Goal: Task Accomplishment & Management: Complete application form

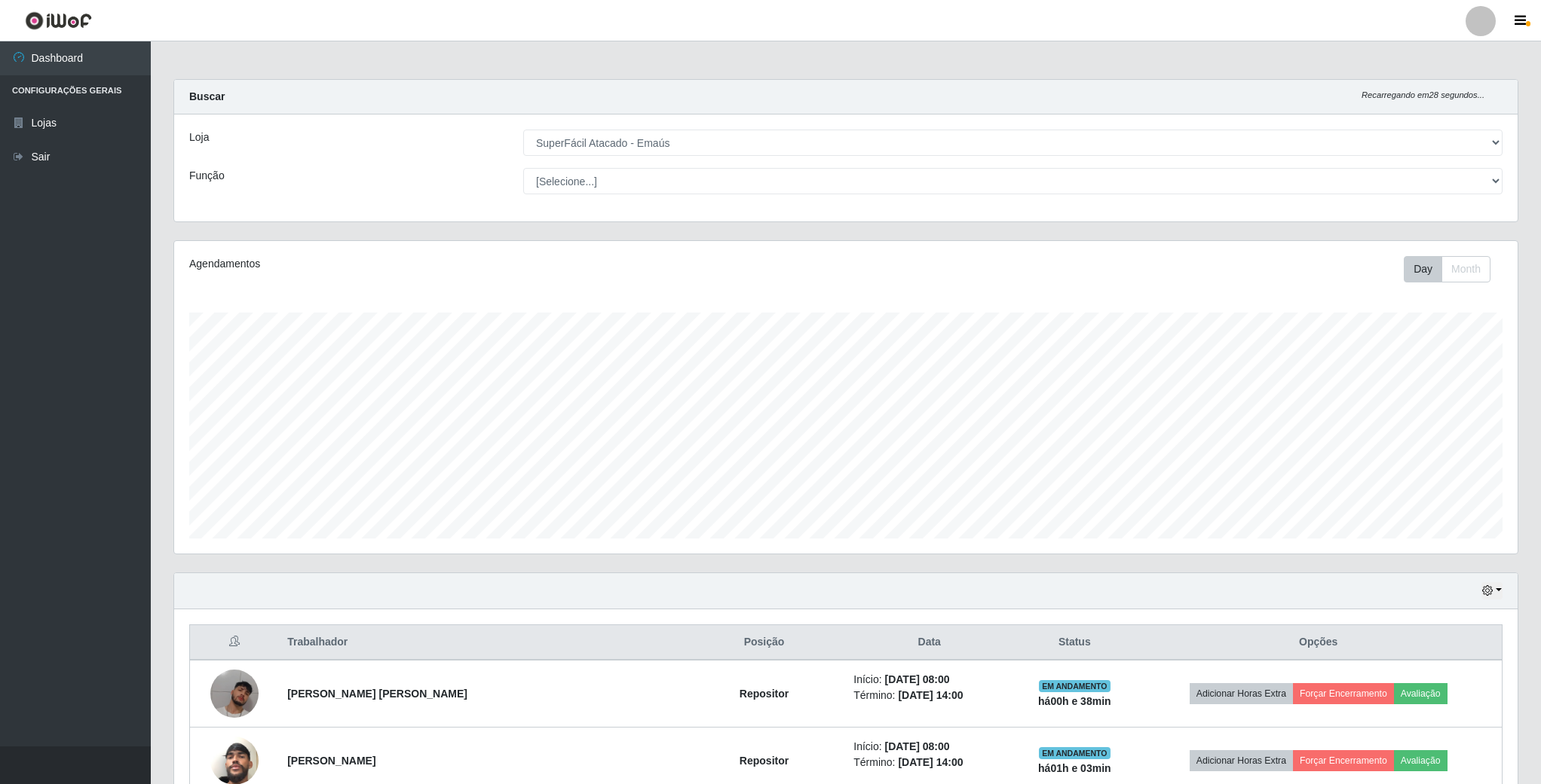
select select "407"
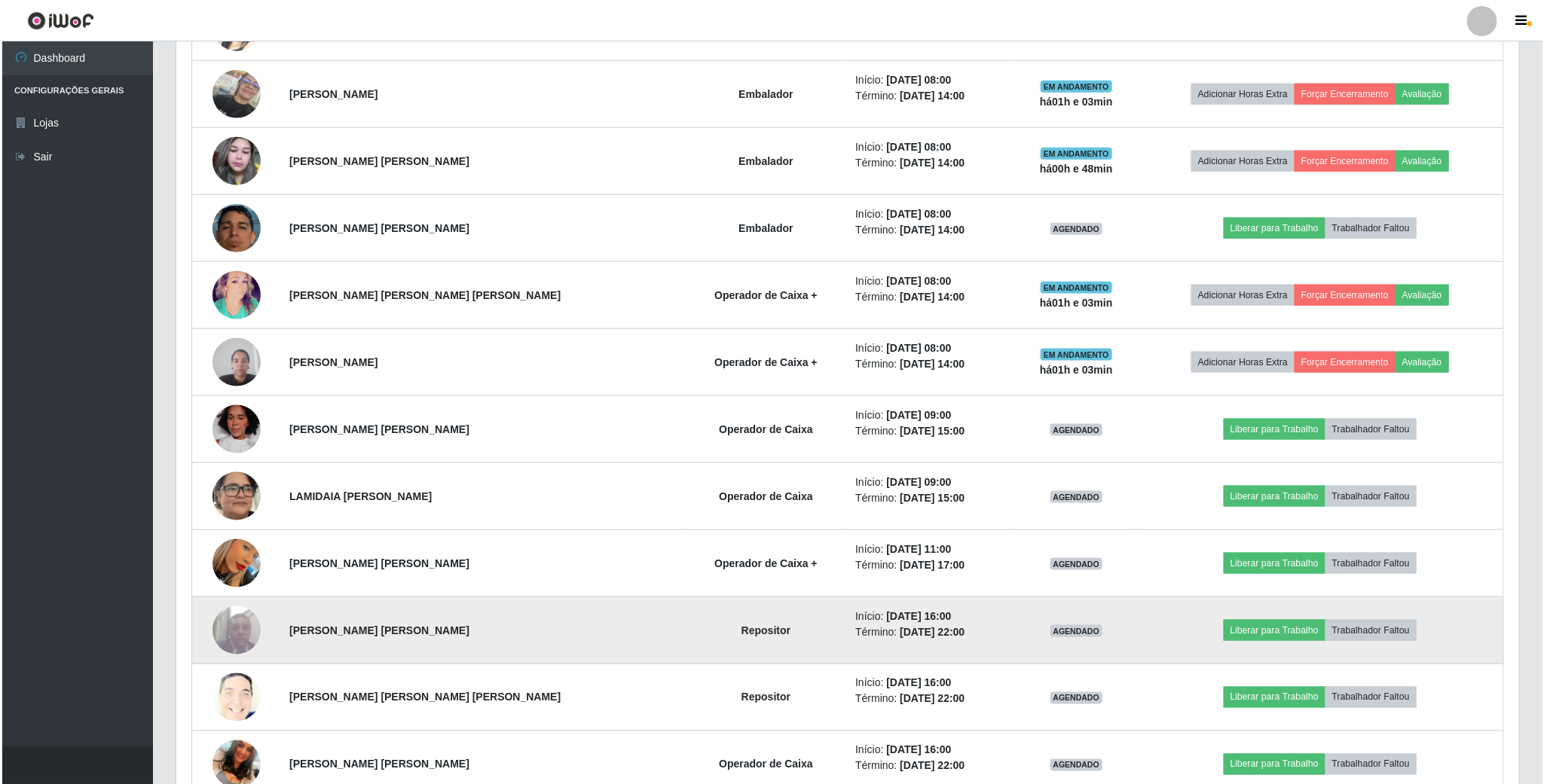
scroll to position [904, 0]
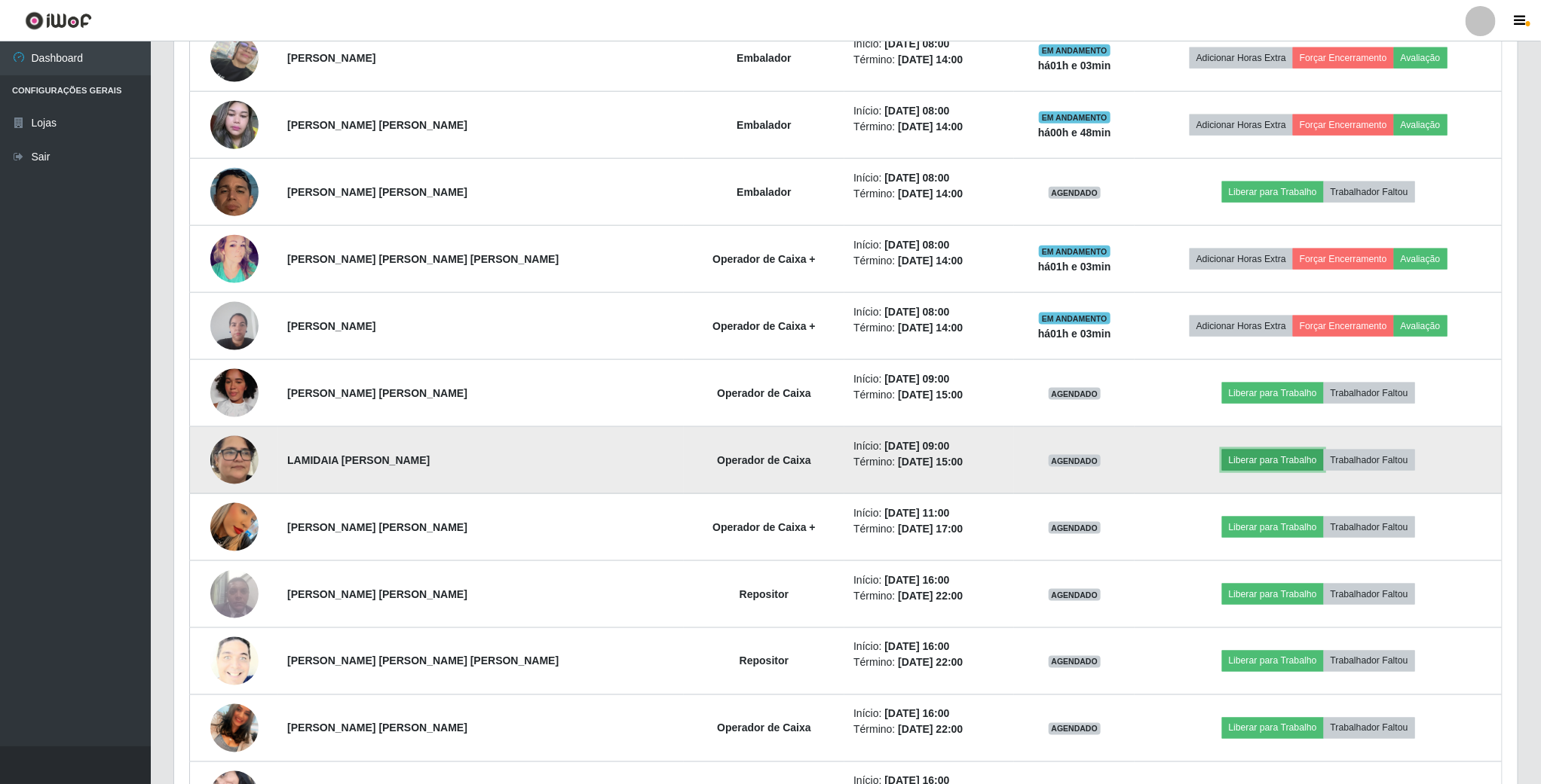
click at [1239, 465] on button "Liberar para Trabalho" at bounding box center [1273, 461] width 102 height 21
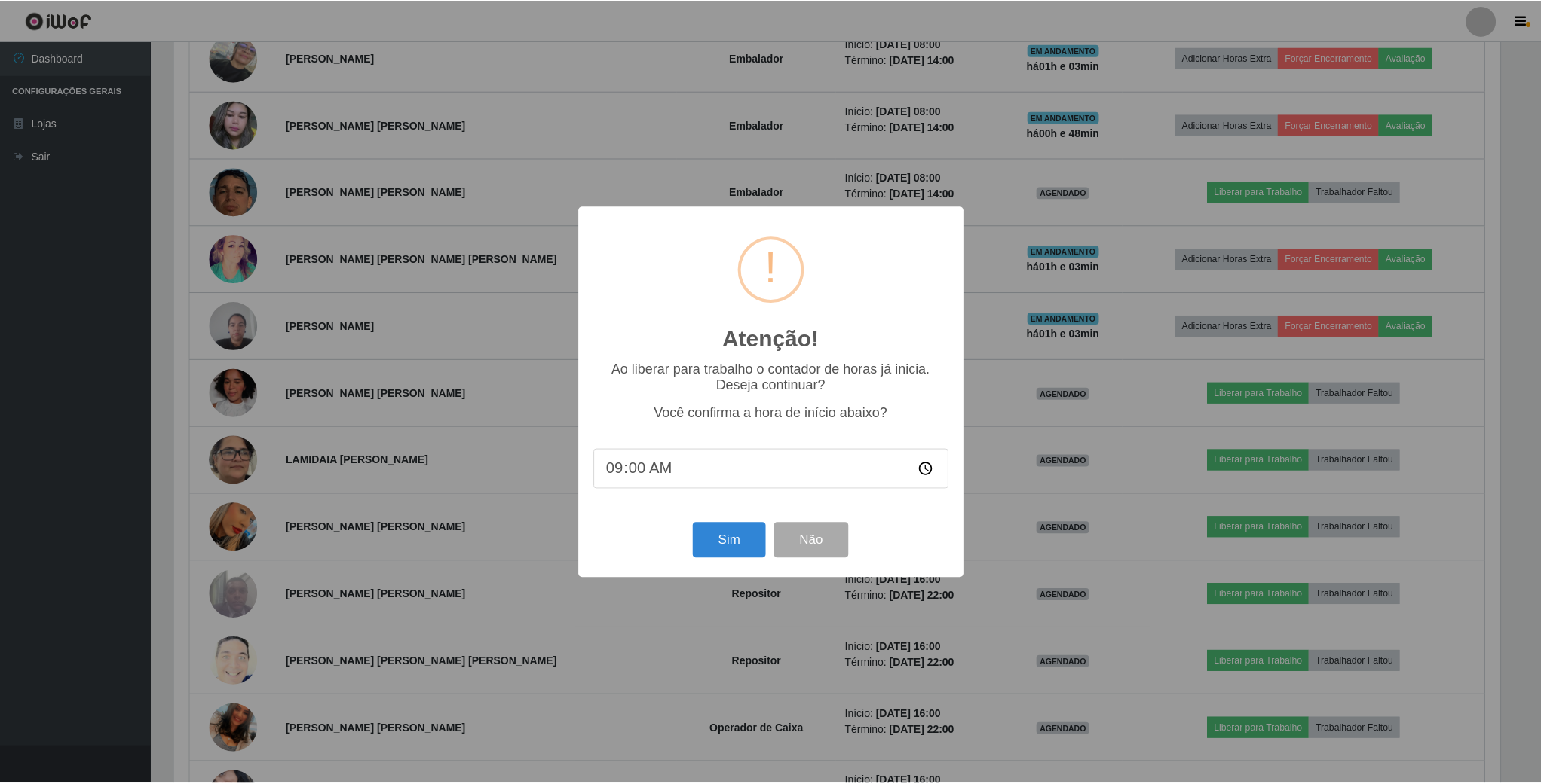
scroll to position [314, 1330]
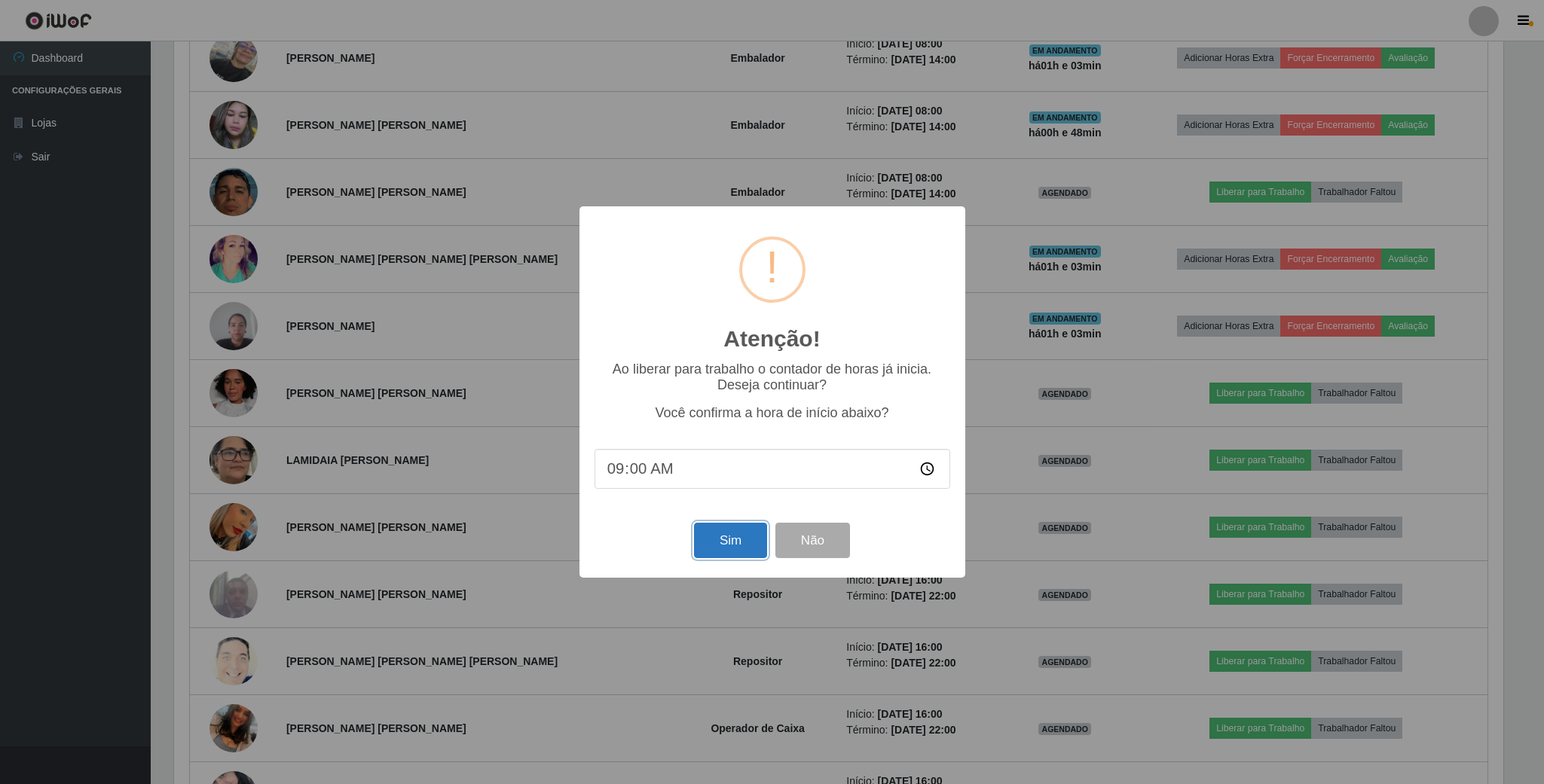
click at [715, 545] on button "Sim" at bounding box center [730, 540] width 73 height 35
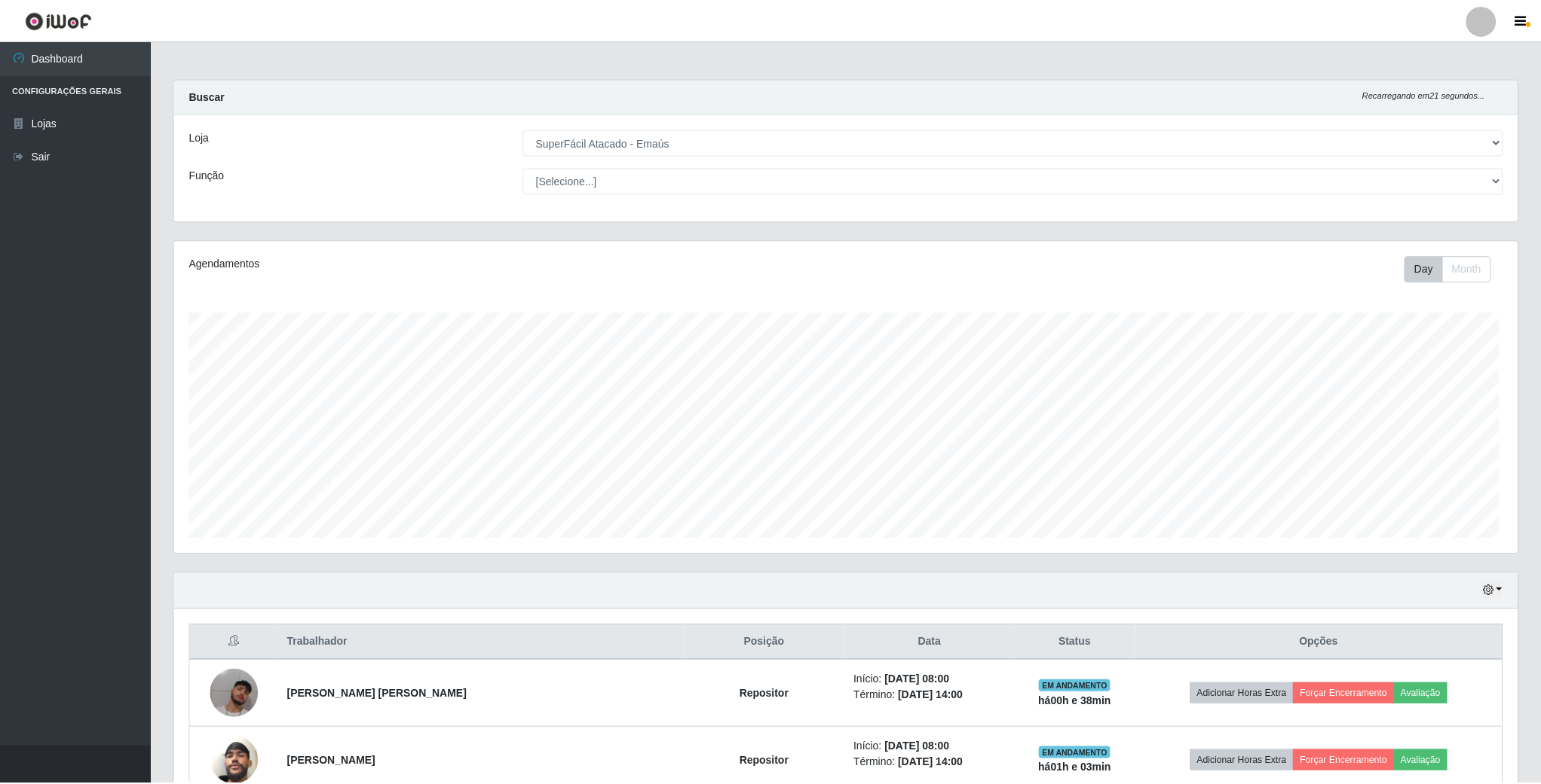
scroll to position [314, 1346]
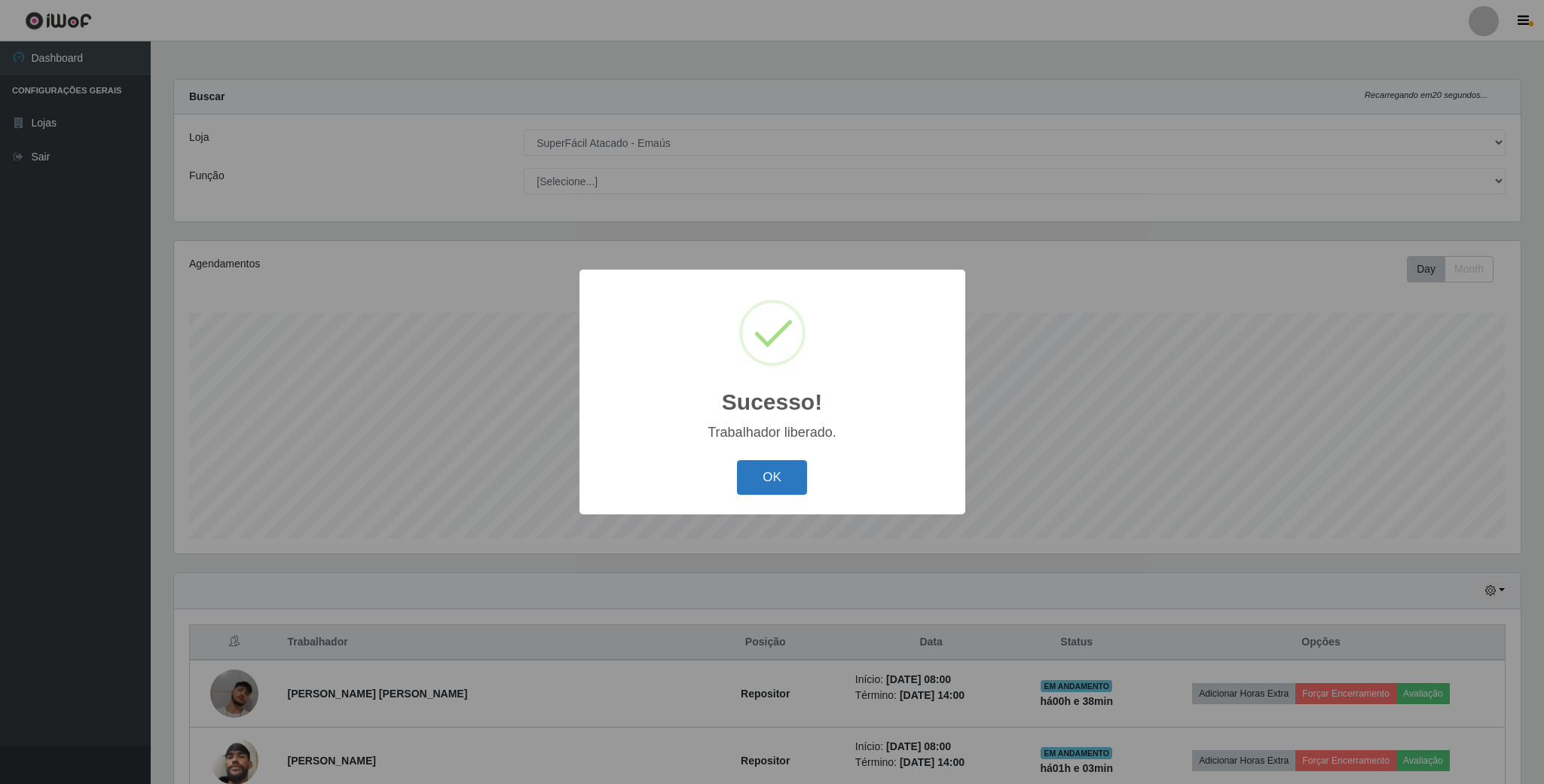
click at [775, 479] on button "OK" at bounding box center [772, 478] width 70 height 35
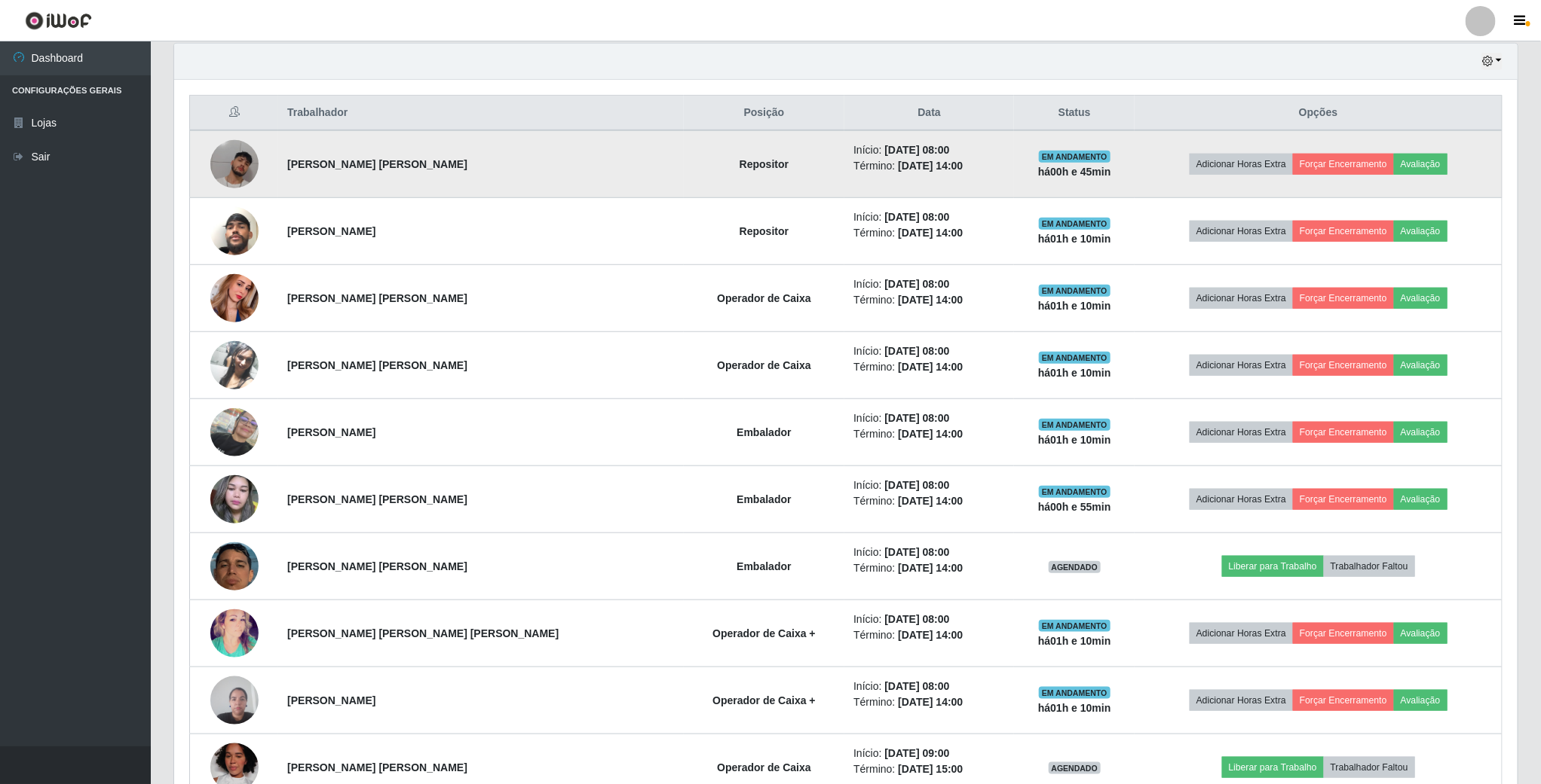
scroll to position [678, 0]
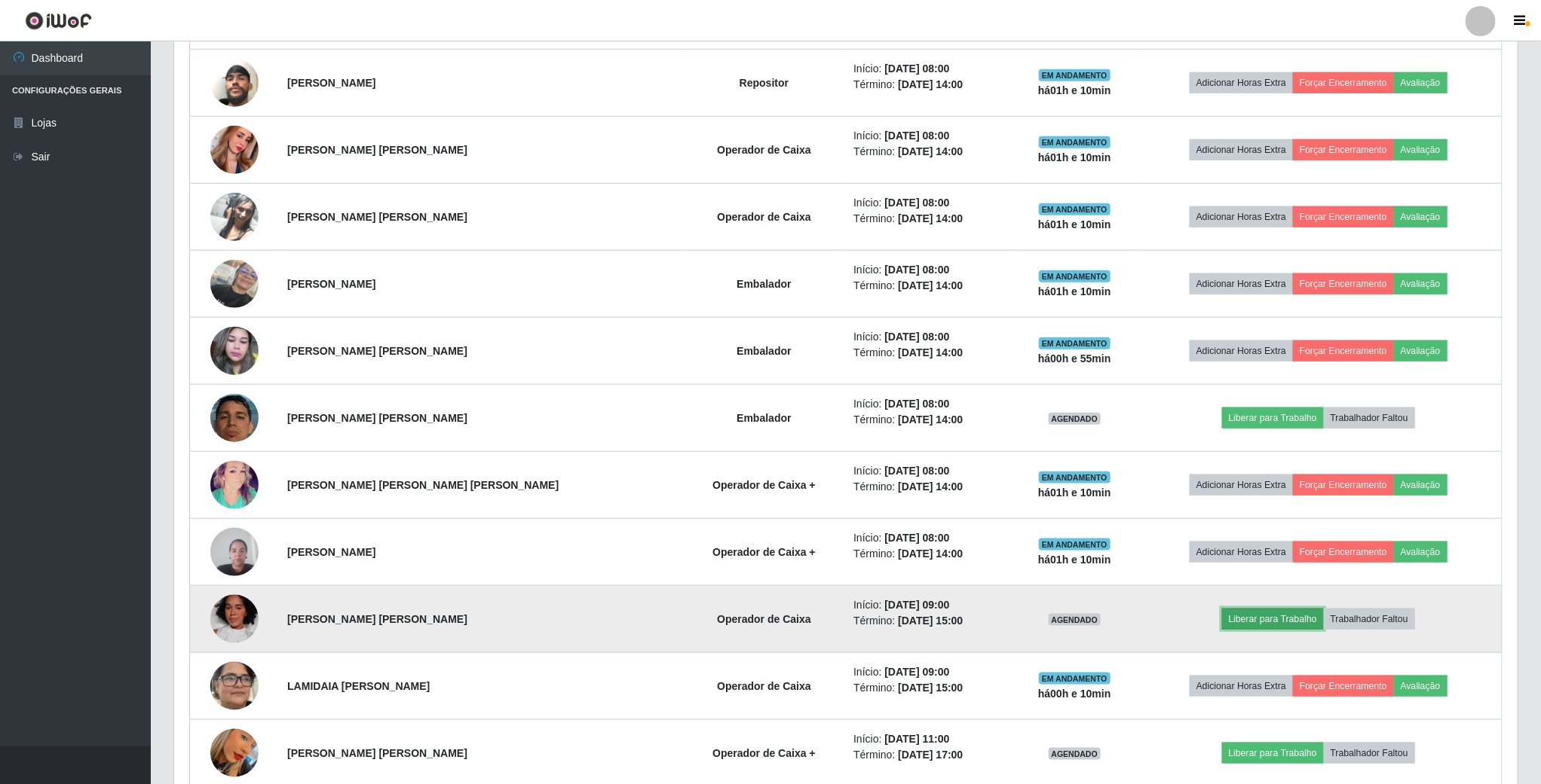
click at [1276, 622] on button "Liberar para Trabalho" at bounding box center [1273, 619] width 102 height 21
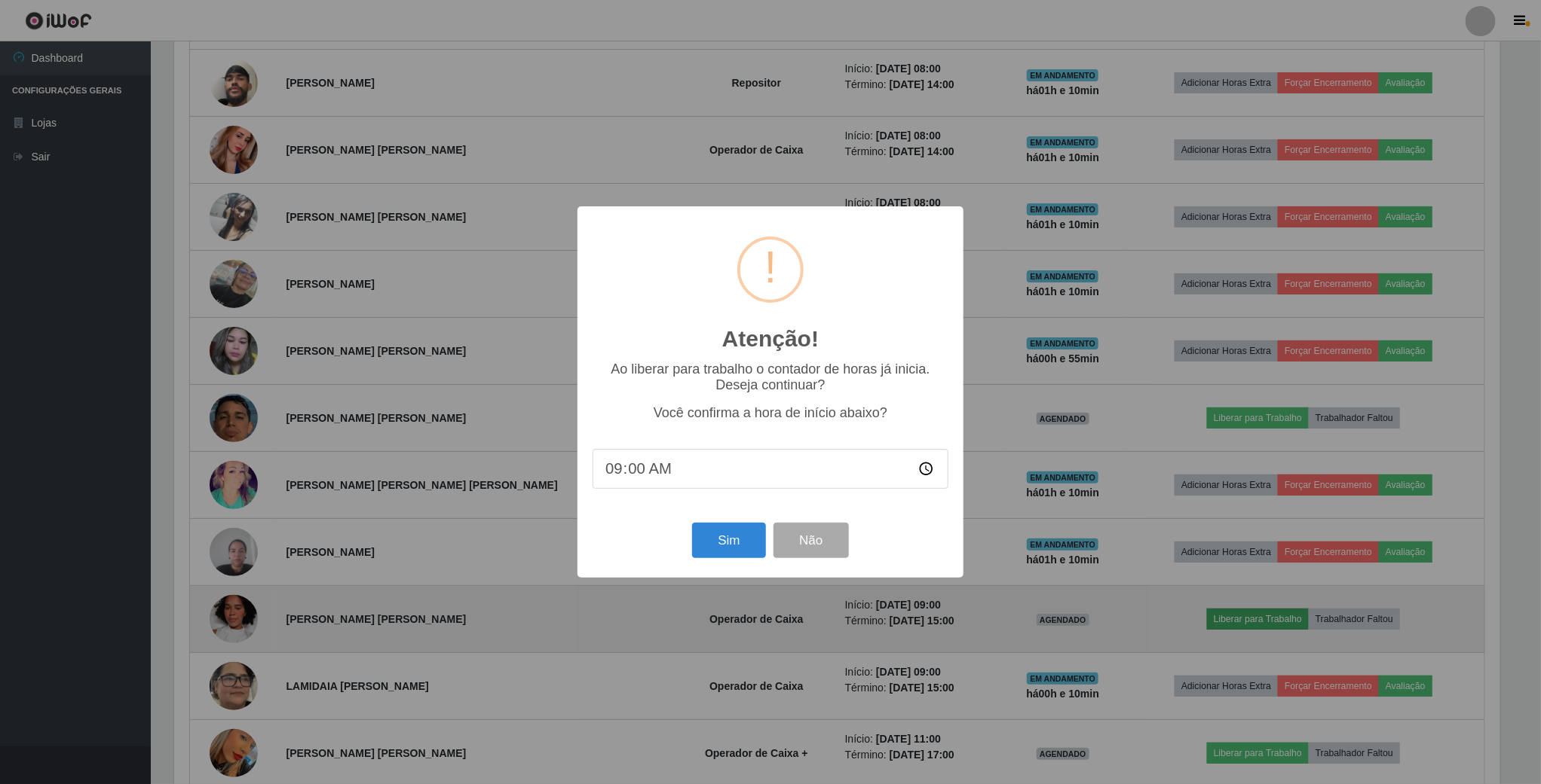
scroll to position [314, 1330]
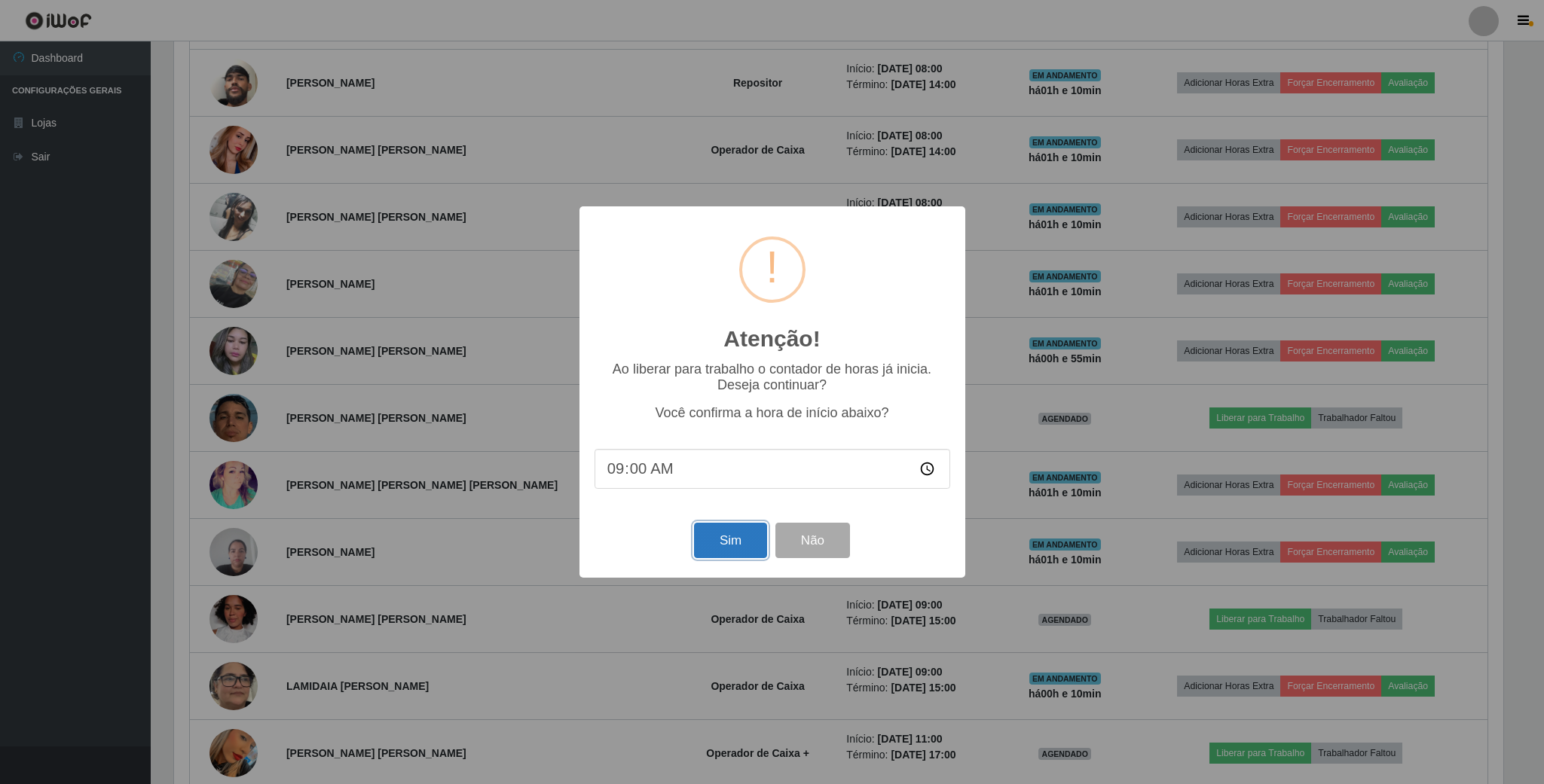
click at [720, 547] on button "Sim" at bounding box center [730, 540] width 73 height 35
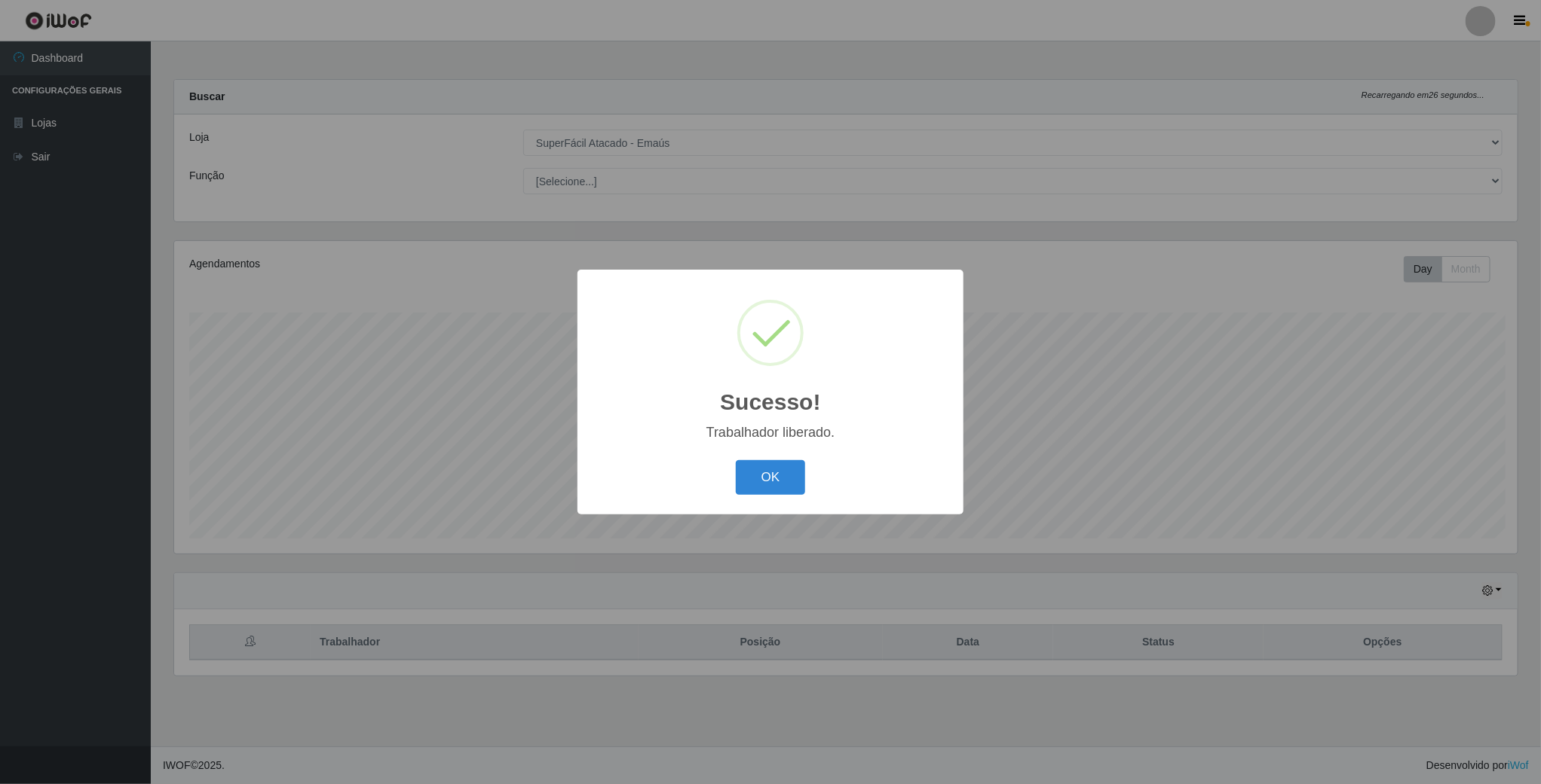
scroll to position [314, 1346]
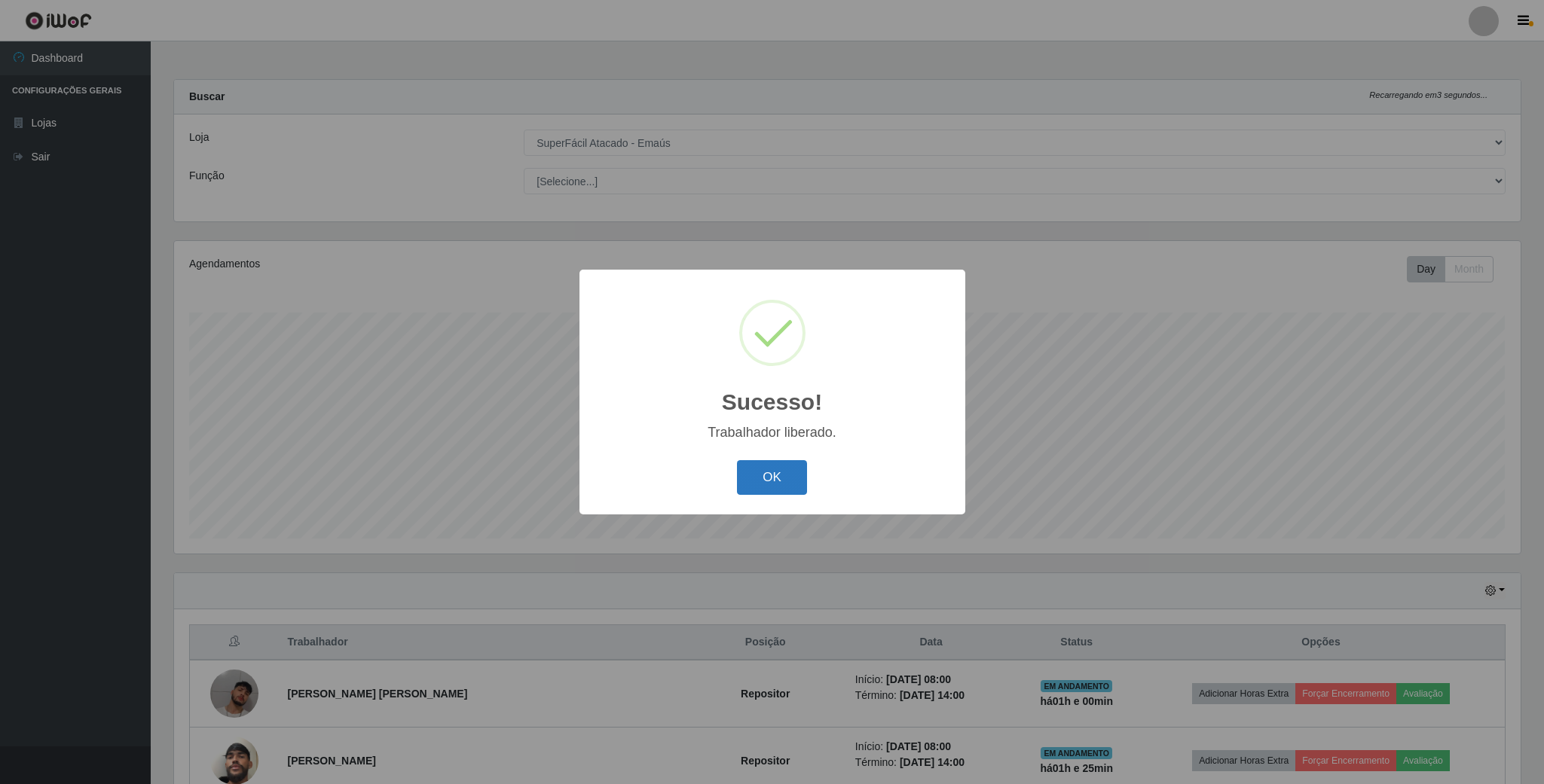
click at [755, 484] on button "OK" at bounding box center [772, 478] width 70 height 35
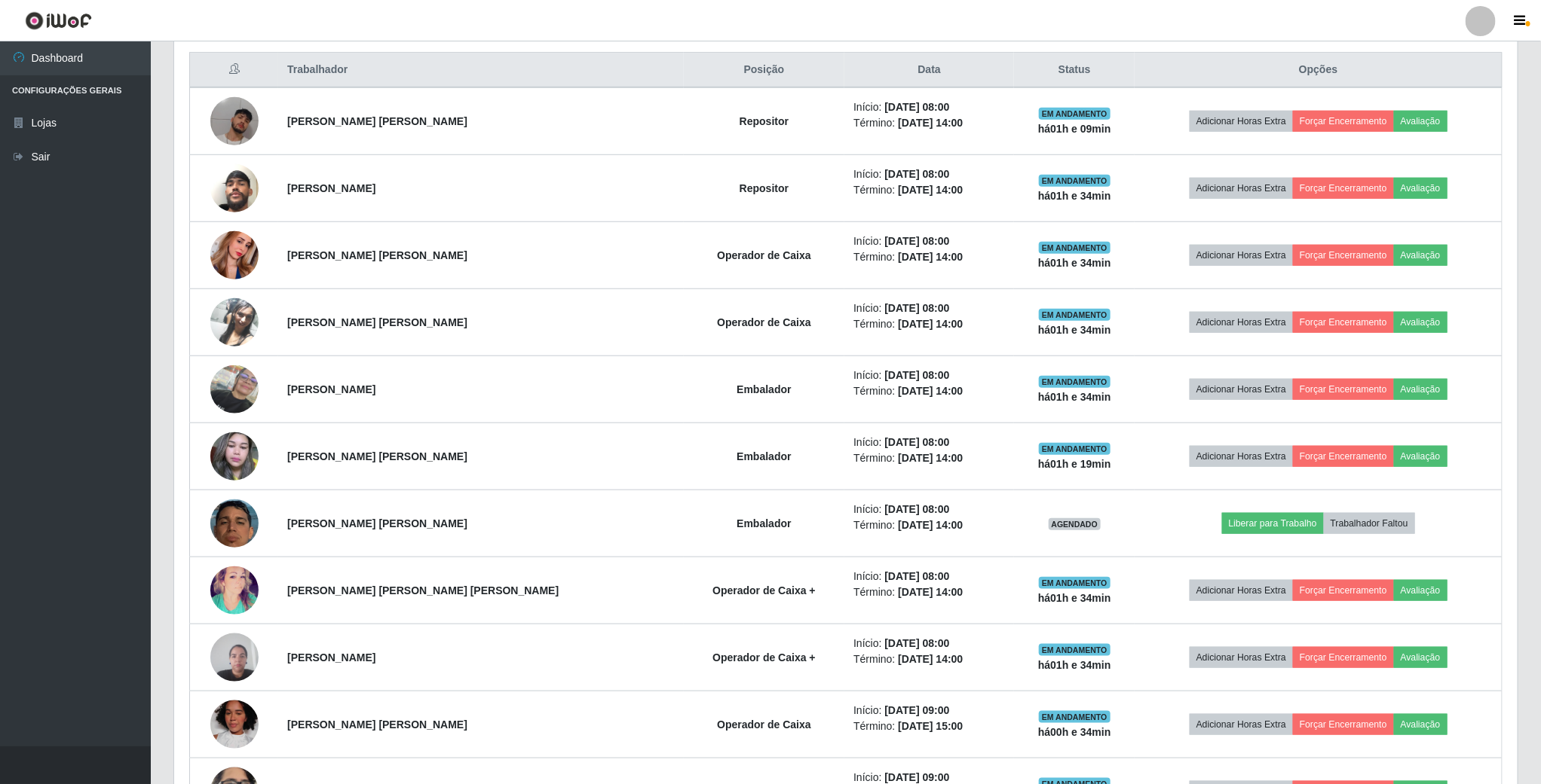
scroll to position [565, 0]
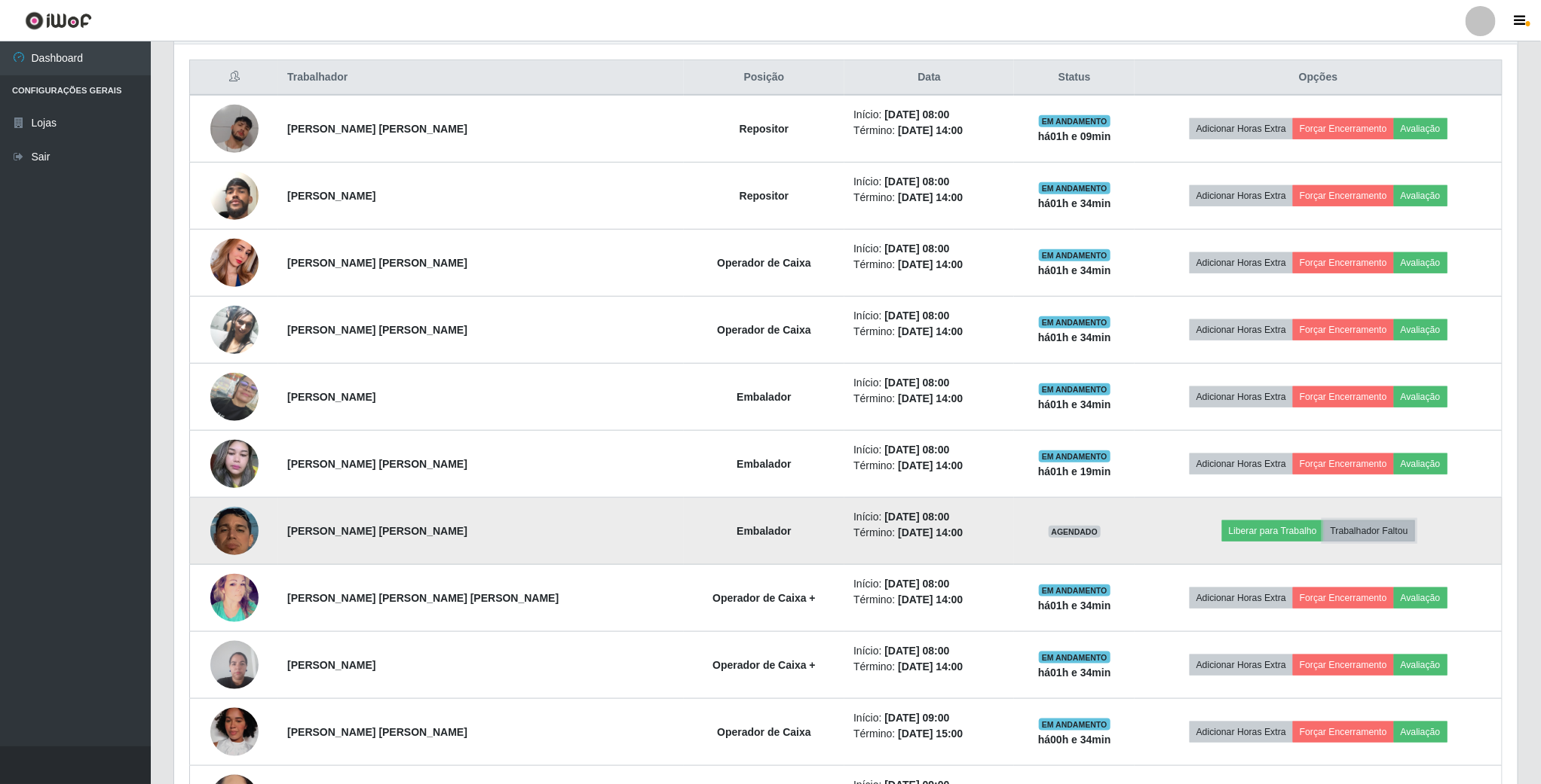
click at [1345, 539] on button "Trabalhador Faltou" at bounding box center [1369, 531] width 91 height 21
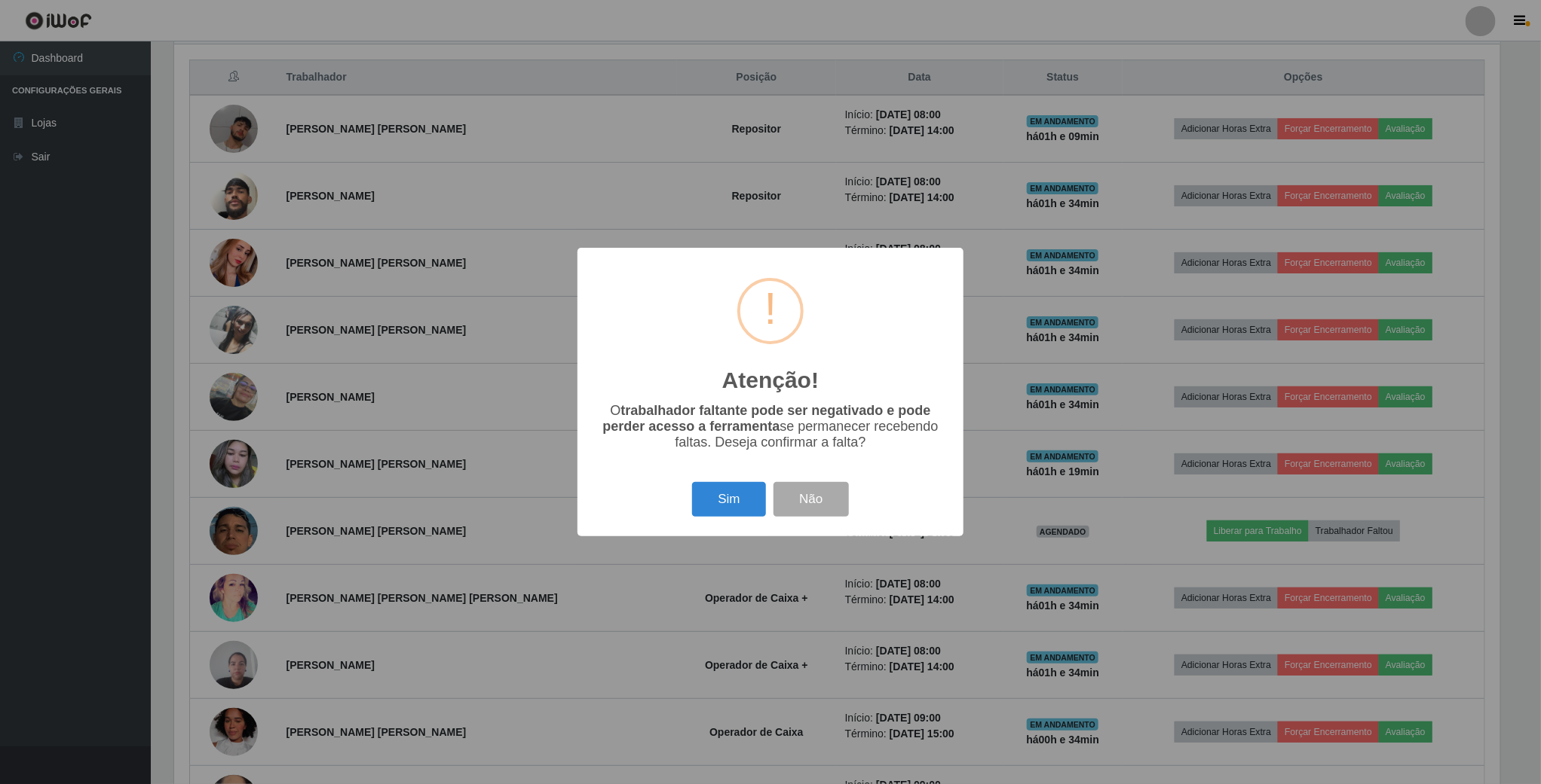
scroll to position [314, 1330]
click at [738, 502] on button "Sim" at bounding box center [731, 499] width 73 height 35
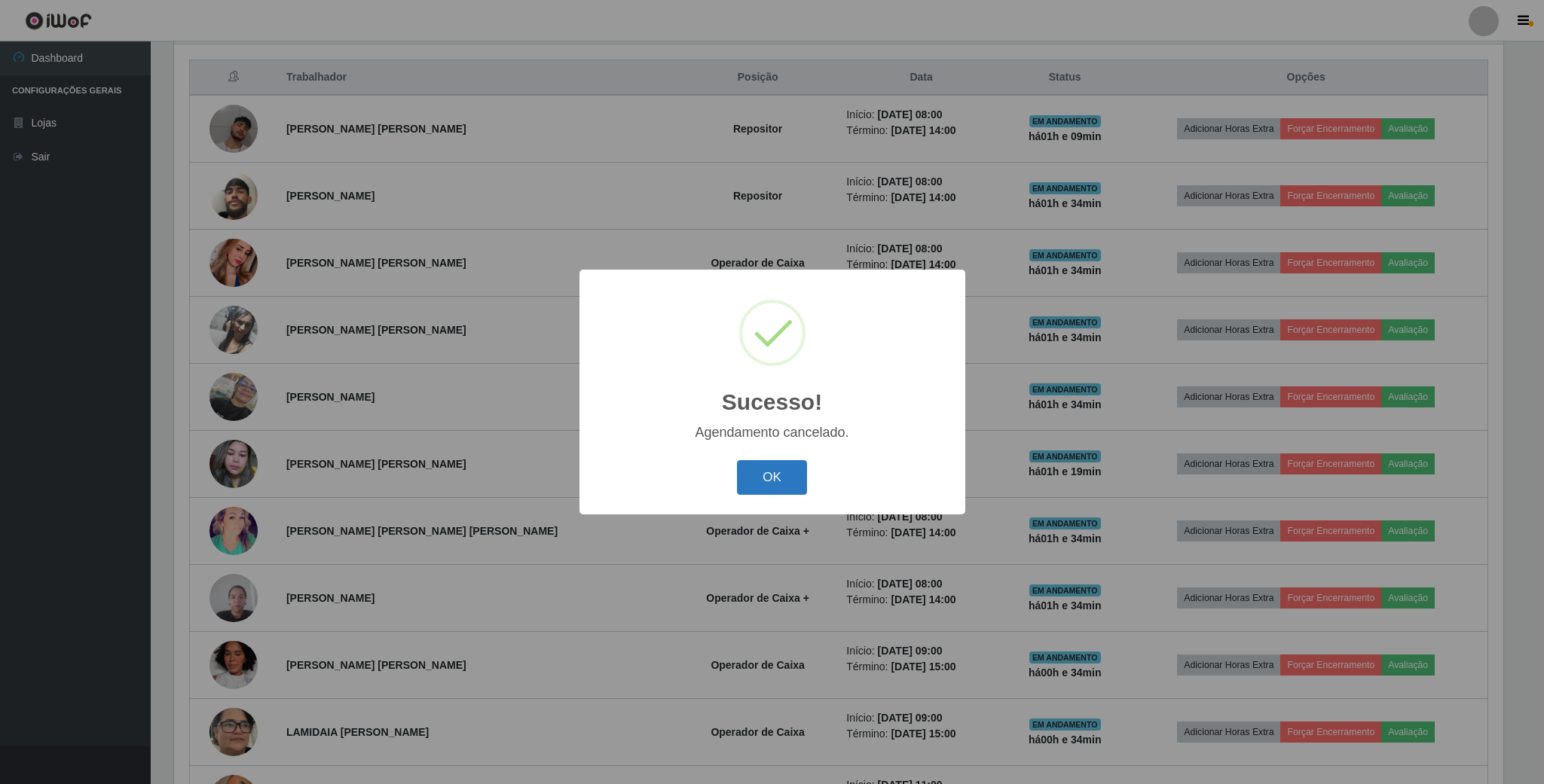
click at [762, 490] on button "OK" at bounding box center [772, 478] width 70 height 35
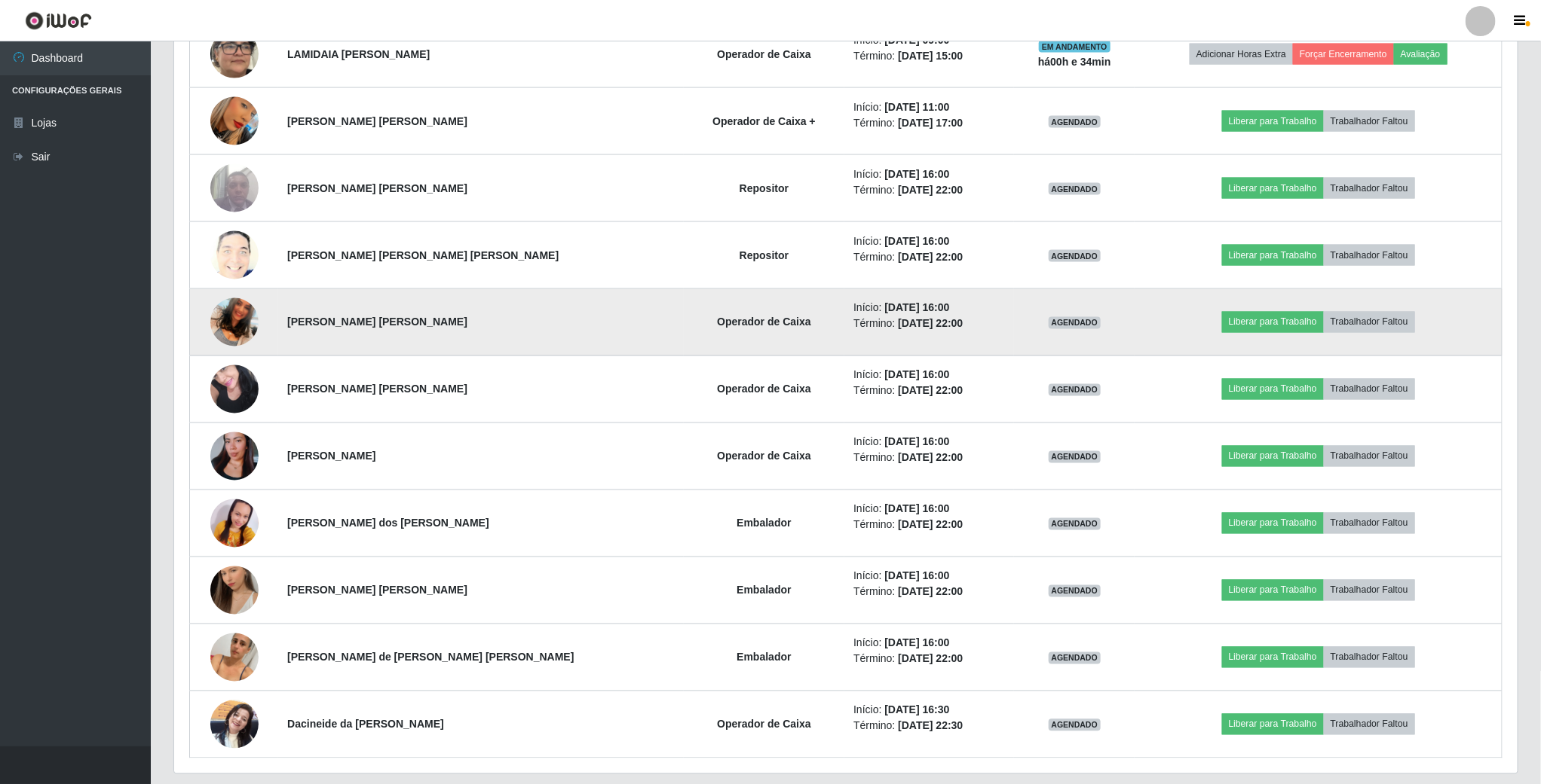
scroll to position [1301, 0]
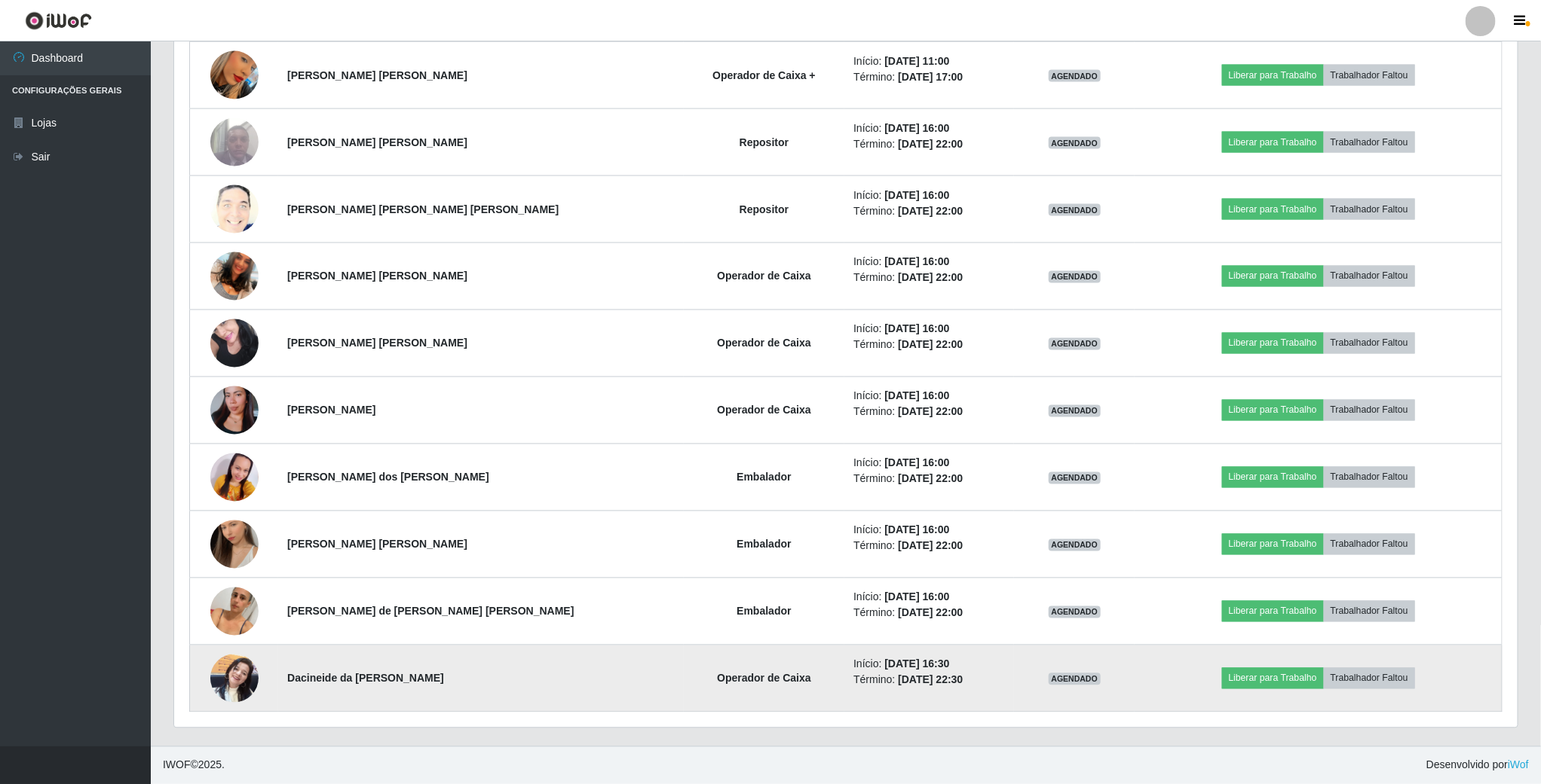
click at [226, 685] on img at bounding box center [234, 678] width 48 height 64
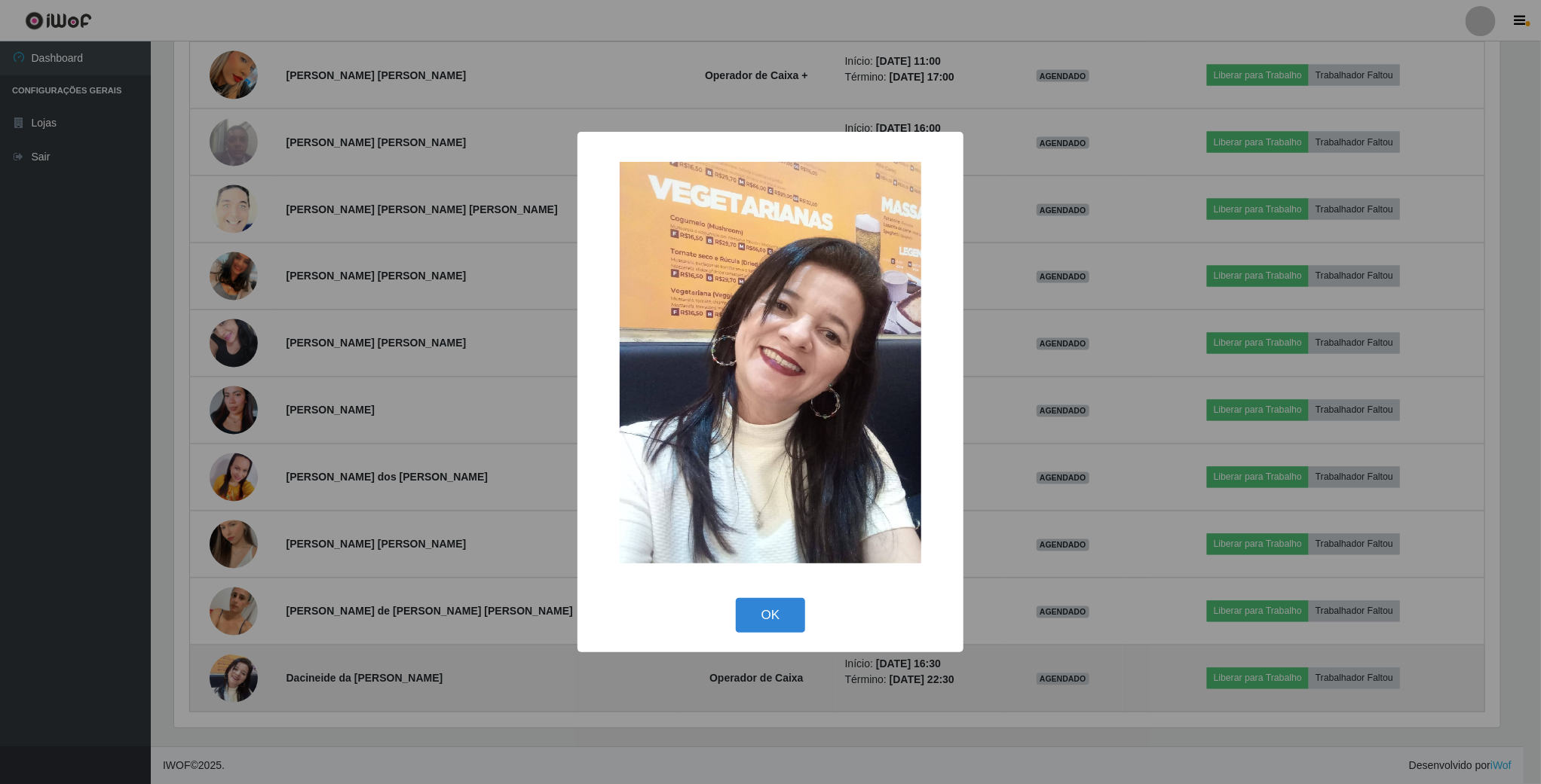
scroll to position [314, 1330]
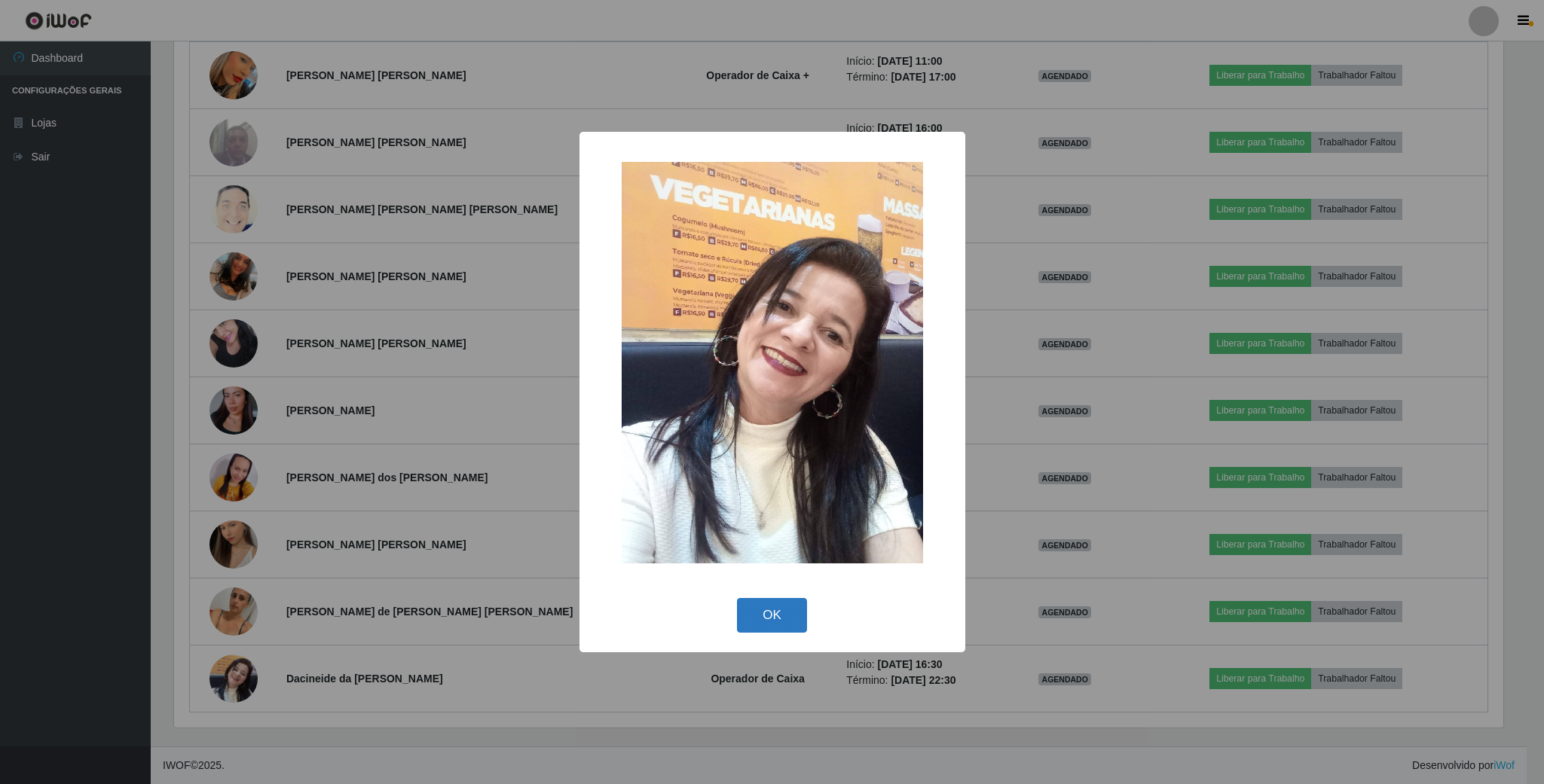
click at [778, 613] on button "OK" at bounding box center [772, 616] width 70 height 35
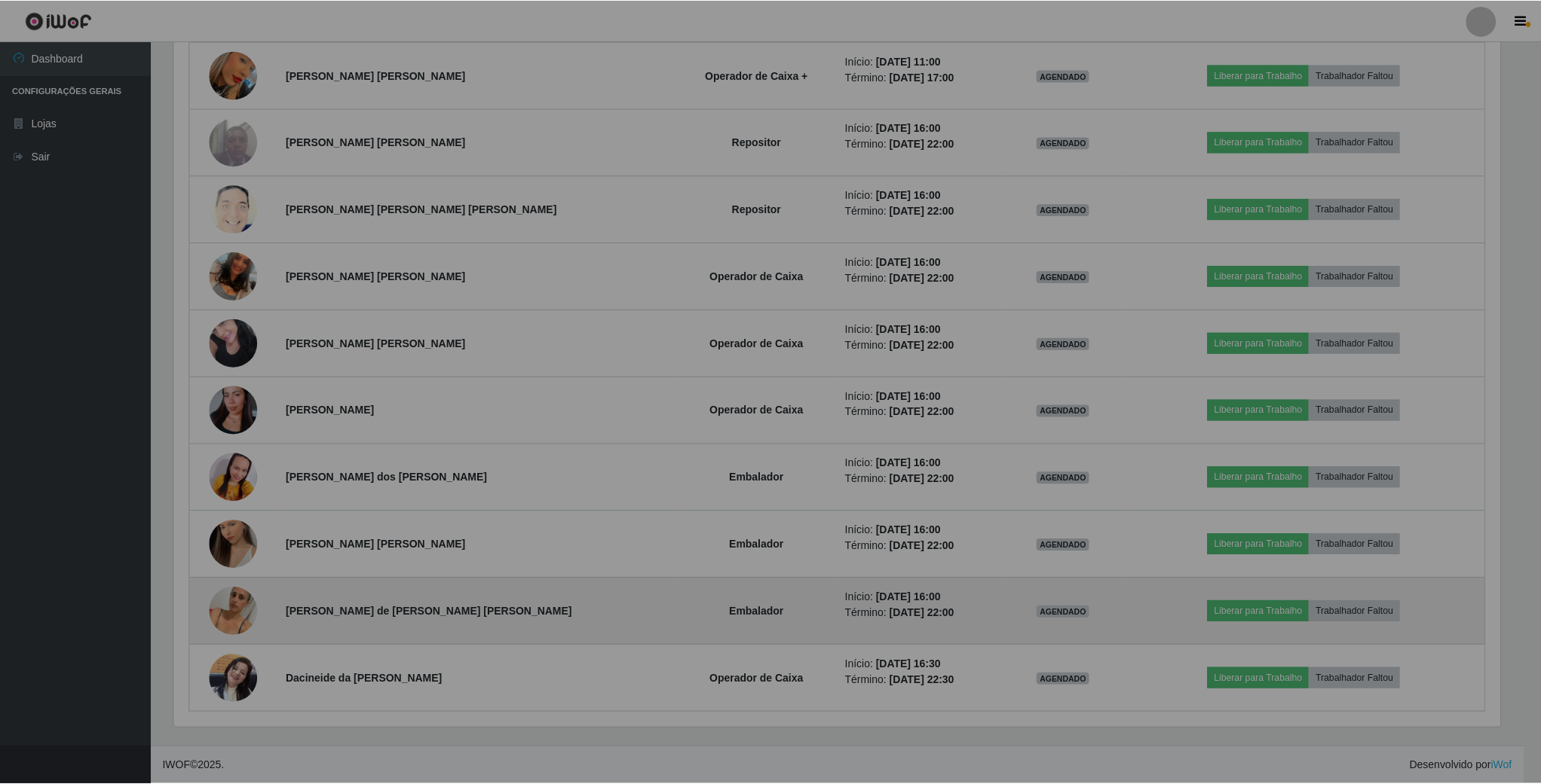
scroll to position [314, 1342]
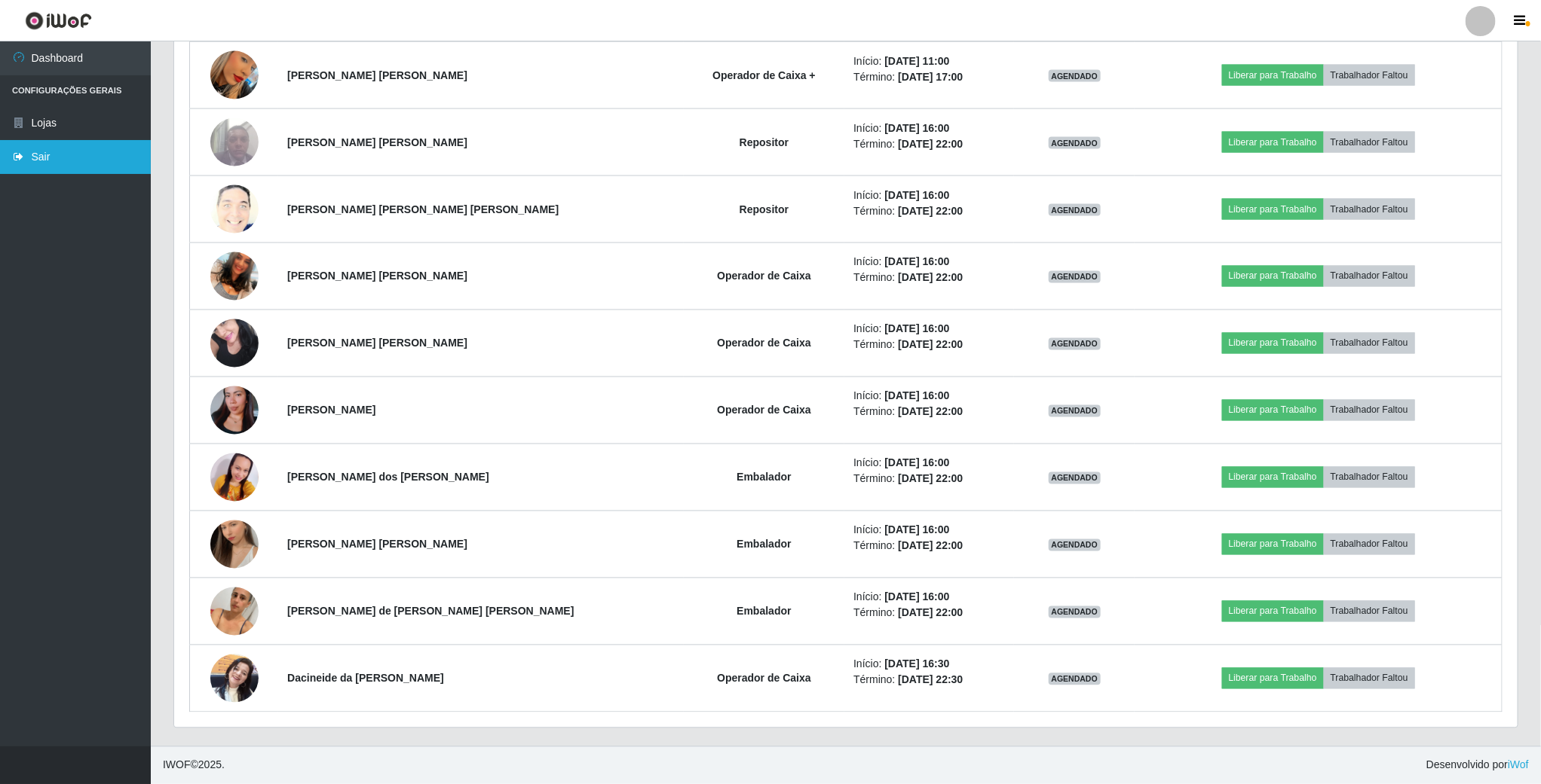
click at [43, 152] on link "Sair" at bounding box center [76, 157] width 151 height 34
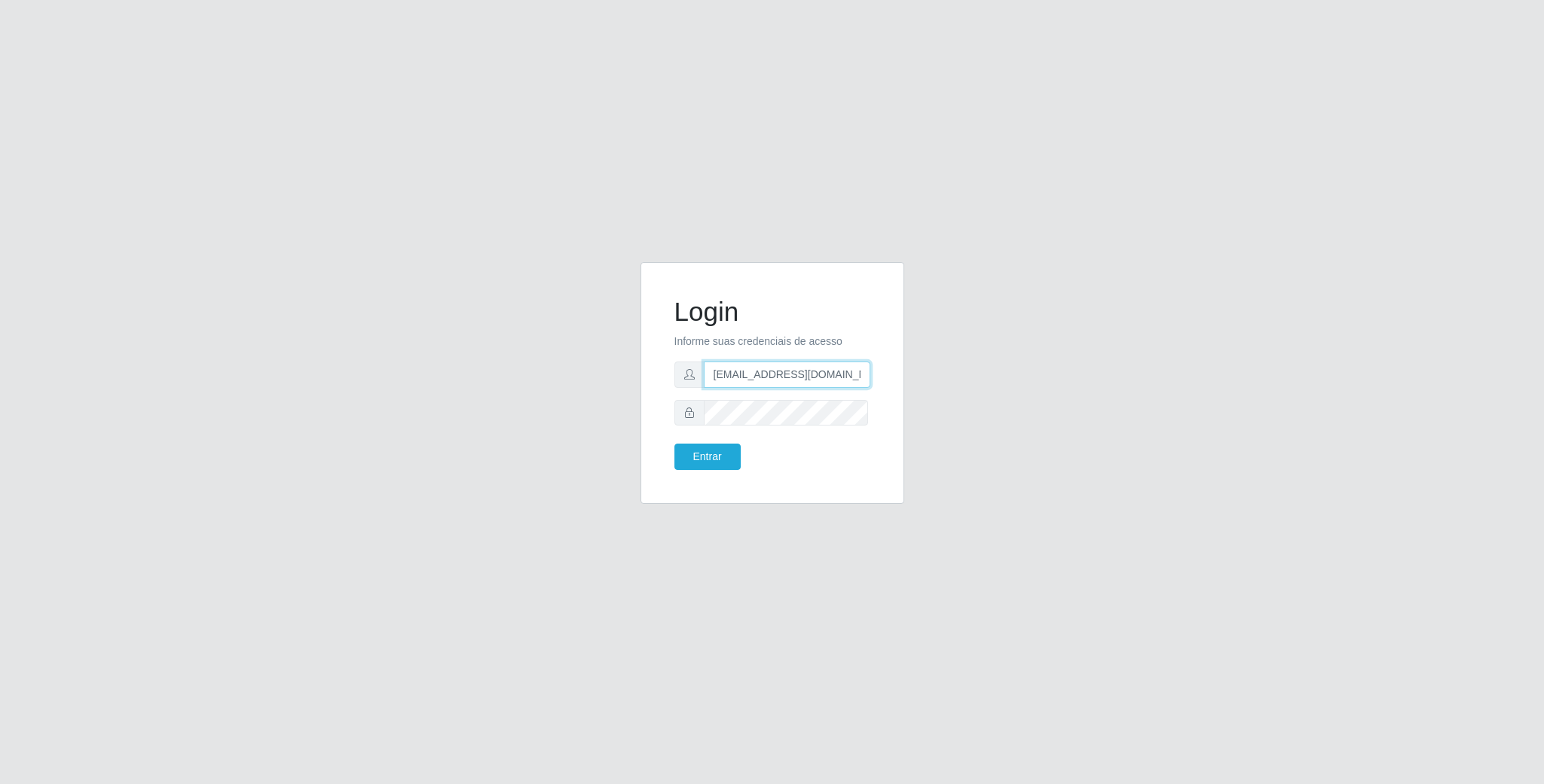
scroll to position [0, 7]
drag, startPoint x: 709, startPoint y: 380, endPoint x: 919, endPoint y: 375, distance: 210.1
click at [919, 375] on div "Login Informe suas credenciais de acesso [EMAIL_ADDRESS][DOMAIN_NAME] Entrar" at bounding box center [772, 392] width 859 height 261
type input "[EMAIL_ADDRESS][DOMAIN_NAME]"
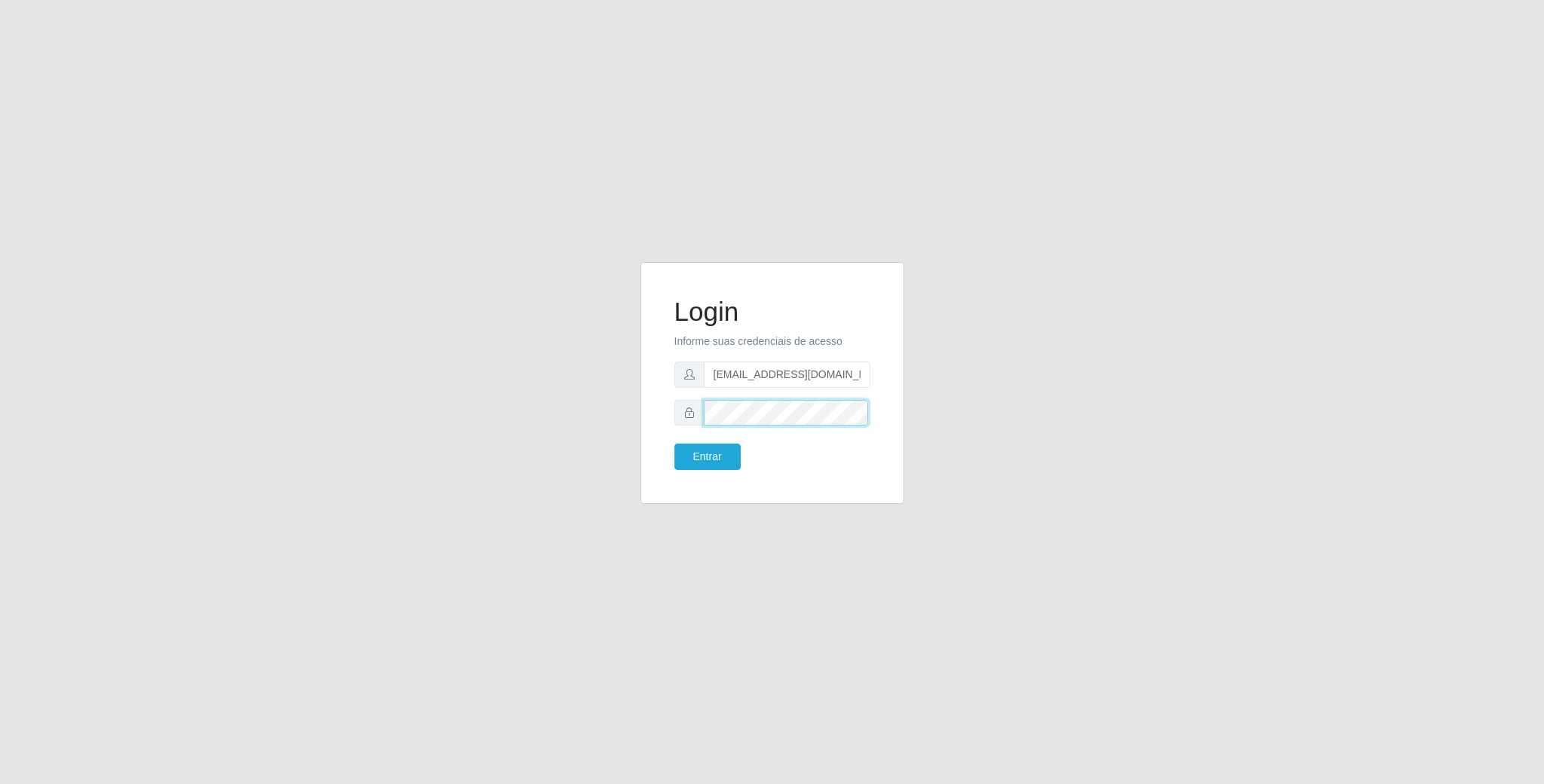
click at [595, 415] on div "Login Informe suas credenciais de acesso [EMAIL_ADDRESS][DOMAIN_NAME] Entrar" at bounding box center [772, 392] width 859 height 261
click at [675, 444] on button "Entrar" at bounding box center [708, 457] width 66 height 26
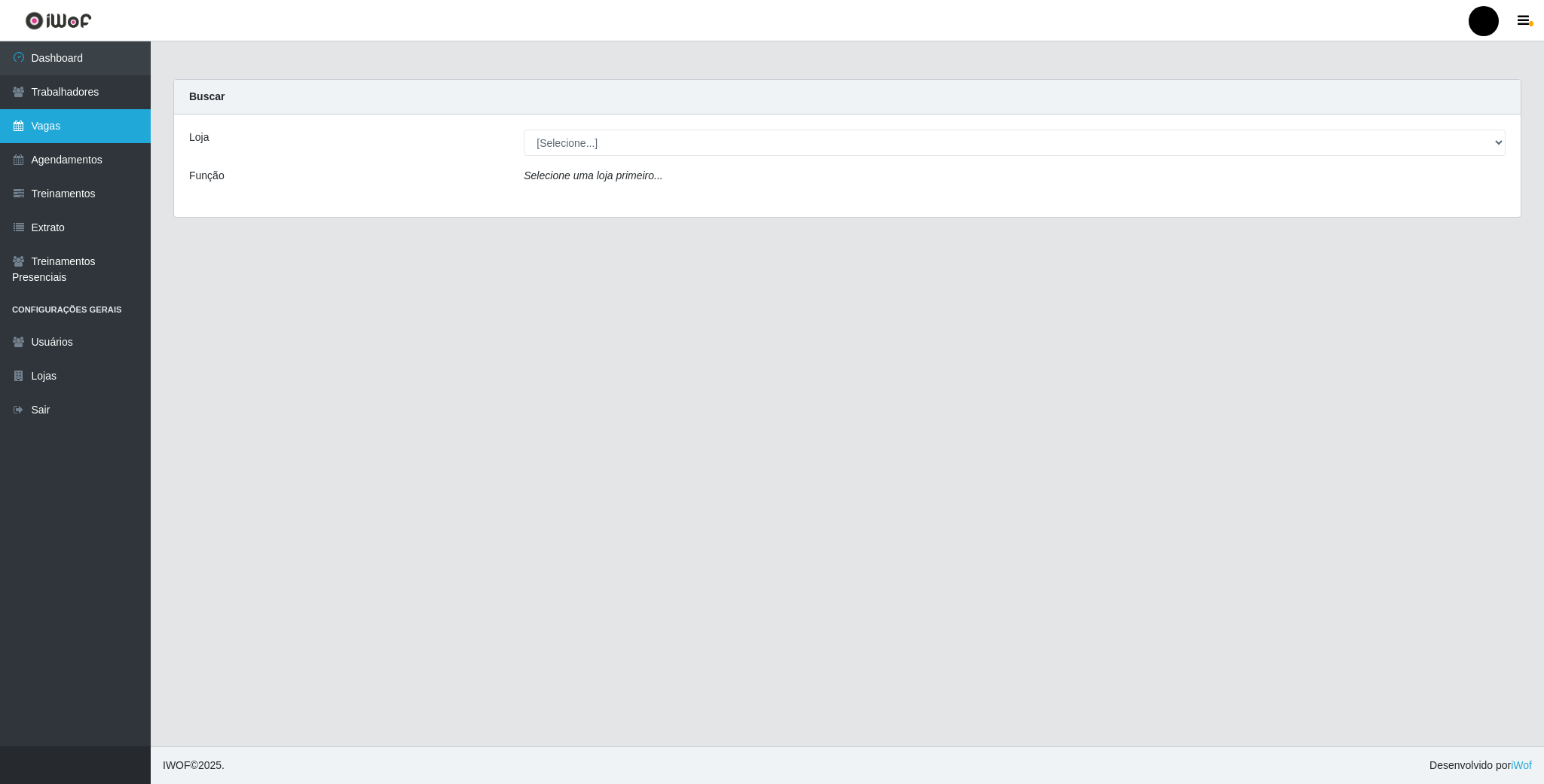
click at [45, 119] on link "Vagas" at bounding box center [76, 126] width 151 height 34
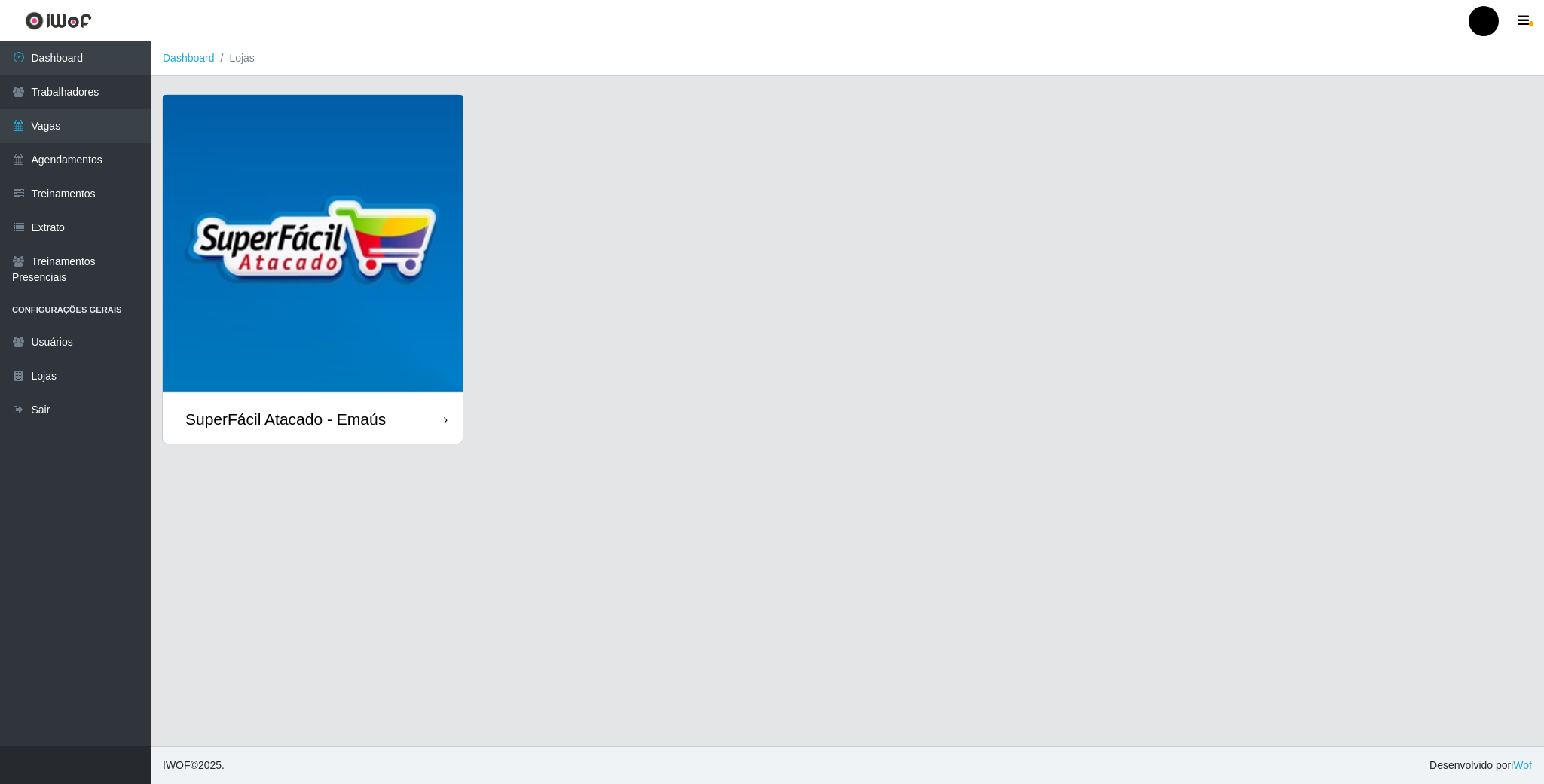
click at [288, 220] on img at bounding box center [312, 245] width 300 height 300
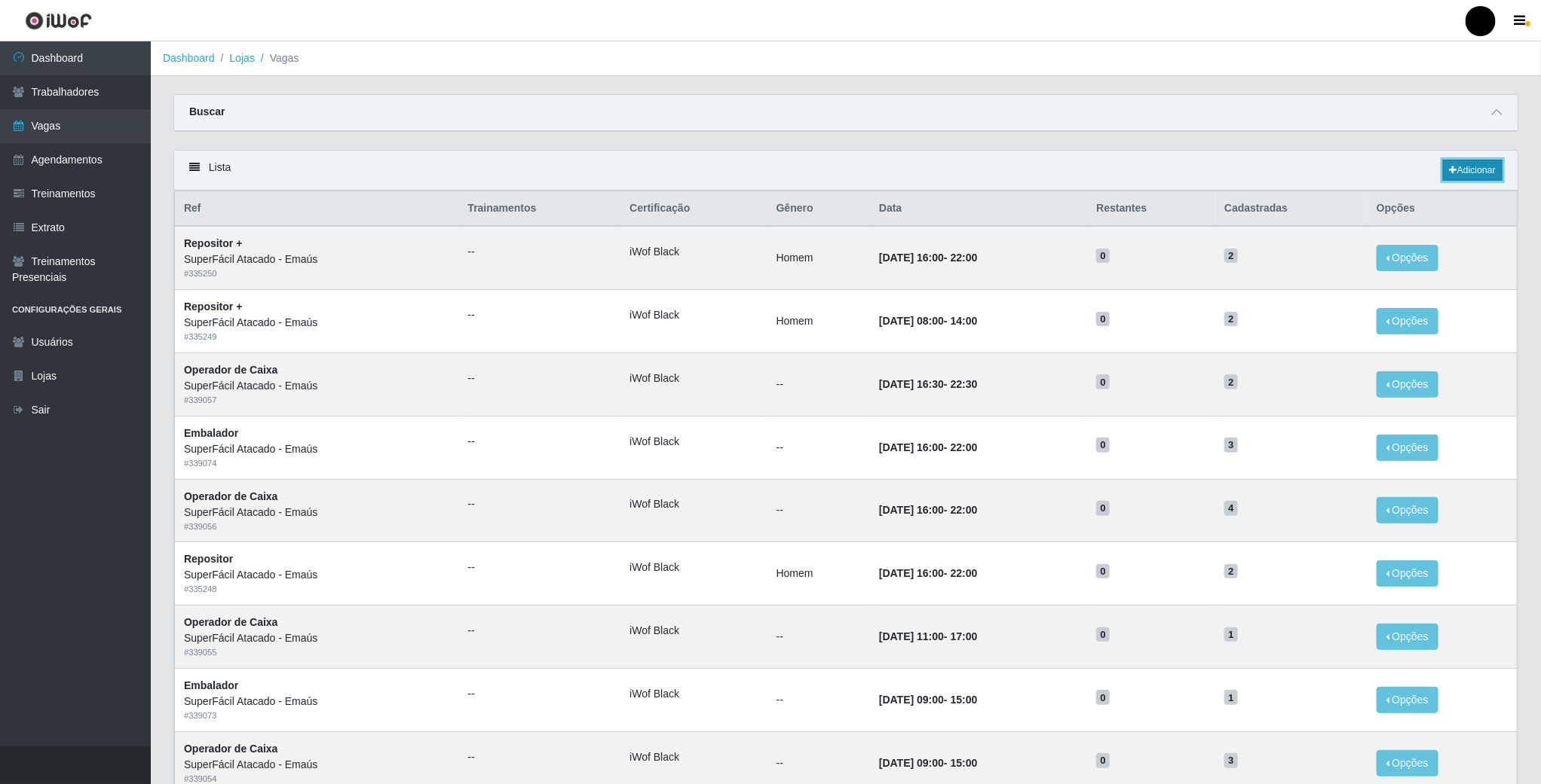
click at [1452, 168] on icon at bounding box center [1453, 170] width 8 height 9
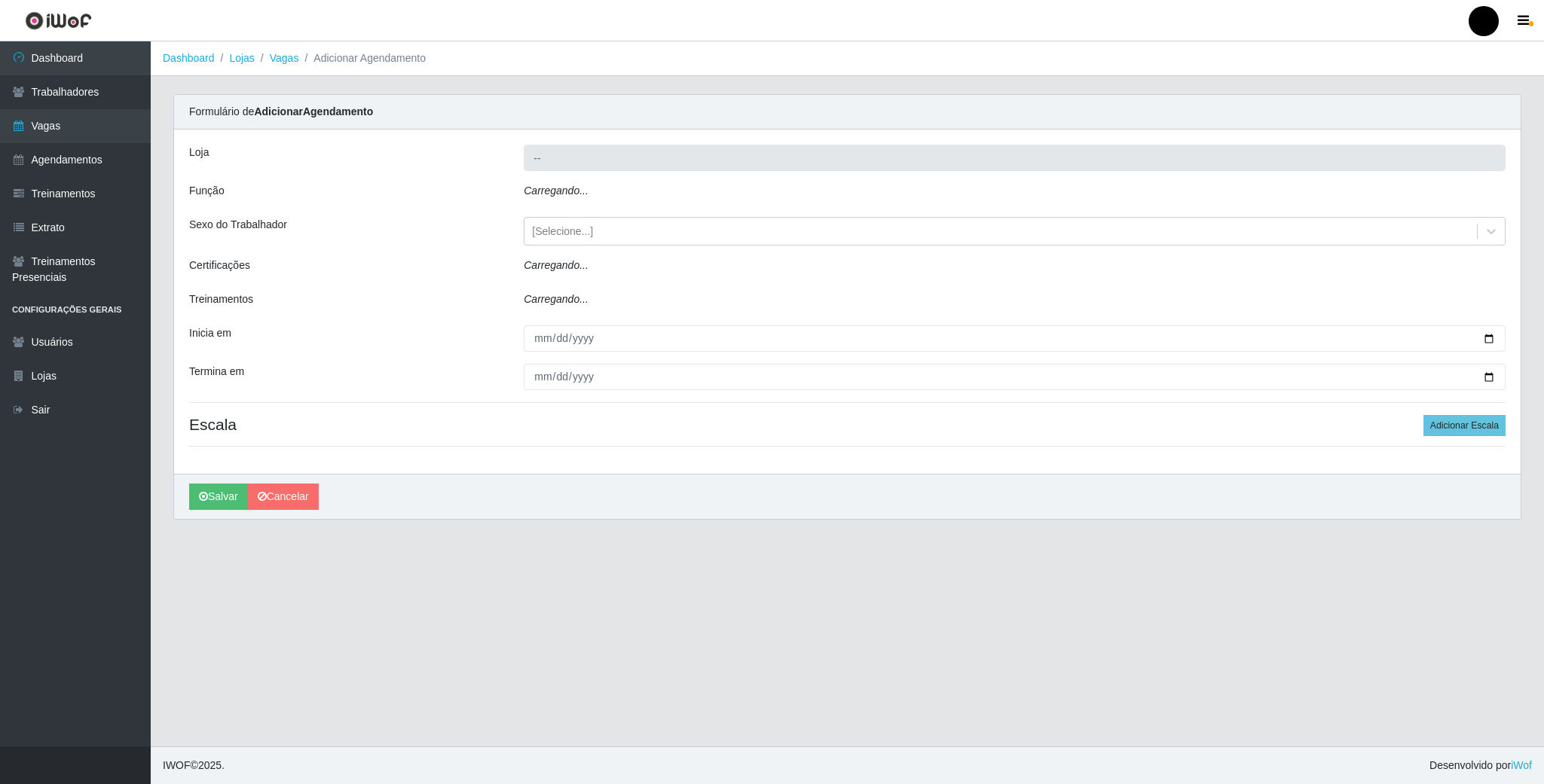
type input "SuperFácil Atacado - Emaús"
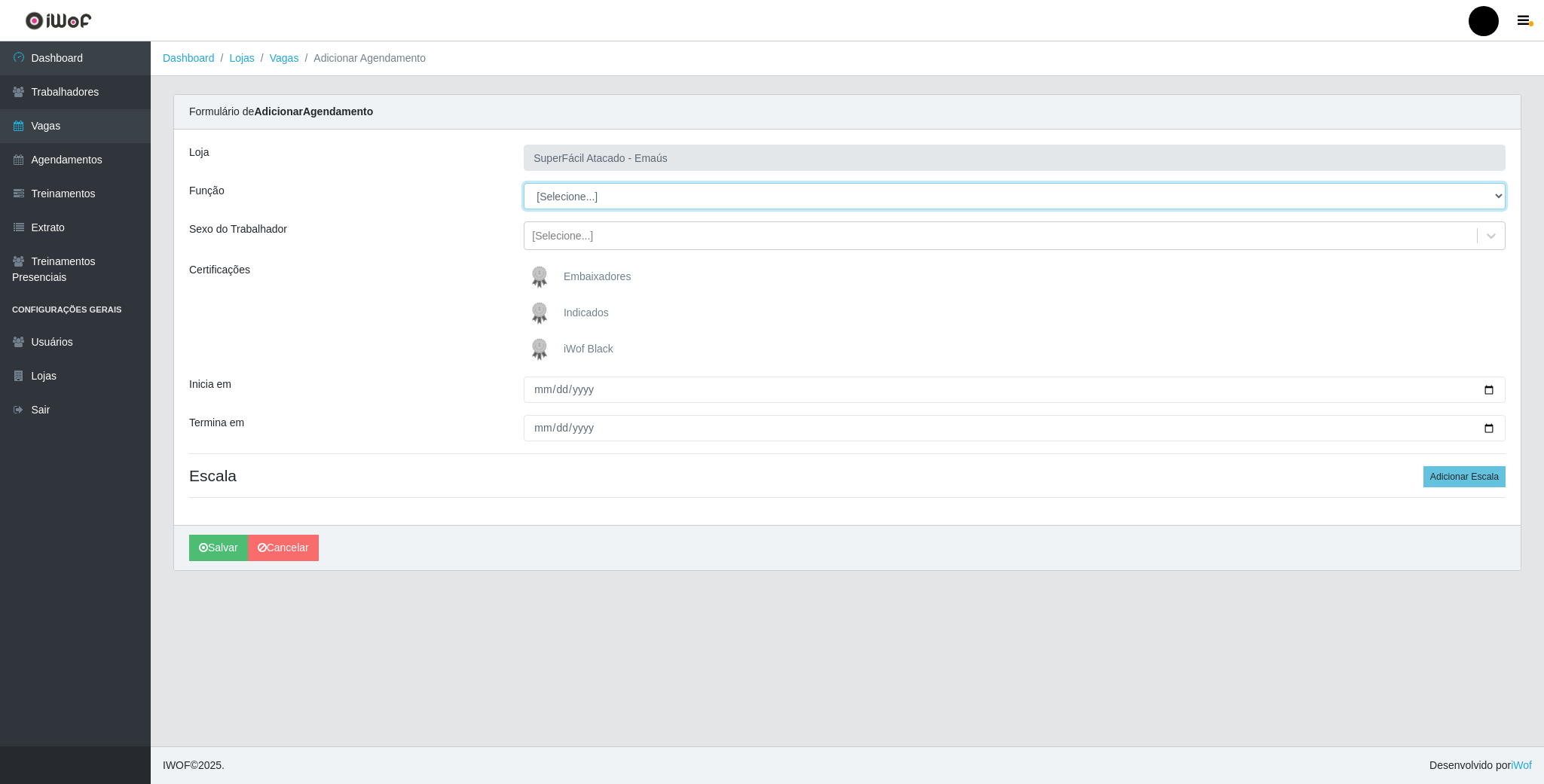
click at [1481, 199] on select "[Selecione...] Auxiliar de Estacionamento Auxiliar de Estacionamento + Auxiliar…" at bounding box center [1014, 196] width 982 height 26
click at [523, 184] on select "[Selecione...] Auxiliar de Estacionamento Auxiliar de Estacionamento + Auxiliar…" at bounding box center [1014, 196] width 982 height 26
click at [1504, 201] on select "[Selecione...] Auxiliar de Estacionamento Auxiliar de Estacionamento + Auxiliar…" at bounding box center [1014, 196] width 982 height 26
select select "113"
click at [523, 184] on select "[Selecione...] Auxiliar de Estacionamento Auxiliar de Estacionamento + Auxiliar…" at bounding box center [1014, 196] width 982 height 26
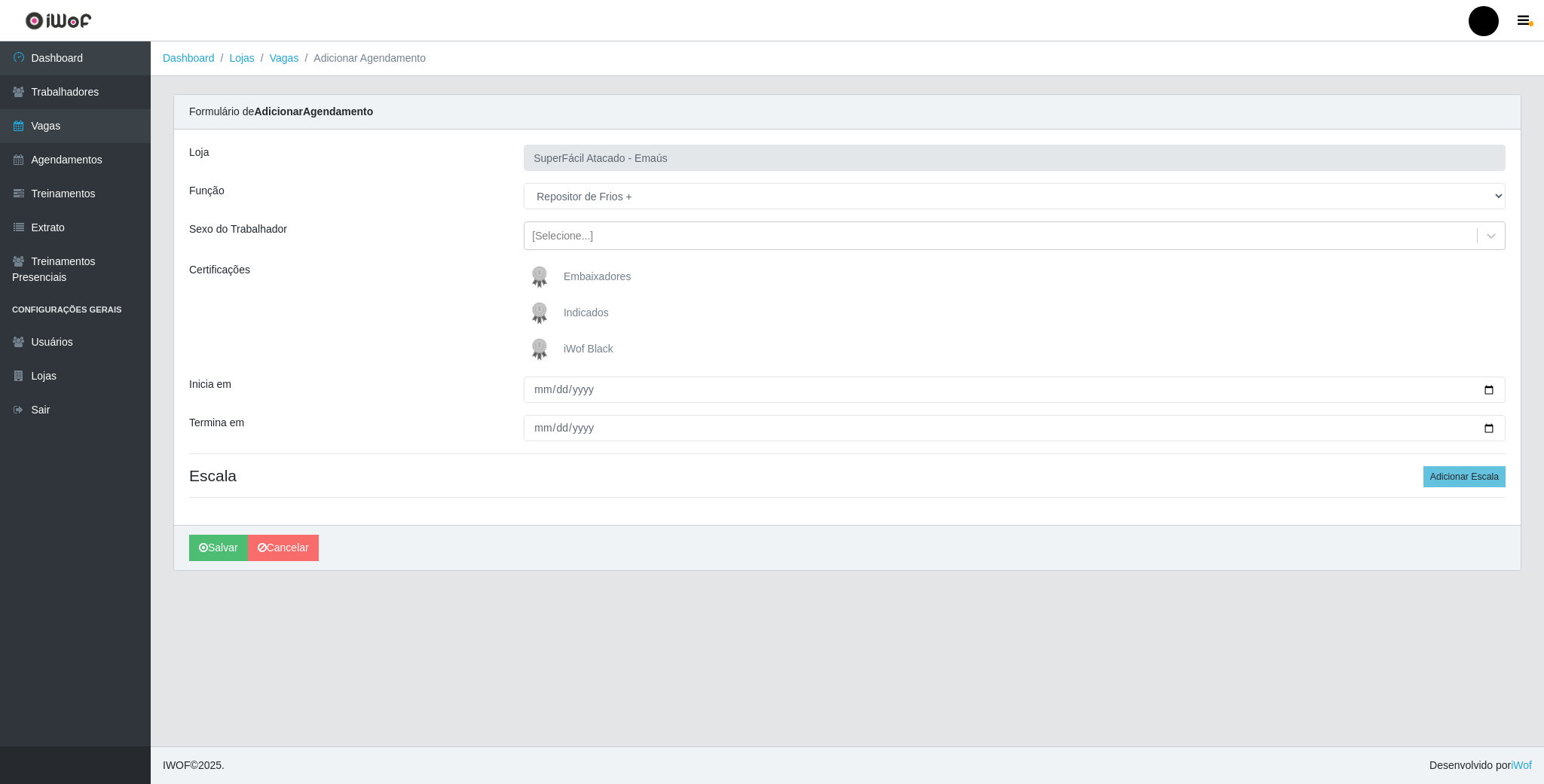
click at [541, 348] on img at bounding box center [542, 350] width 36 height 30
click at [0, 0] on input "iWof Black" at bounding box center [0, 0] width 0 height 0
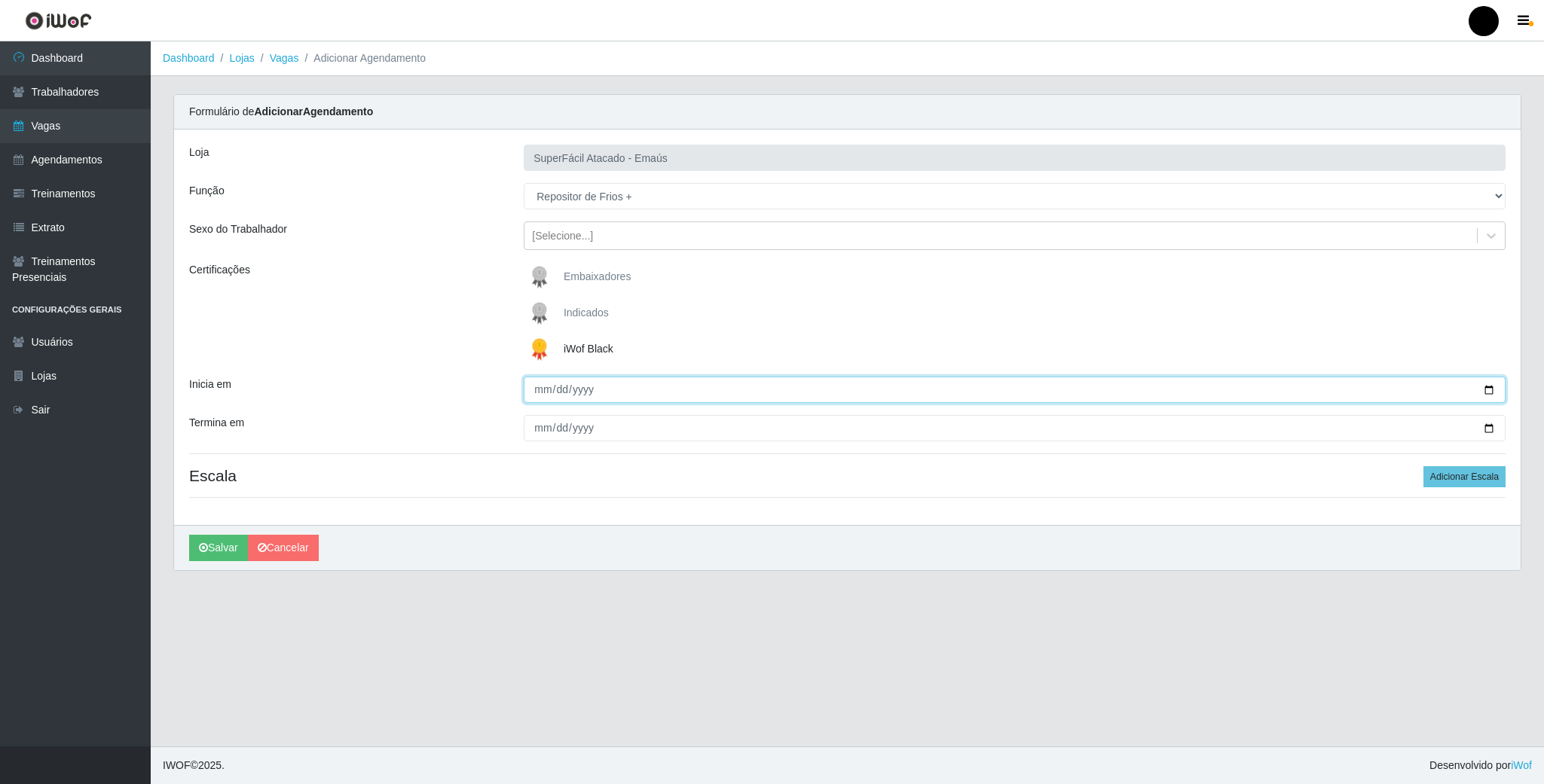
click at [1486, 394] on input "Inicia em" at bounding box center [1014, 390] width 982 height 26
type input "[DATE]"
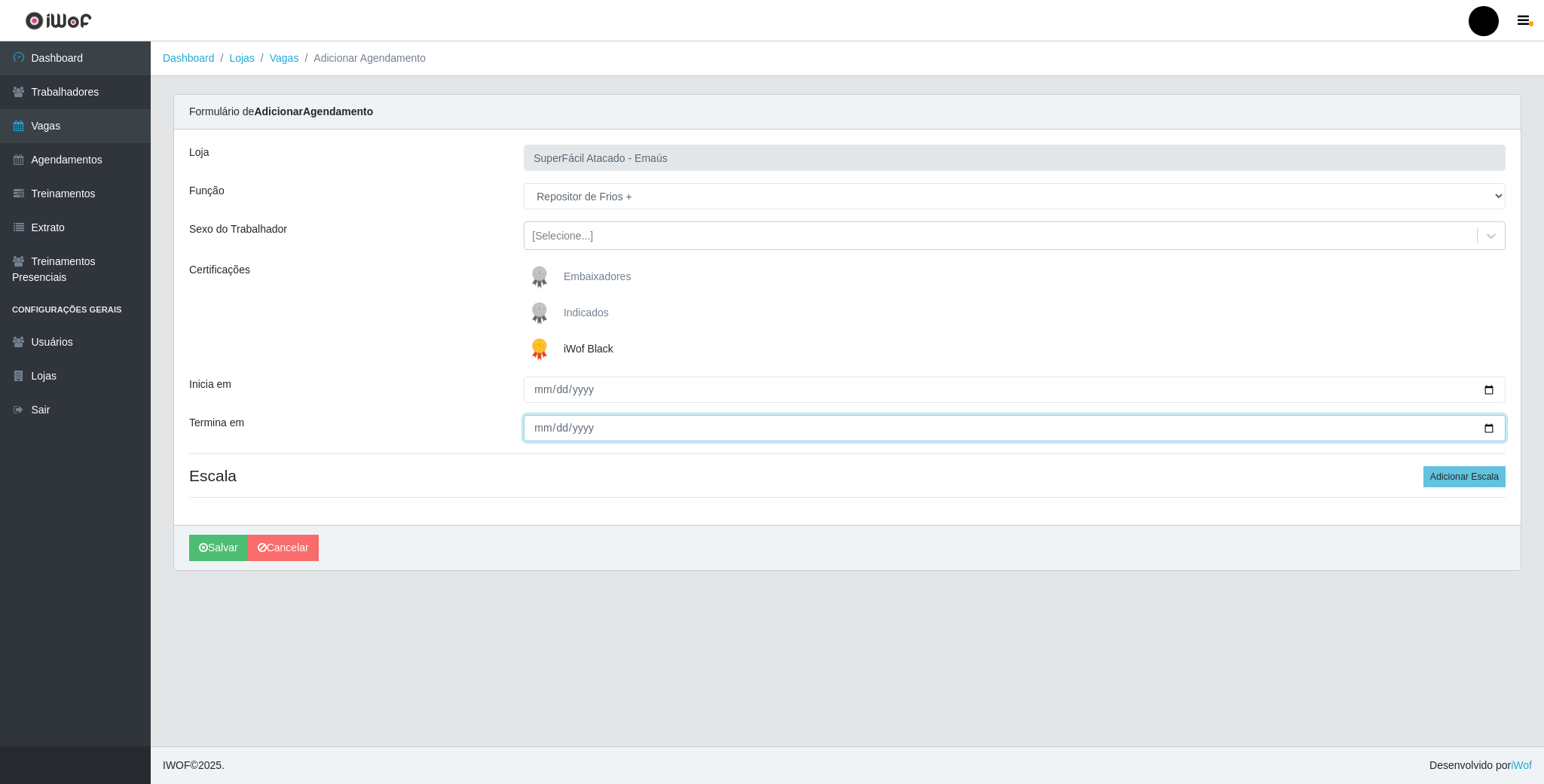
click at [1487, 428] on input "Termina em" at bounding box center [1014, 428] width 982 height 26
type input "[DATE]"
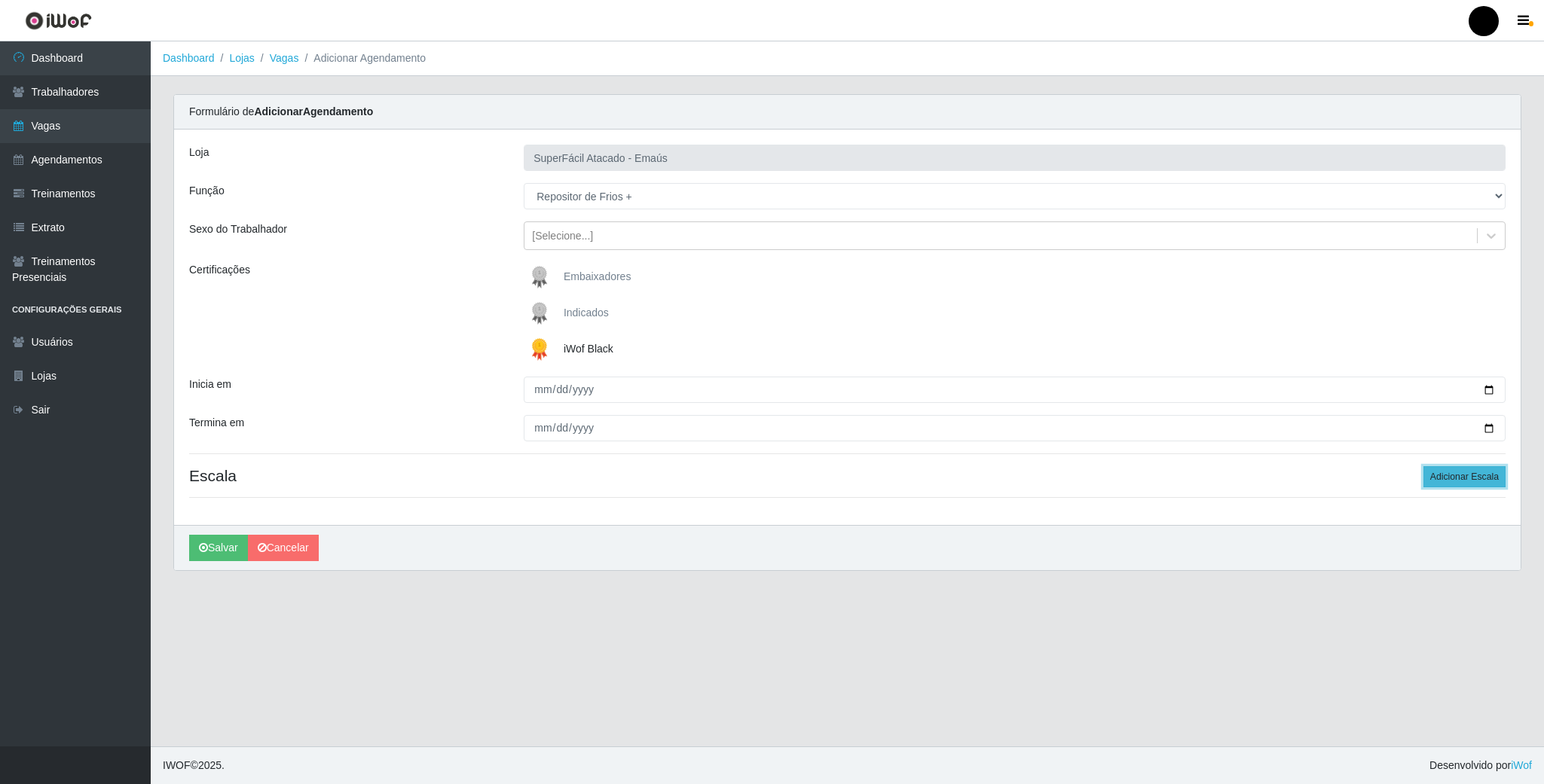
click at [1487, 474] on button "Adicionar Escala" at bounding box center [1464, 477] width 82 height 21
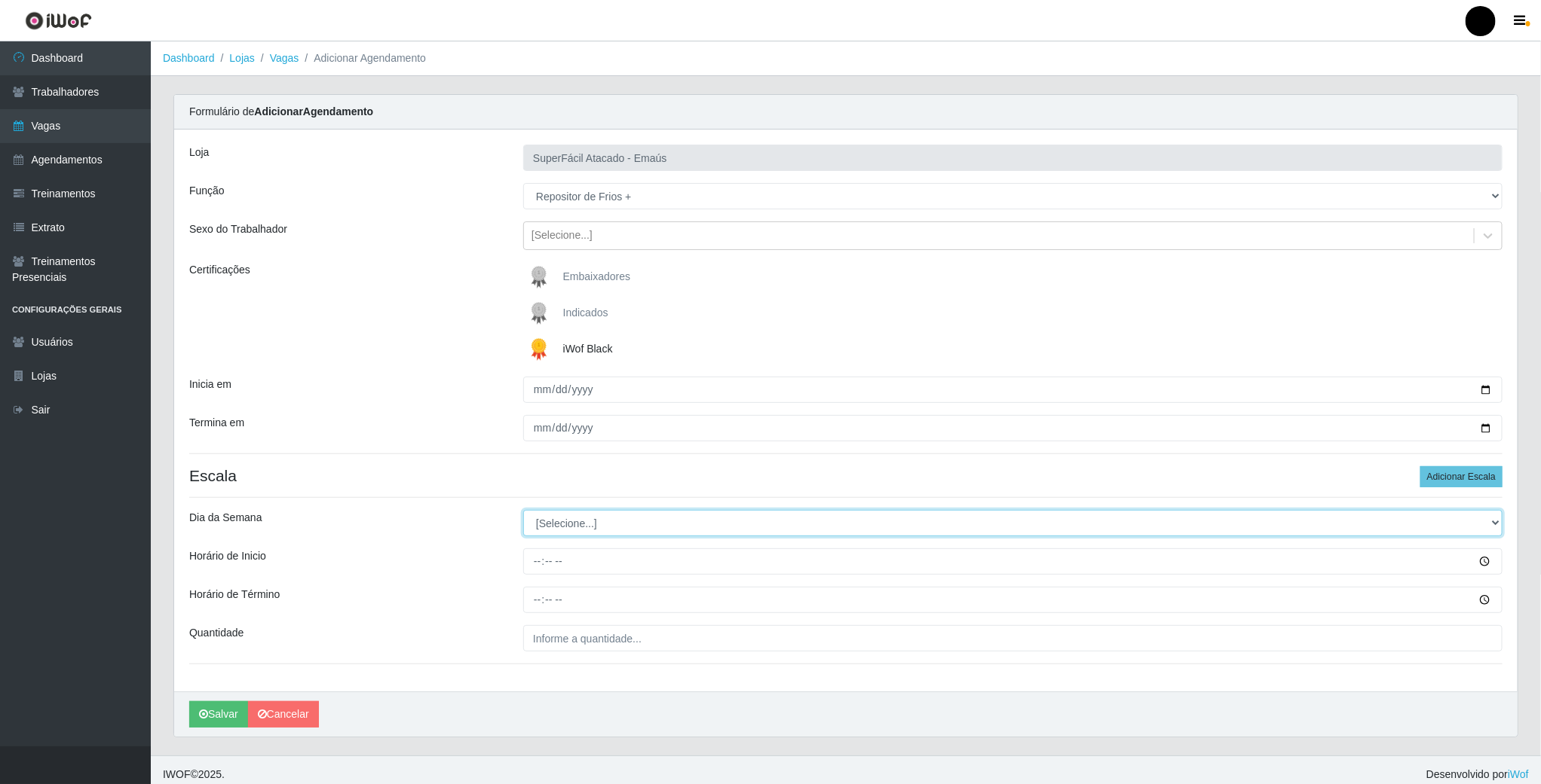
click at [611, 526] on select "[Selecione...] Segunda Terça Quarta Quinta Sexta Sábado Domingo" at bounding box center [1013, 523] width 979 height 26
select select "6"
click at [523, 512] on select "[Selecione...] Segunda Terça Quarta Quinta Sexta Sábado Domingo" at bounding box center [1013, 523] width 979 height 26
click at [543, 575] on input "Horário de Inicio" at bounding box center [1013, 561] width 979 height 26
type input "08:00"
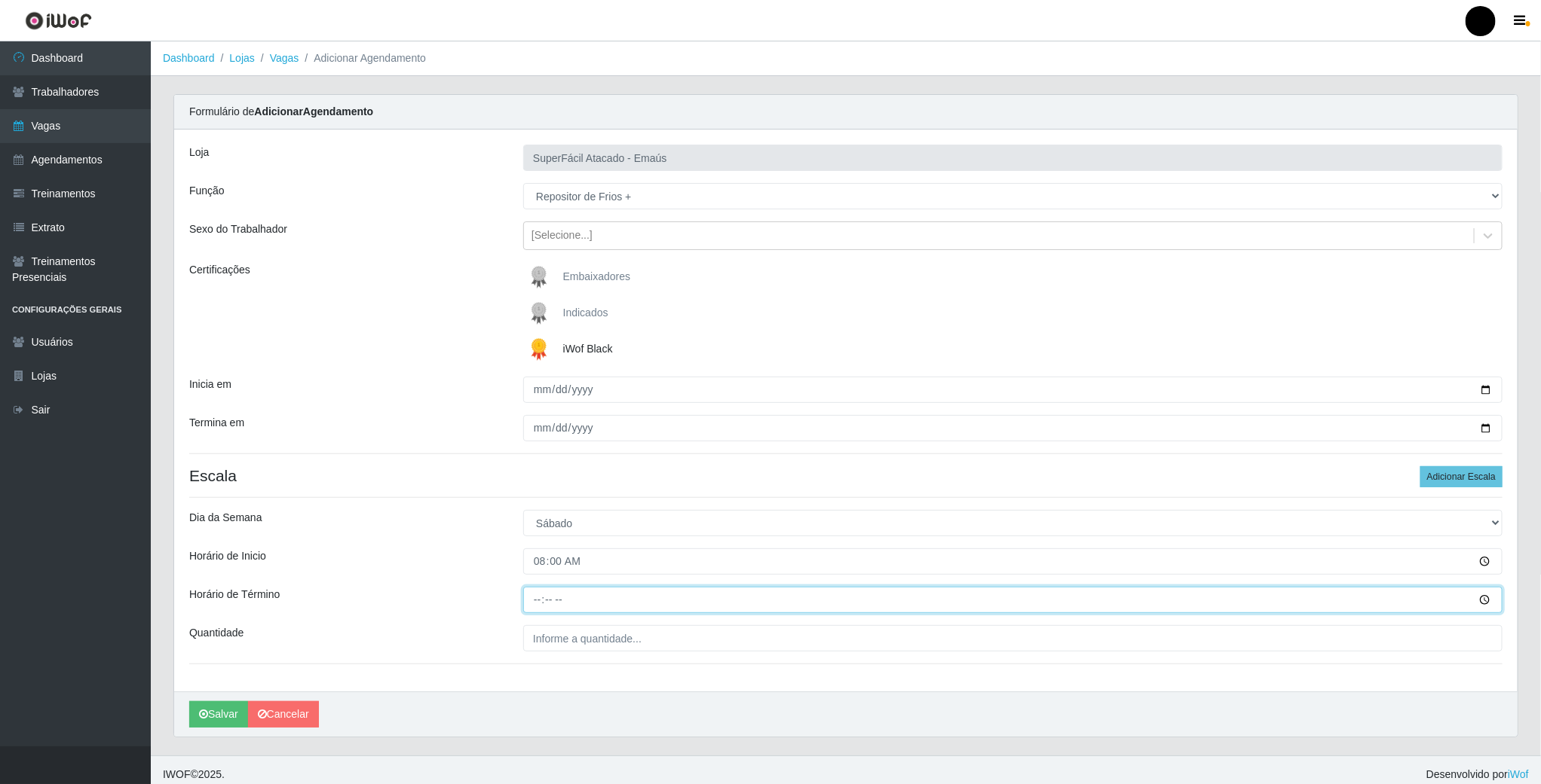
click at [539, 604] on input "Horário de Término" at bounding box center [1013, 600] width 979 height 26
type input "14:00"
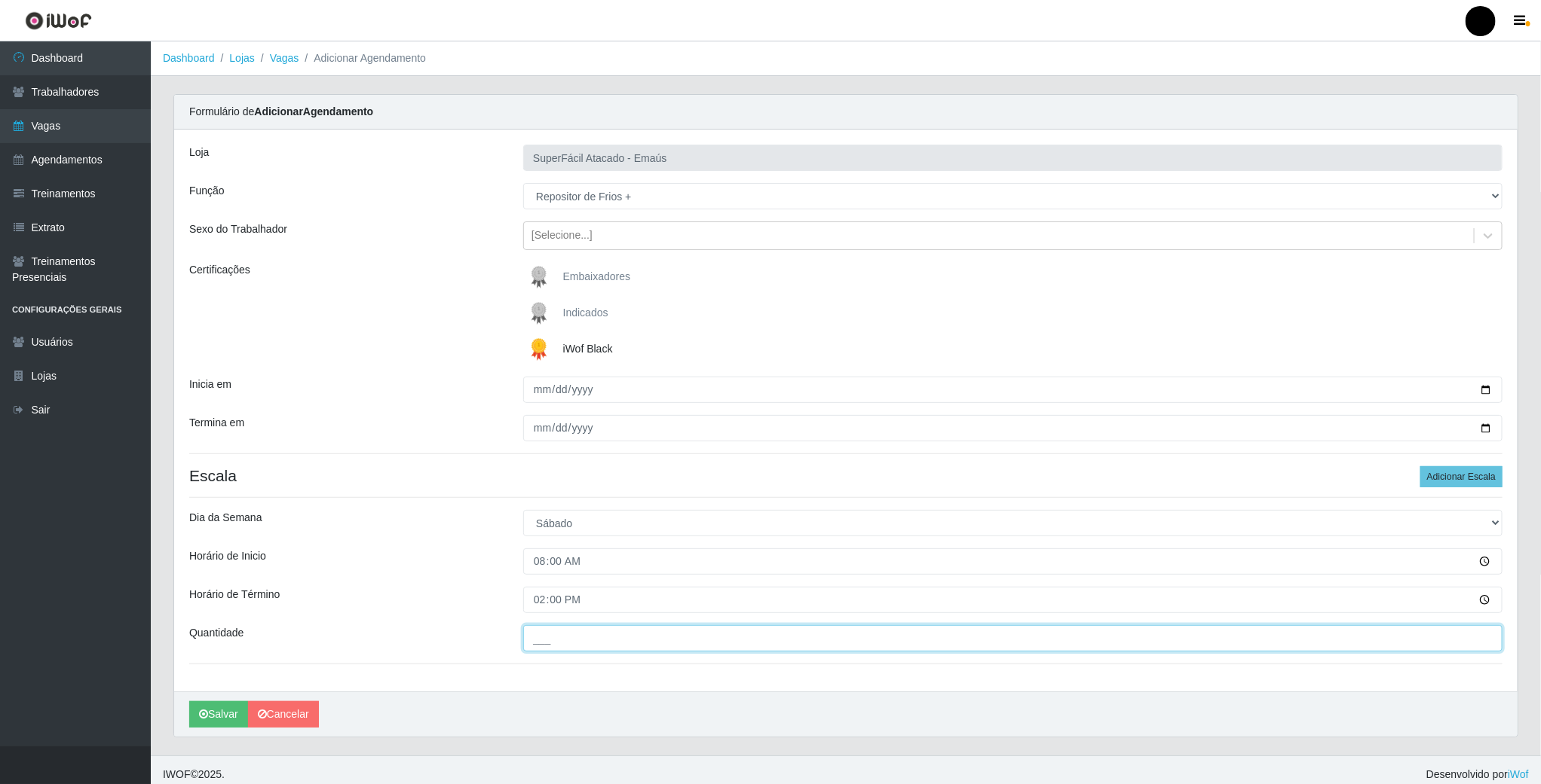
click at [548, 652] on input "___" at bounding box center [1013, 638] width 979 height 26
type input "01_"
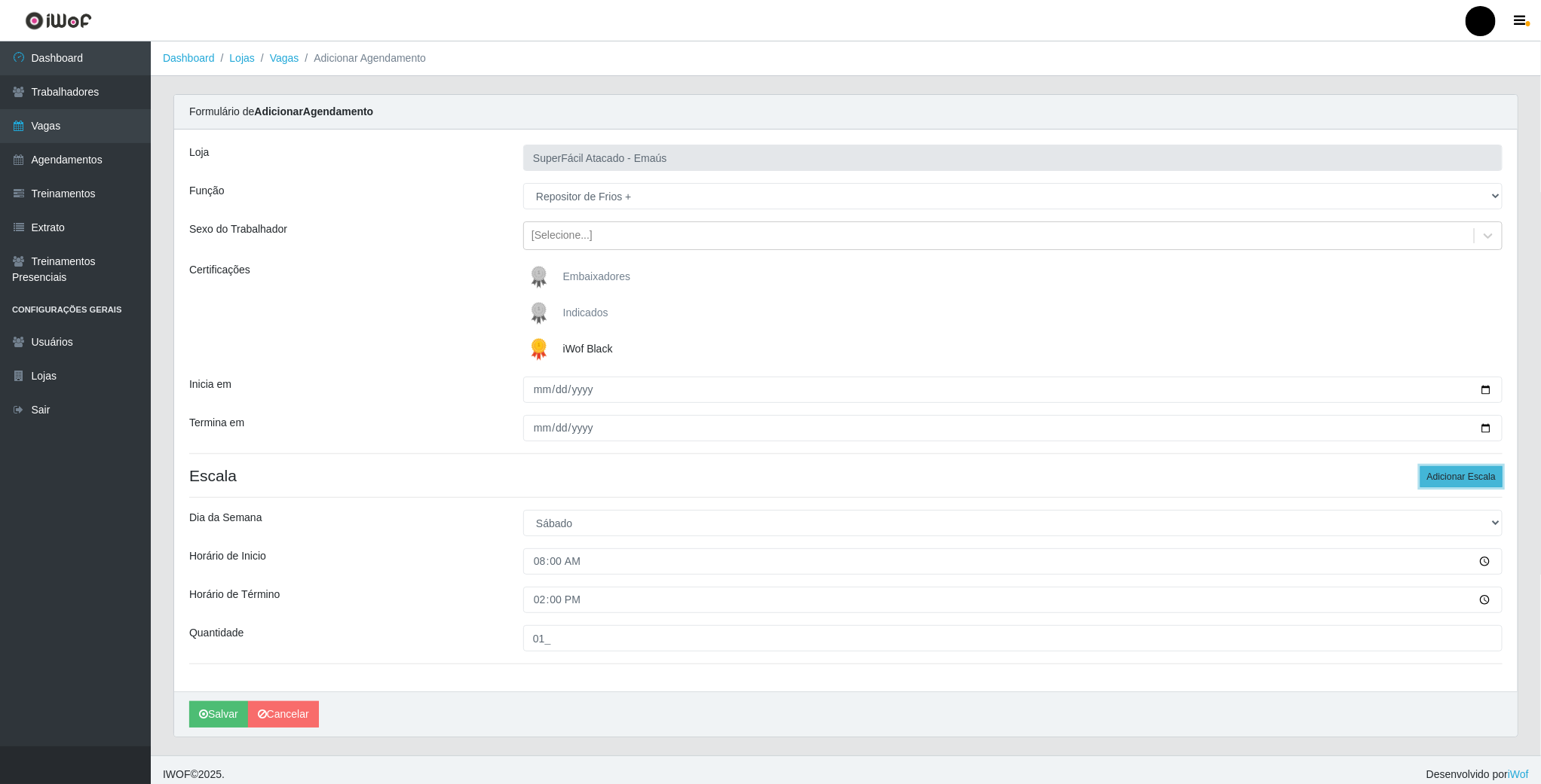
click at [1450, 475] on button "Adicionar Escala" at bounding box center [1461, 477] width 82 height 21
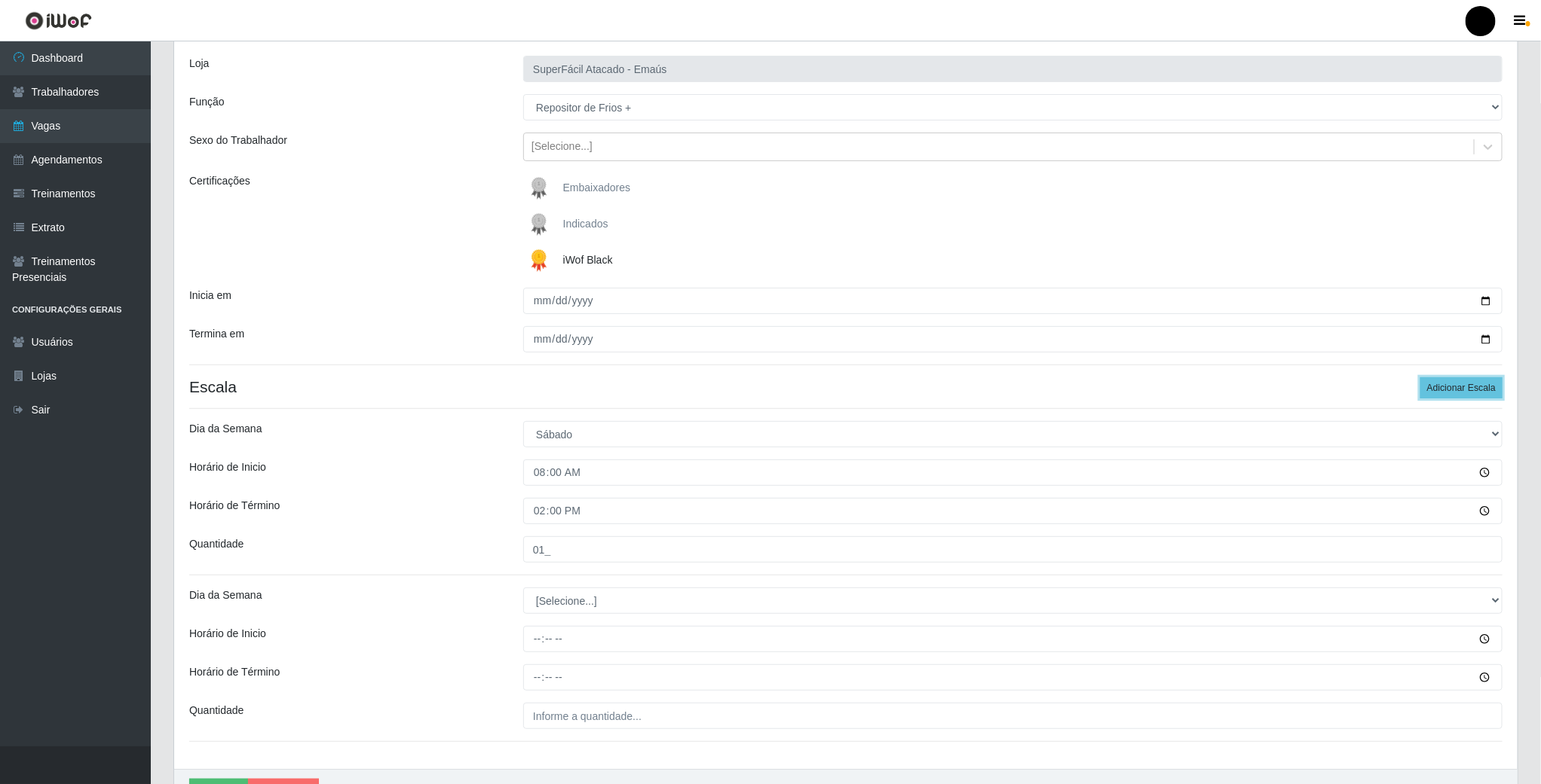
scroll to position [179, 0]
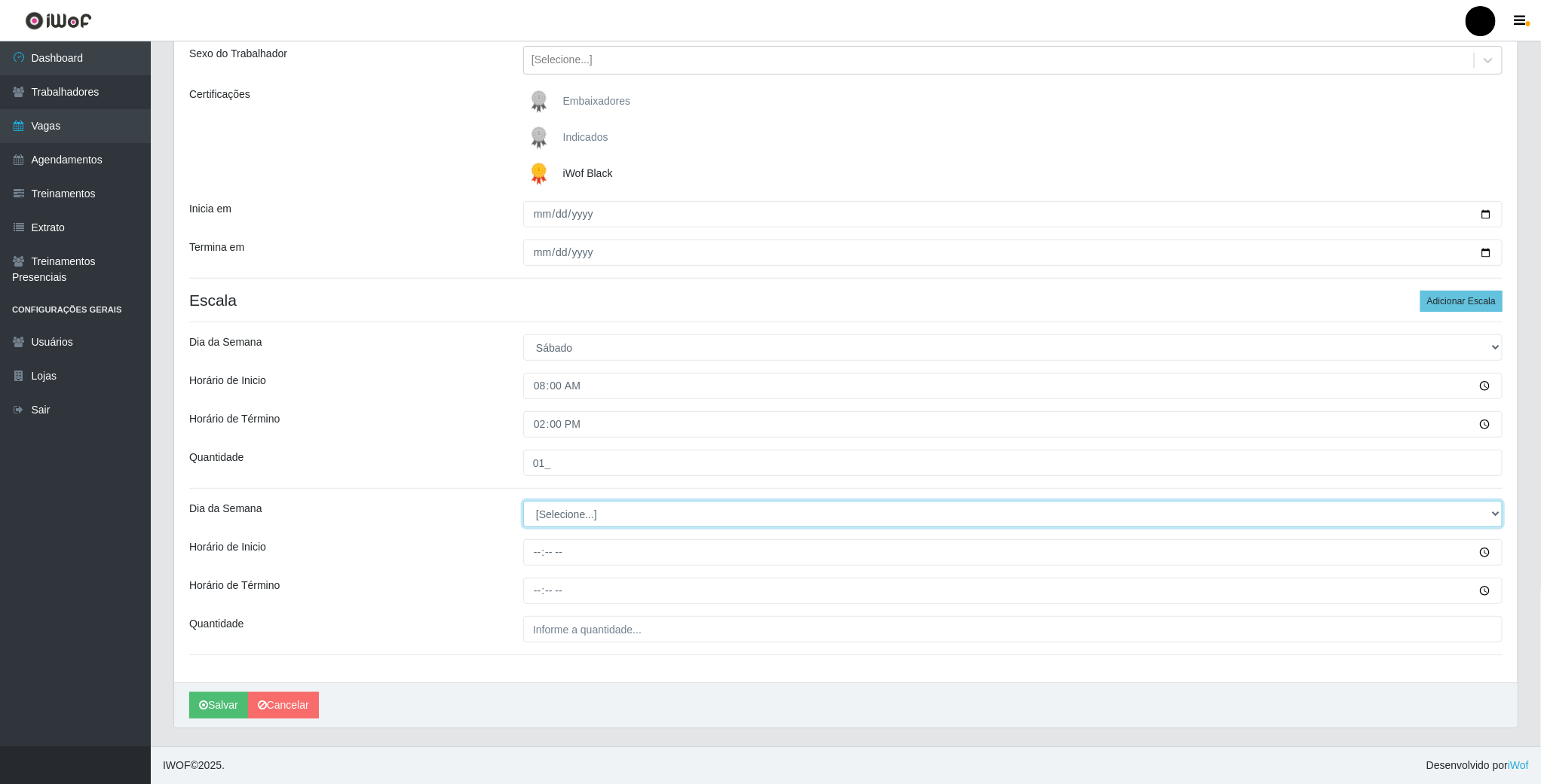
click at [572, 507] on select "[Selecione...] Segunda Terça Quarta Quinta Sexta Sábado Domingo" at bounding box center [1013, 514] width 979 height 26
select select "6"
click at [523, 501] on select "[Selecione...] Segunda Terça Quarta Quinta Sexta Sábado Domingo" at bounding box center [1013, 514] width 979 height 26
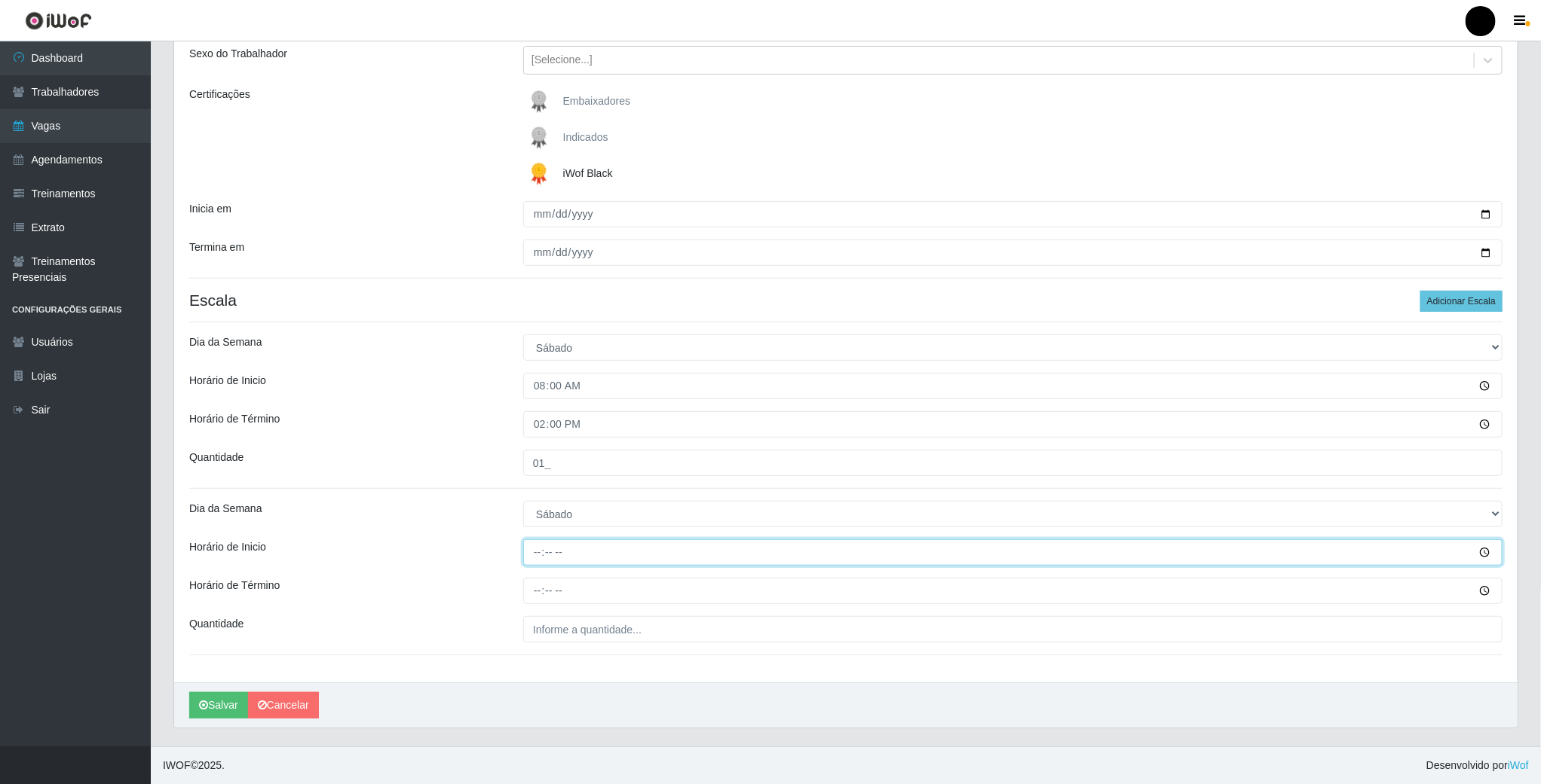
click at [536, 560] on input "Horário de Inicio" at bounding box center [1013, 552] width 979 height 26
type input "14:00"
click at [536, 597] on input "Horário de Término" at bounding box center [1013, 591] width 979 height 26
type input "20:00"
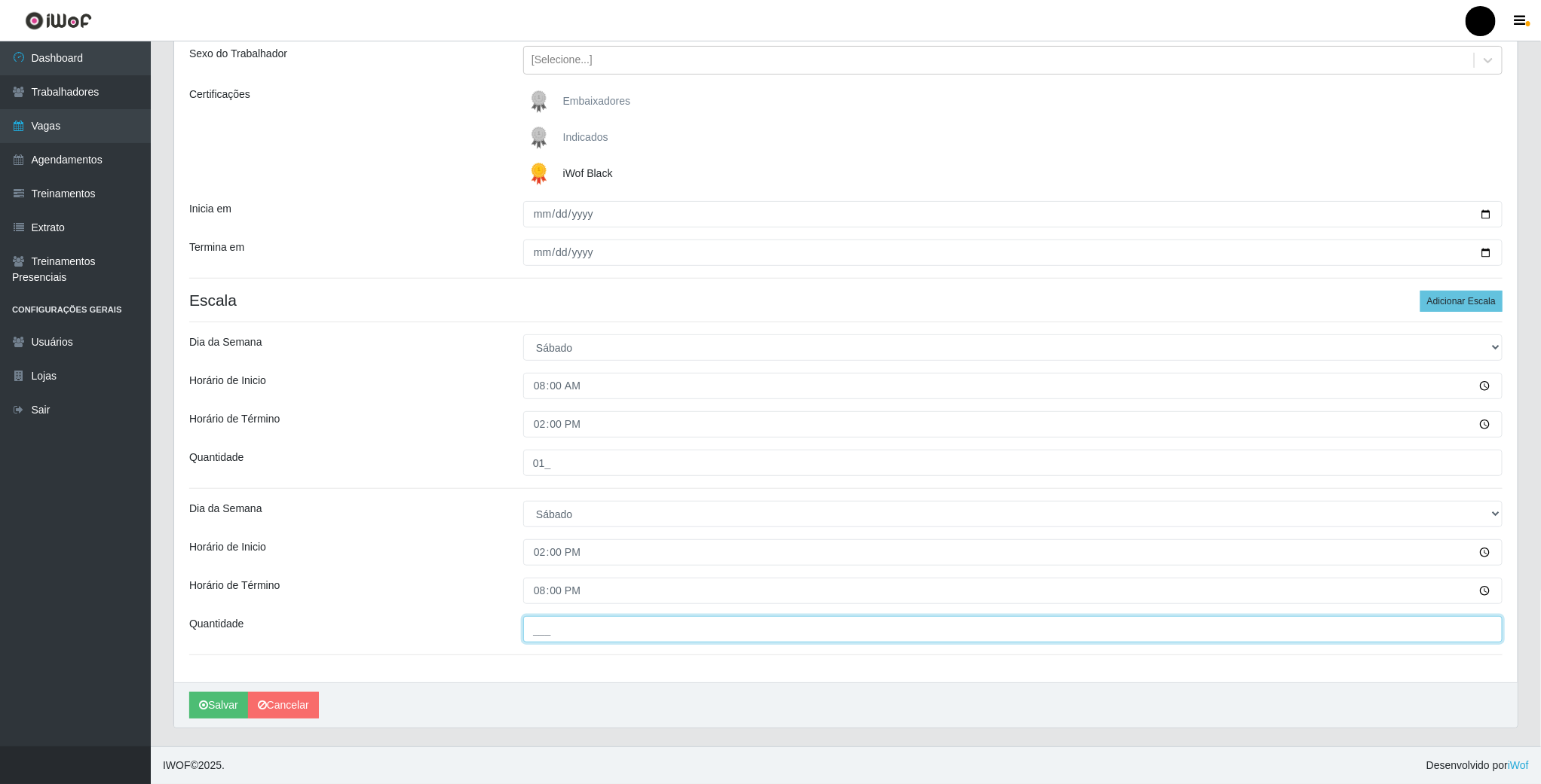
click at [552, 628] on input "___" at bounding box center [1013, 629] width 979 height 26
type input "01_"
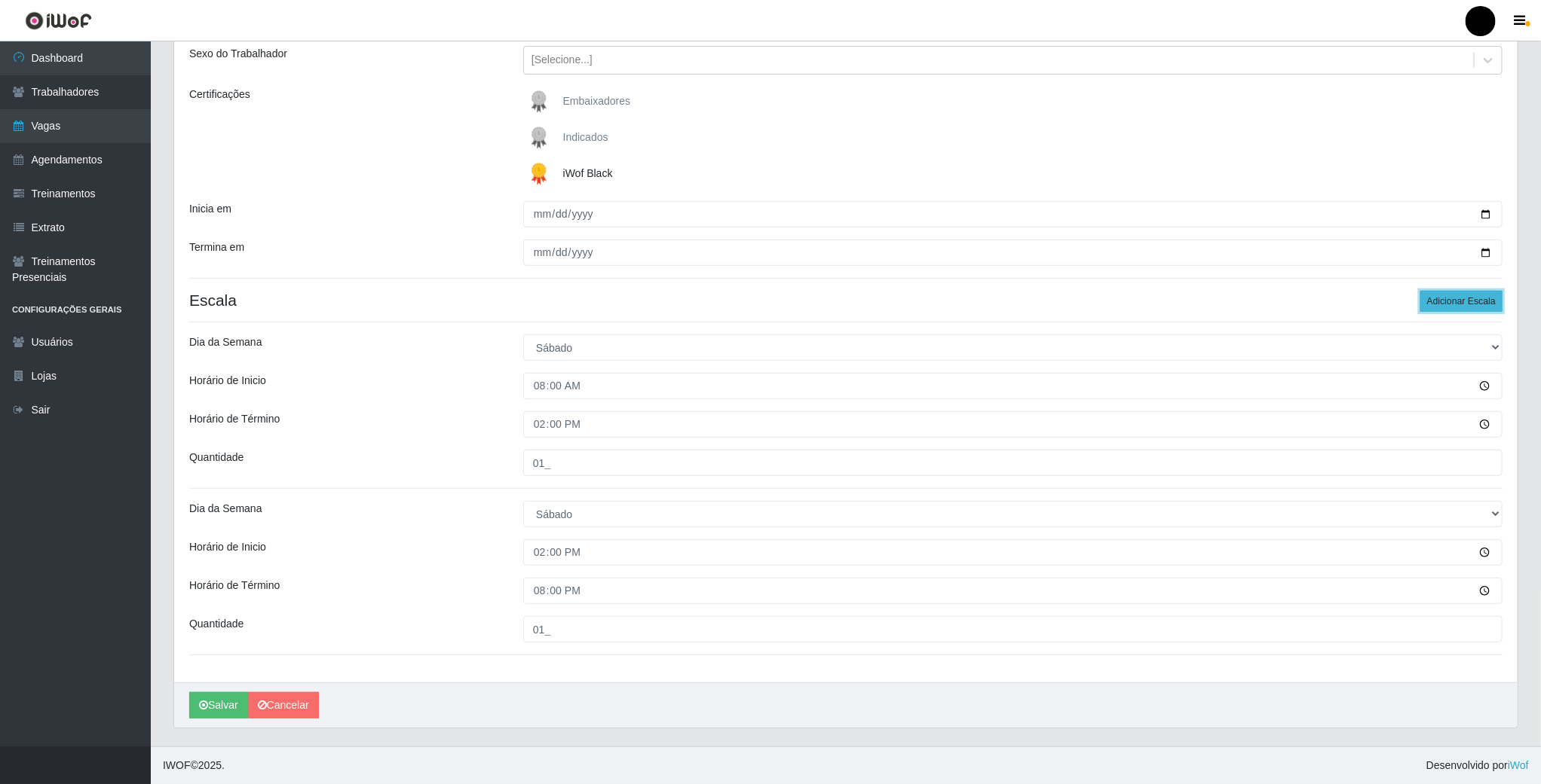
click at [1473, 305] on button "Adicionar Escala" at bounding box center [1461, 301] width 82 height 21
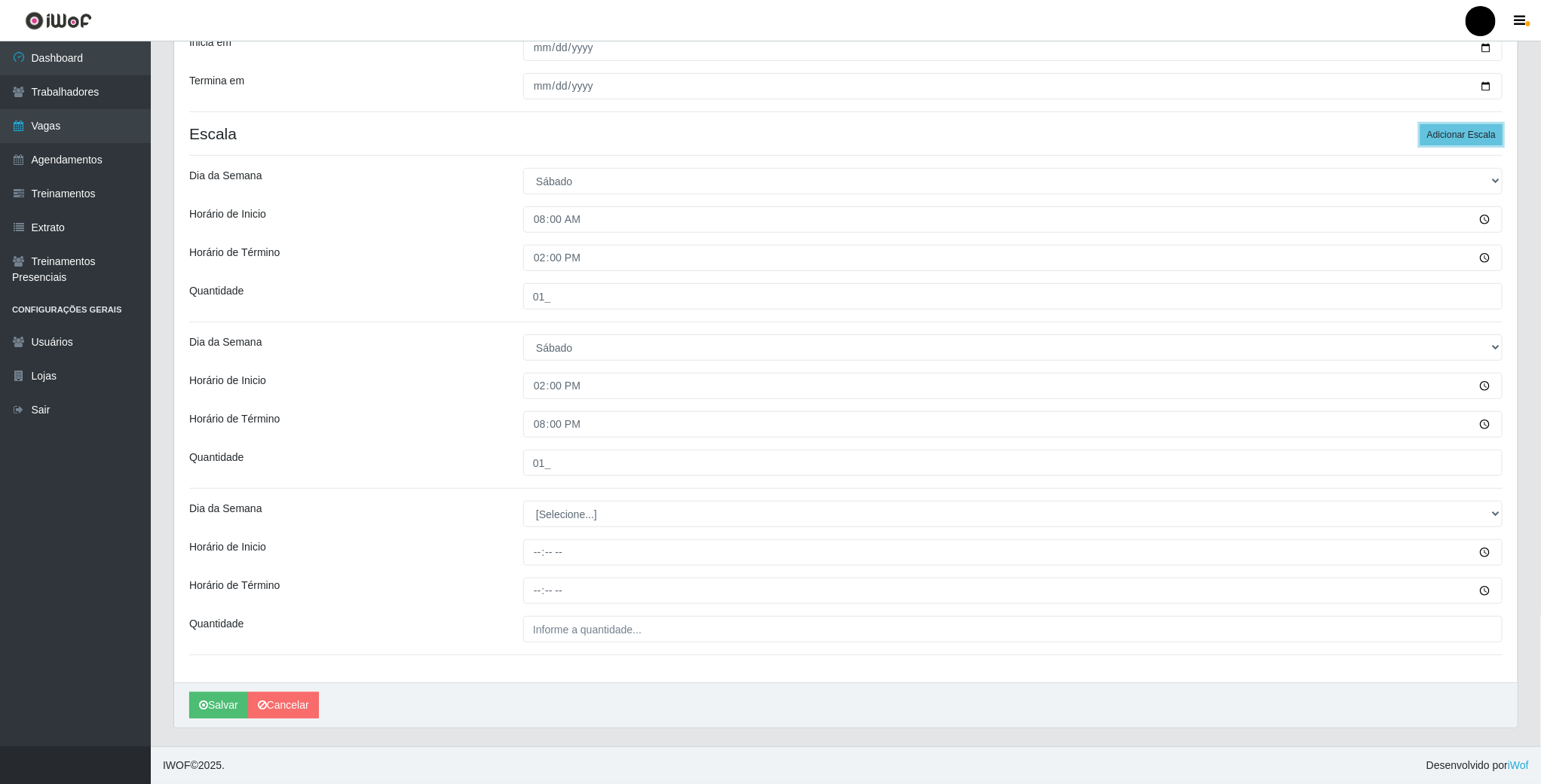
scroll to position [347, 0]
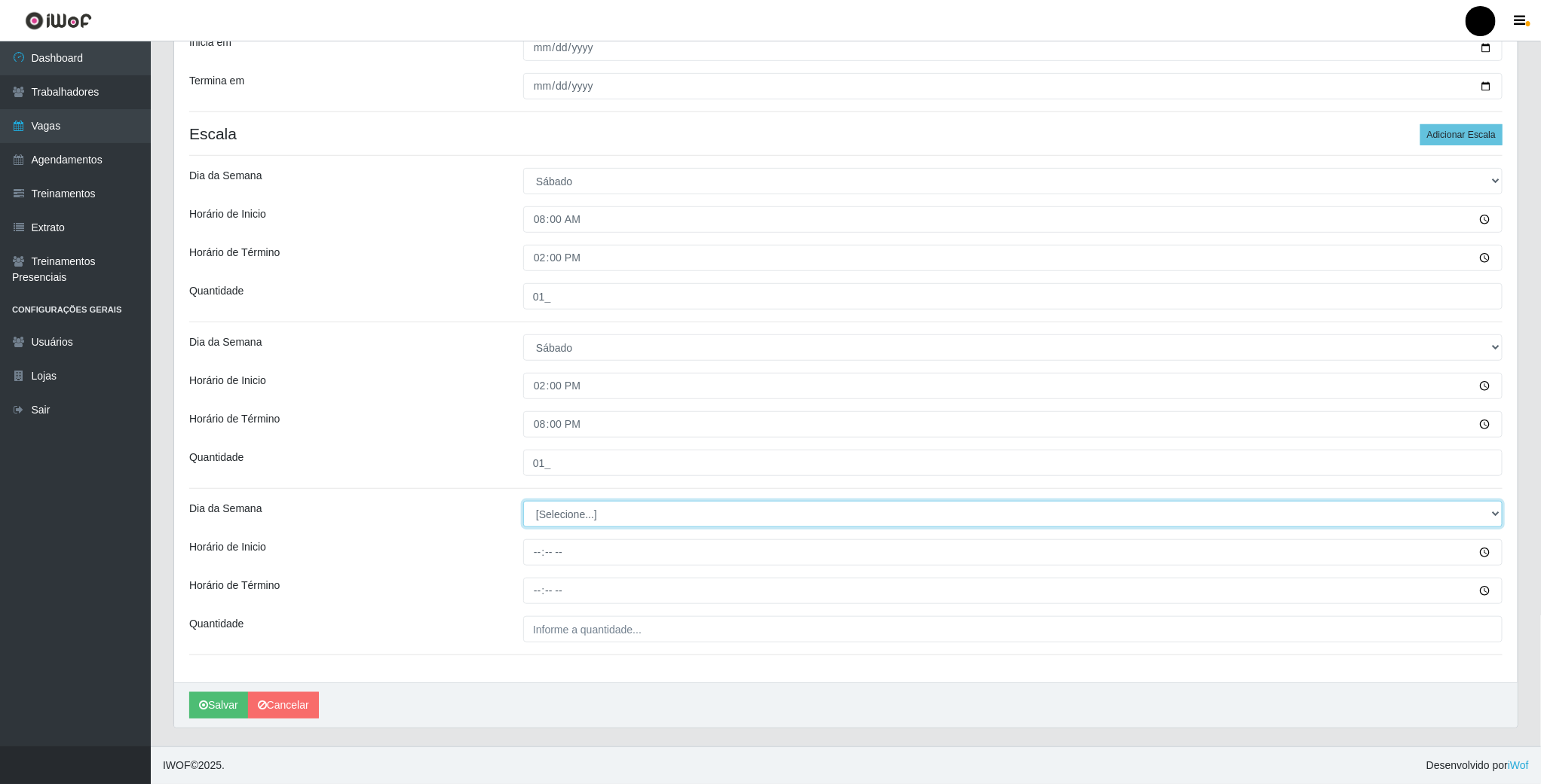
click at [575, 517] on select "[Selecione...] Segunda Terça Quarta Quinta Sexta Sábado Domingo" at bounding box center [1013, 514] width 979 height 26
select select "6"
click at [523, 501] on select "[Selecione...] Segunda Terça Quarta Quinta Sexta Sábado Domingo" at bounding box center [1013, 514] width 979 height 26
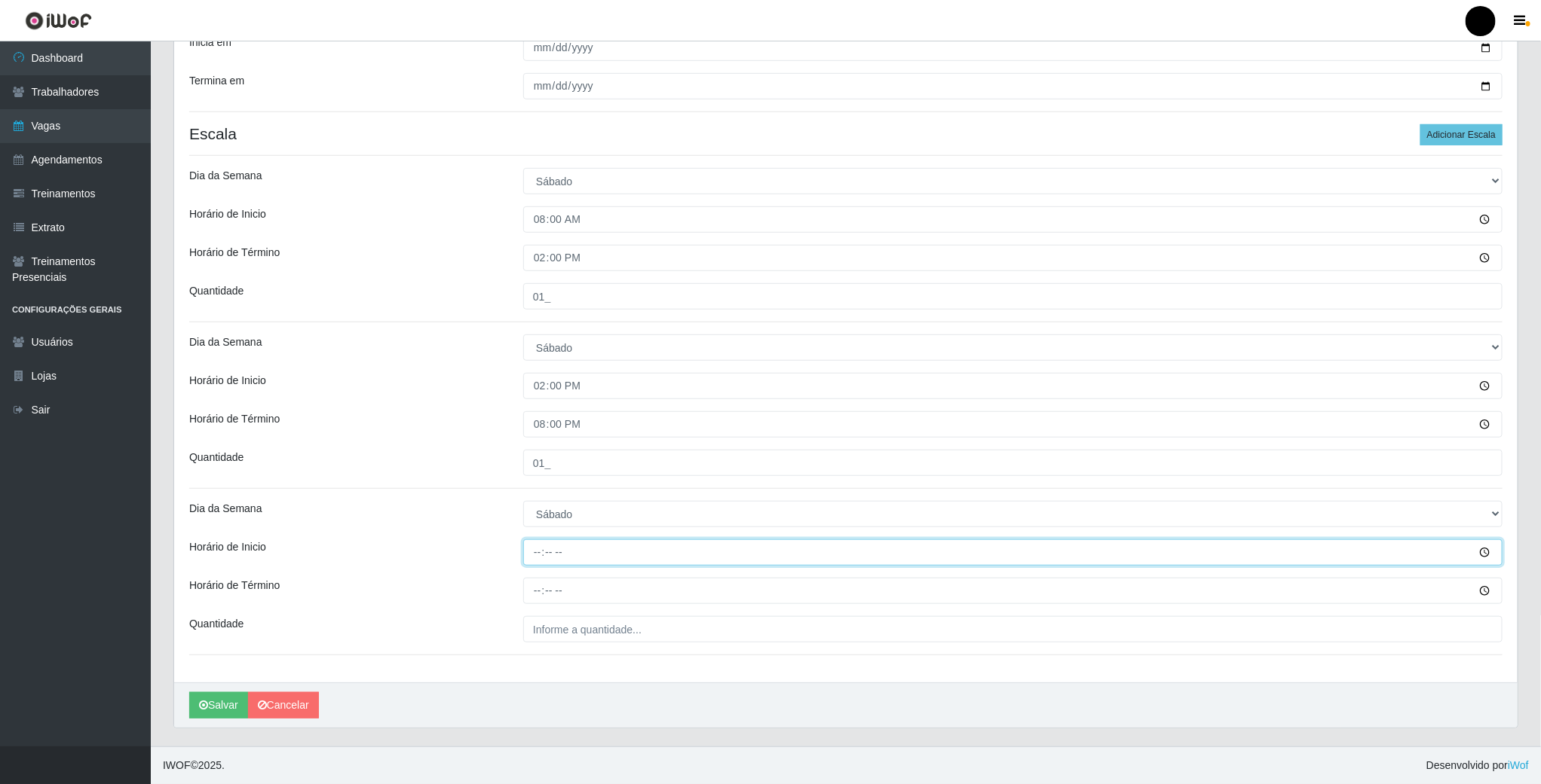
click at [543, 556] on input "Horário de Inicio" at bounding box center [1013, 552] width 979 height 26
type input "16:00"
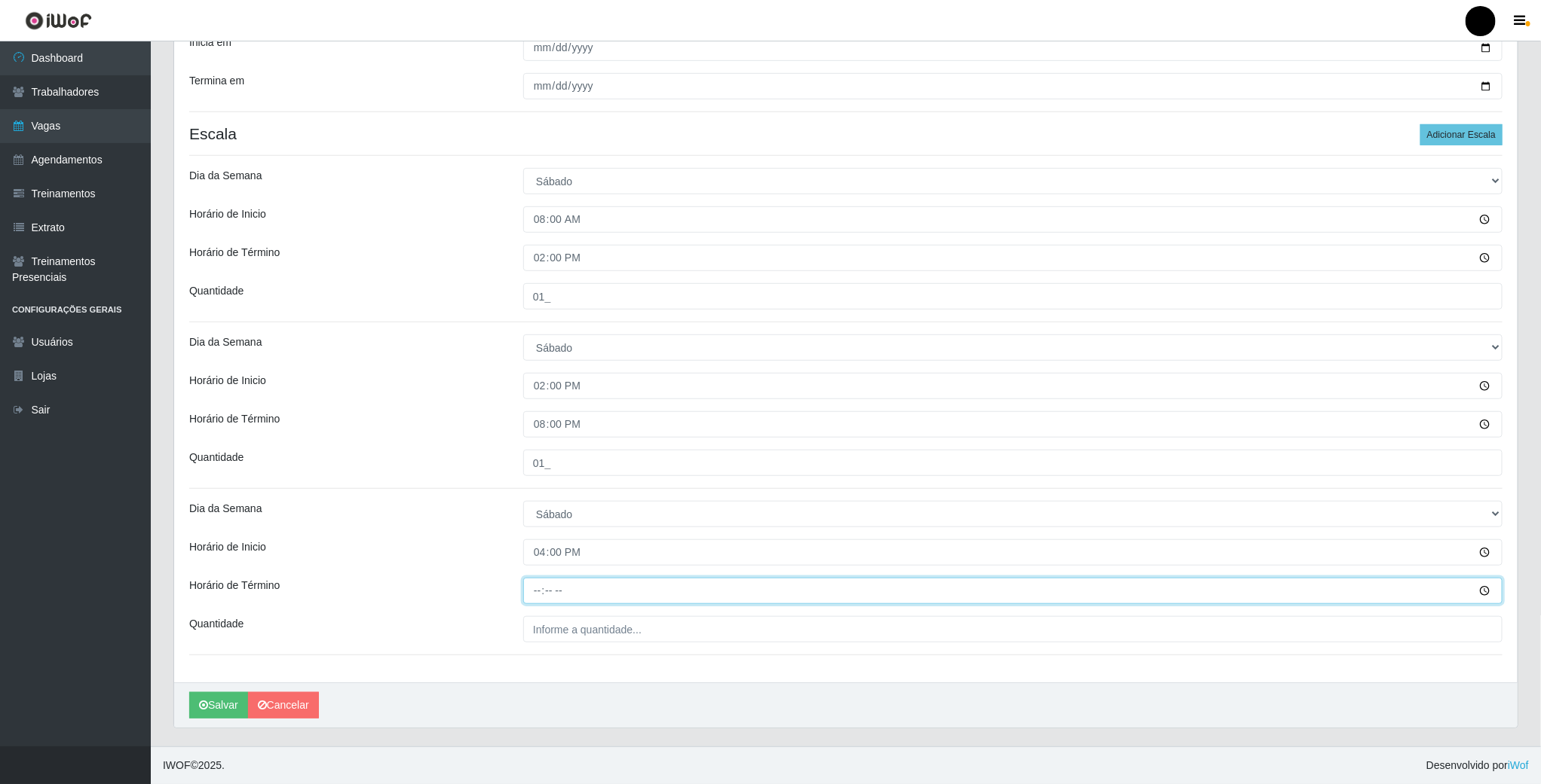
click at [534, 591] on input "Horário de Término" at bounding box center [1013, 591] width 979 height 26
type input "22:00"
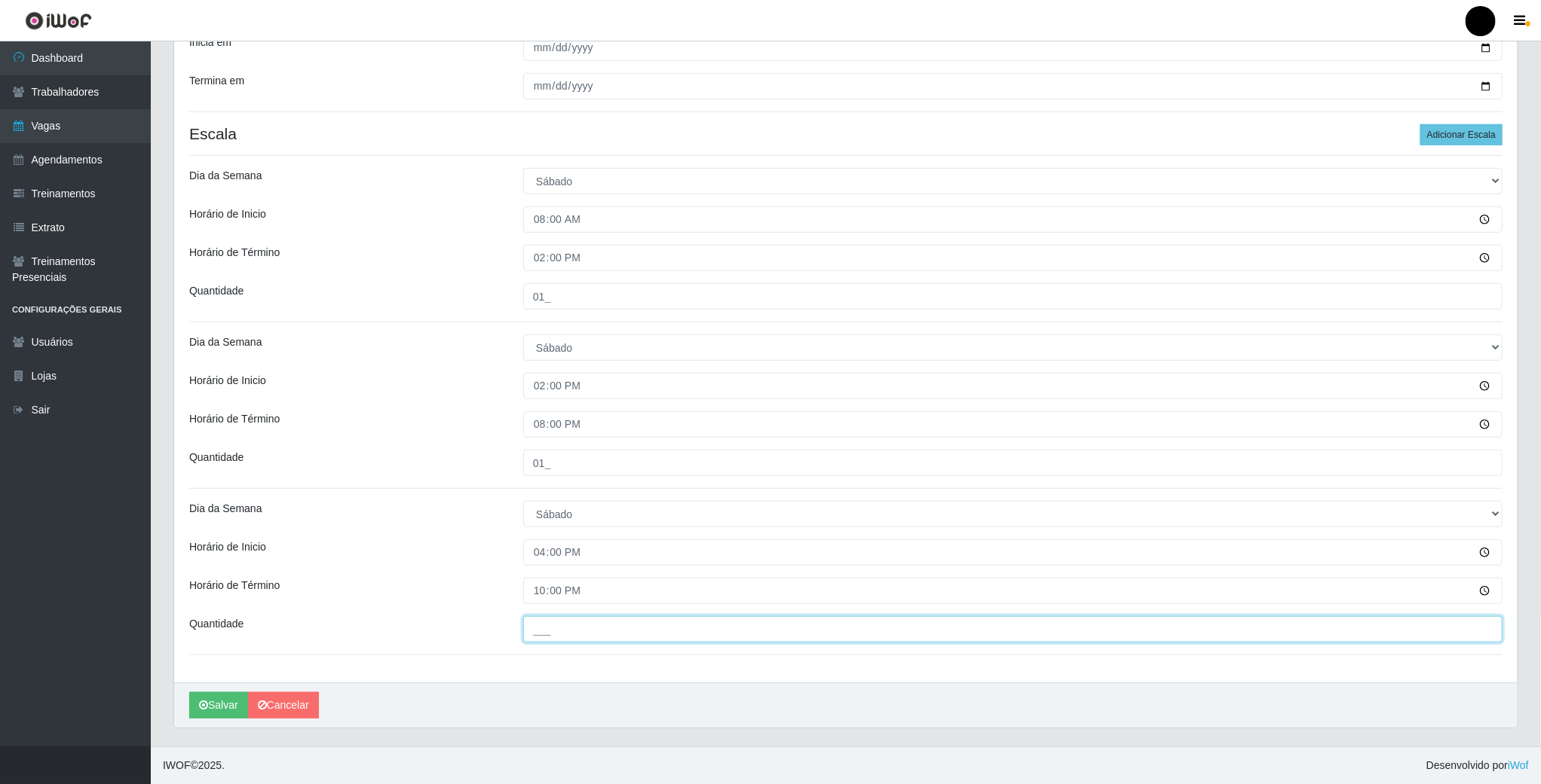
click at [550, 629] on input "___" at bounding box center [1013, 629] width 979 height 26
type input "02_"
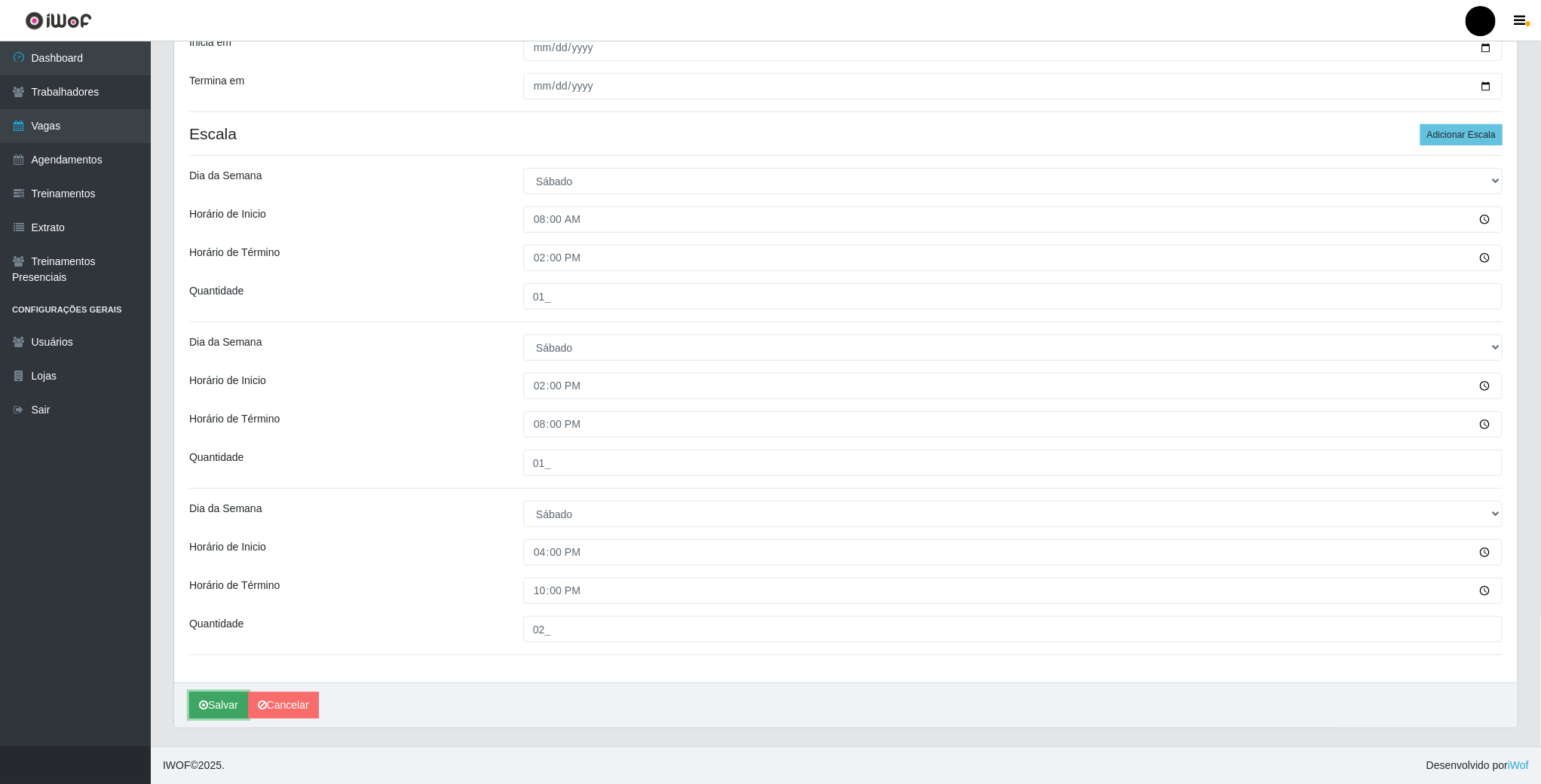
click at [221, 713] on button "Salvar" at bounding box center [218, 705] width 59 height 26
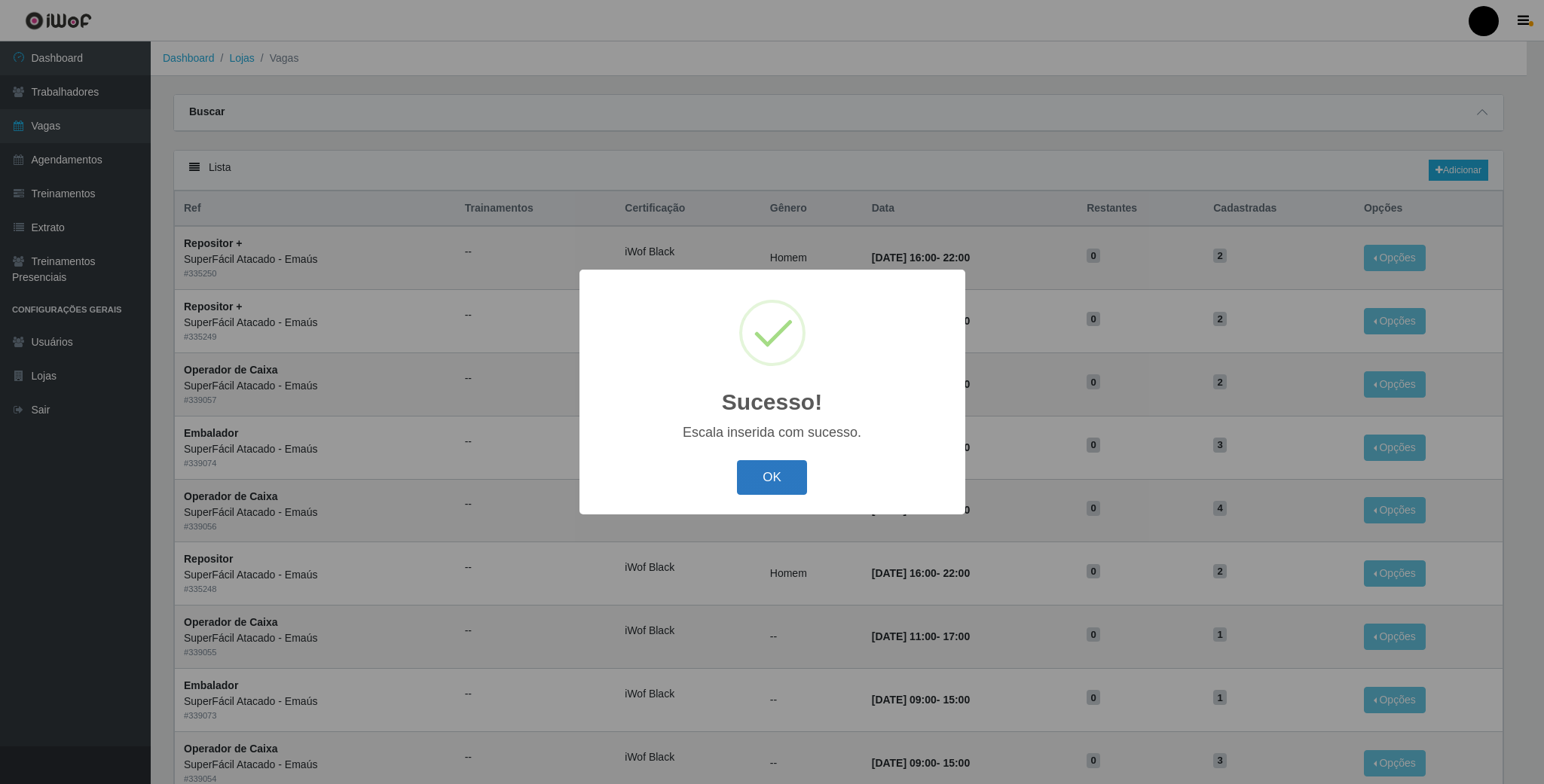
click at [786, 475] on button "OK" at bounding box center [772, 478] width 70 height 35
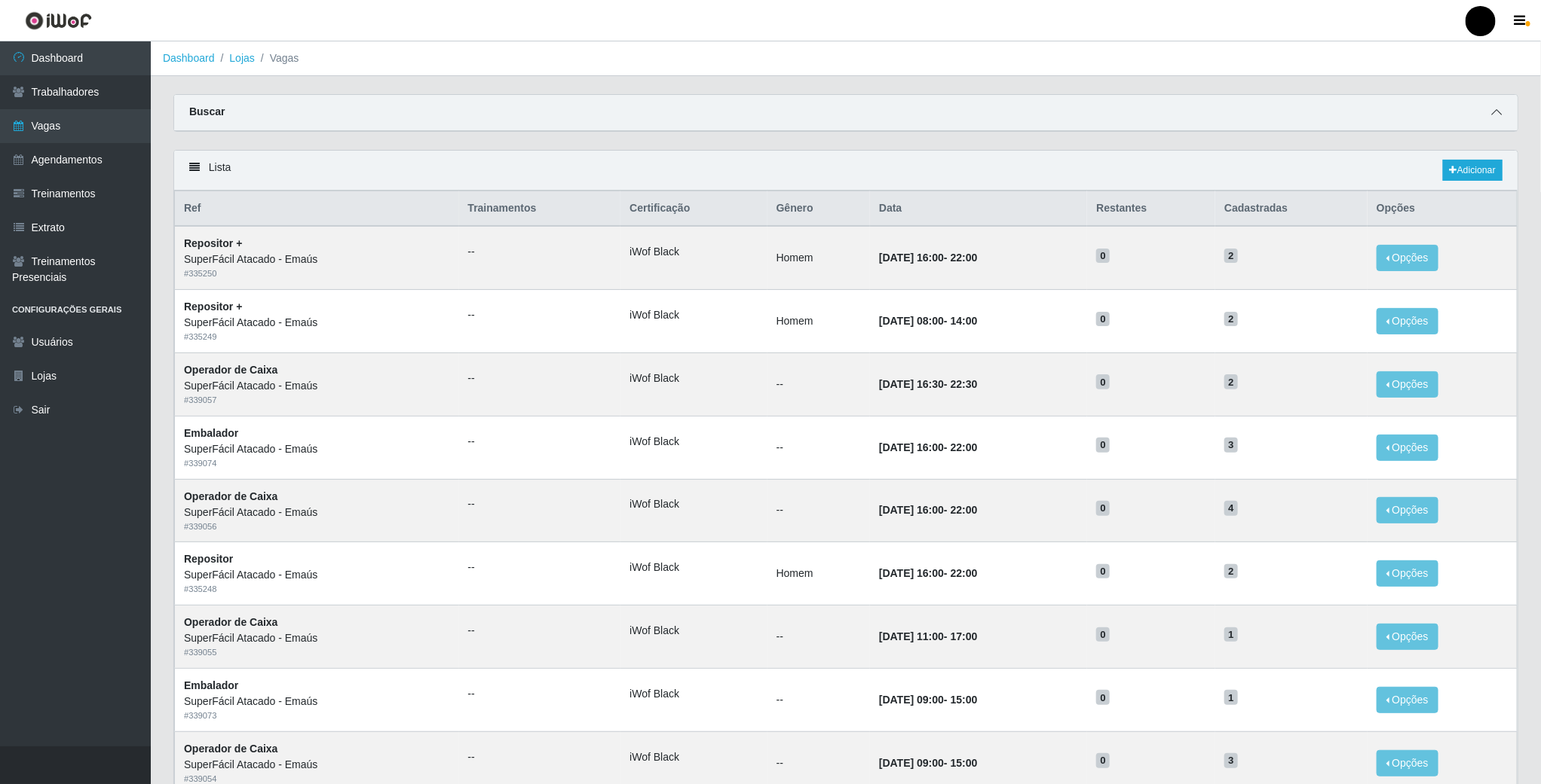
click at [1491, 114] on icon at bounding box center [1496, 113] width 11 height 11
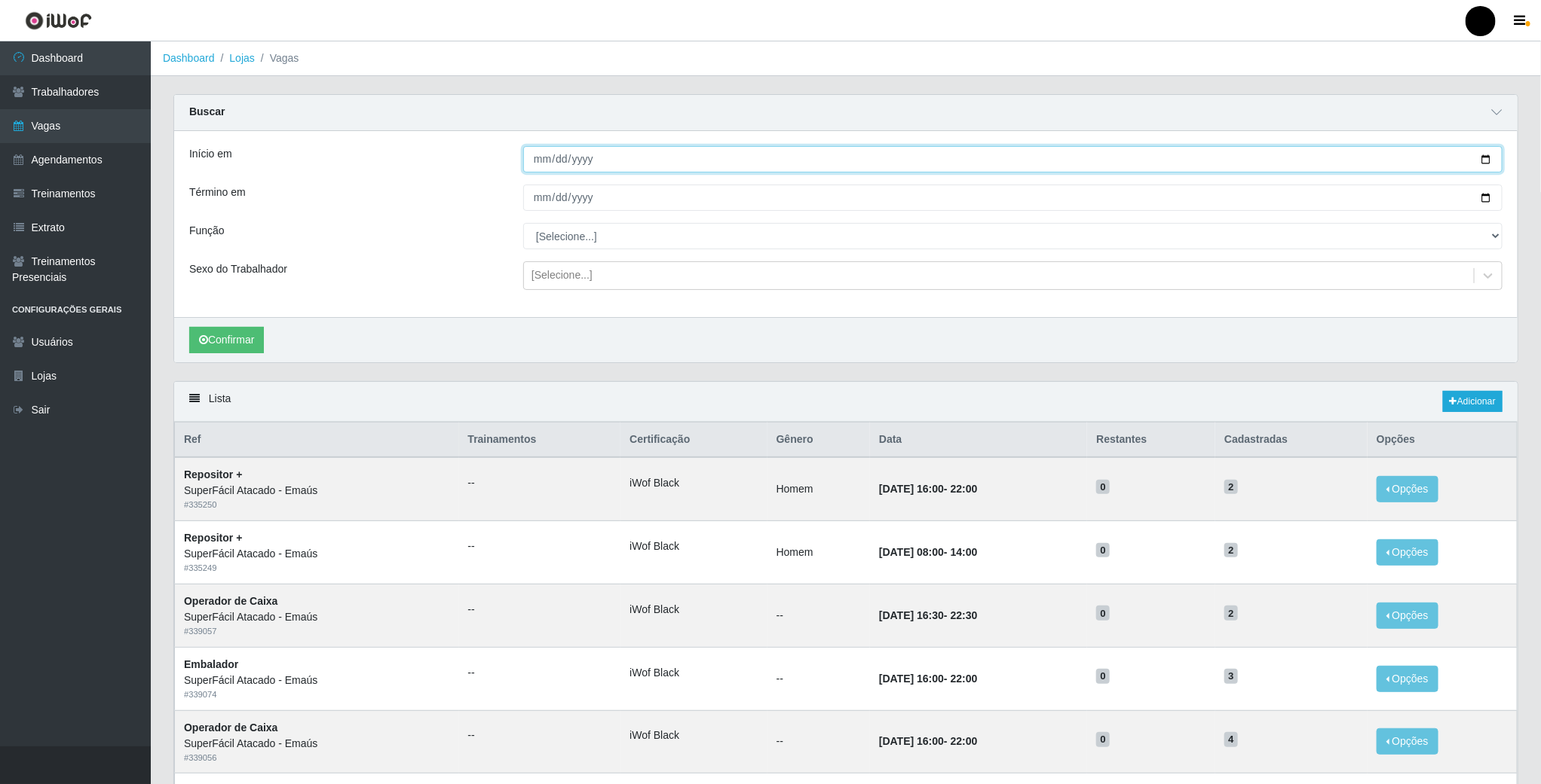
click at [1490, 158] on input "Início em" at bounding box center [1013, 159] width 979 height 26
type input "[DATE]"
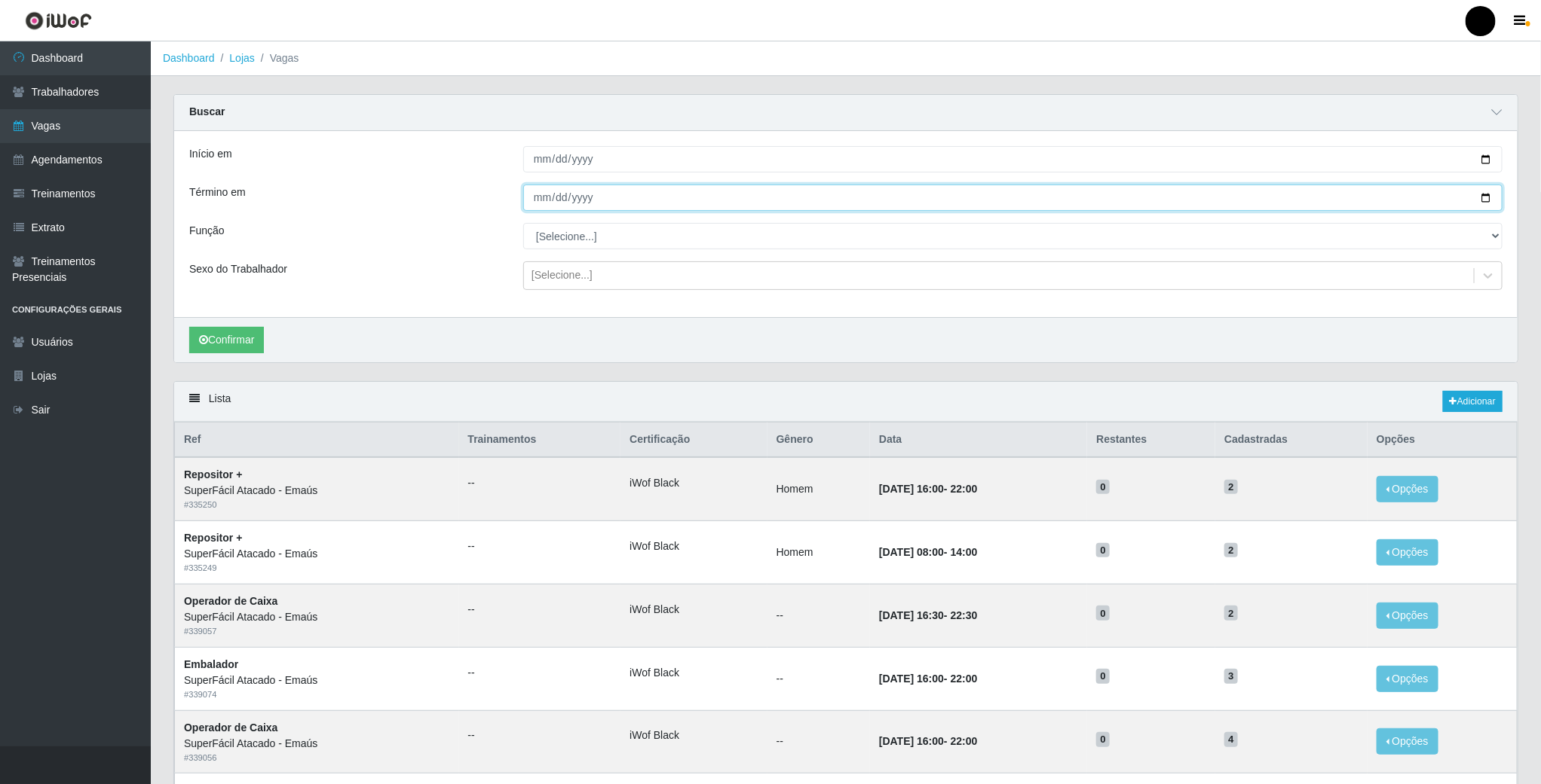
drag, startPoint x: 1496, startPoint y: 195, endPoint x: 1488, endPoint y: 196, distance: 8.1
click at [1490, 196] on input "Término em" at bounding box center [1013, 197] width 979 height 26
click at [1480, 199] on input "Término em" at bounding box center [1013, 197] width 979 height 26
type input "[DATE]"
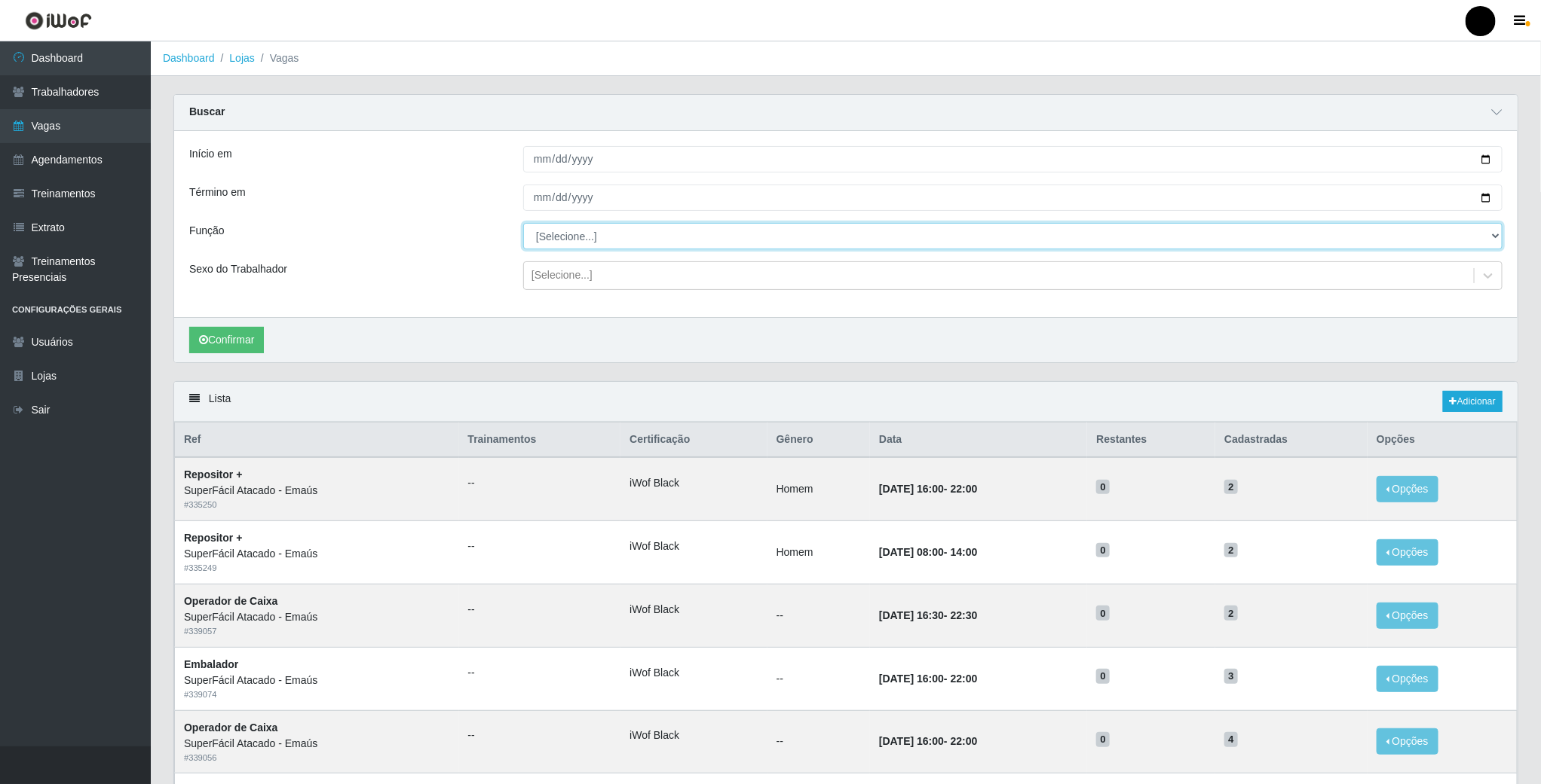
click at [572, 238] on select "[Selecione...] Auxiliar de Estacionamento Auxiliar de Estacionamento + Auxiliar…" at bounding box center [1013, 236] width 979 height 26
click at [523, 224] on select "[Selecione...] Auxiliar de Estacionamento Auxiliar de Estacionamento + Auxiliar…" at bounding box center [1013, 236] width 979 height 26
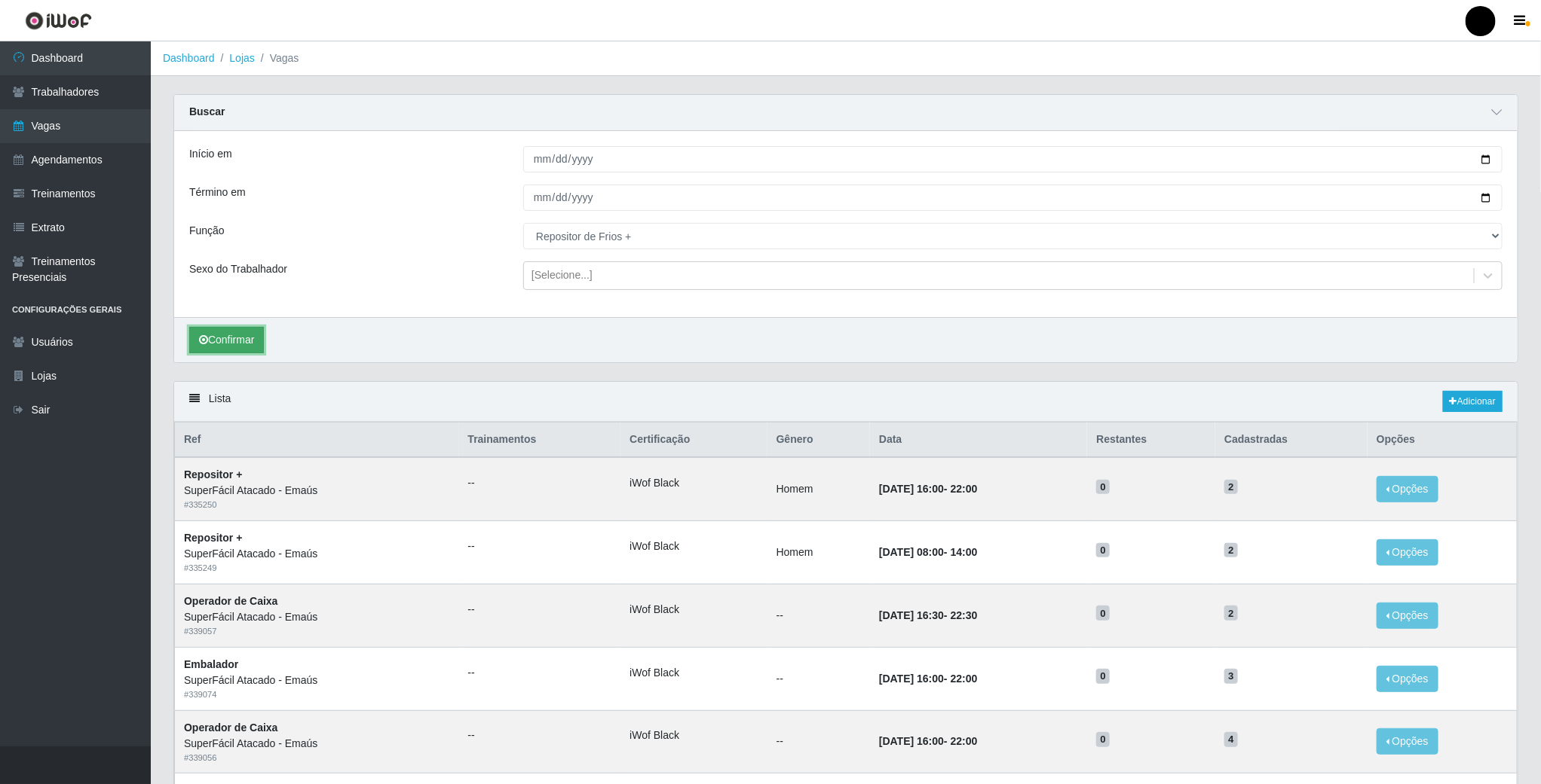
click at [233, 349] on button "Confirmar" at bounding box center [226, 340] width 75 height 26
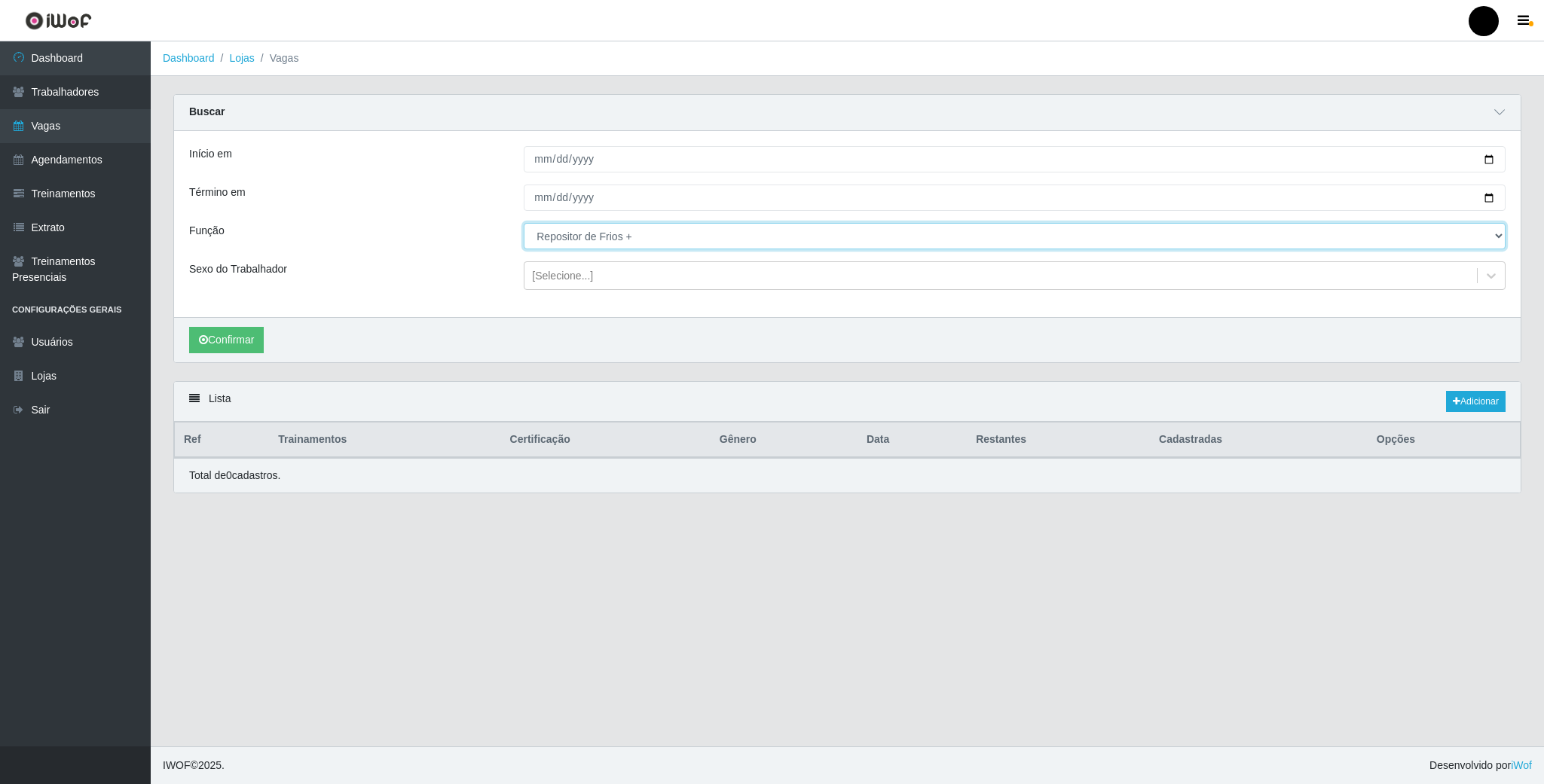
click at [1497, 236] on select "[Selecione...] Auxiliar de Estacionamento Auxiliar de Estacionamento + Auxiliar…" at bounding box center [1014, 236] width 982 height 26
click at [523, 224] on select "[Selecione...] Auxiliar de Estacionamento Auxiliar de Estacionamento + Auxiliar…" at bounding box center [1014, 236] width 982 height 26
click at [1499, 238] on select "[Selecione...] Auxiliar de Estacionamento Auxiliar de Estacionamento + Auxiliar…" at bounding box center [1014, 236] width 982 height 26
click at [523, 224] on select "[Selecione...] Auxiliar de Estacionamento Auxiliar de Estacionamento + Auxiliar…" at bounding box center [1014, 236] width 982 height 26
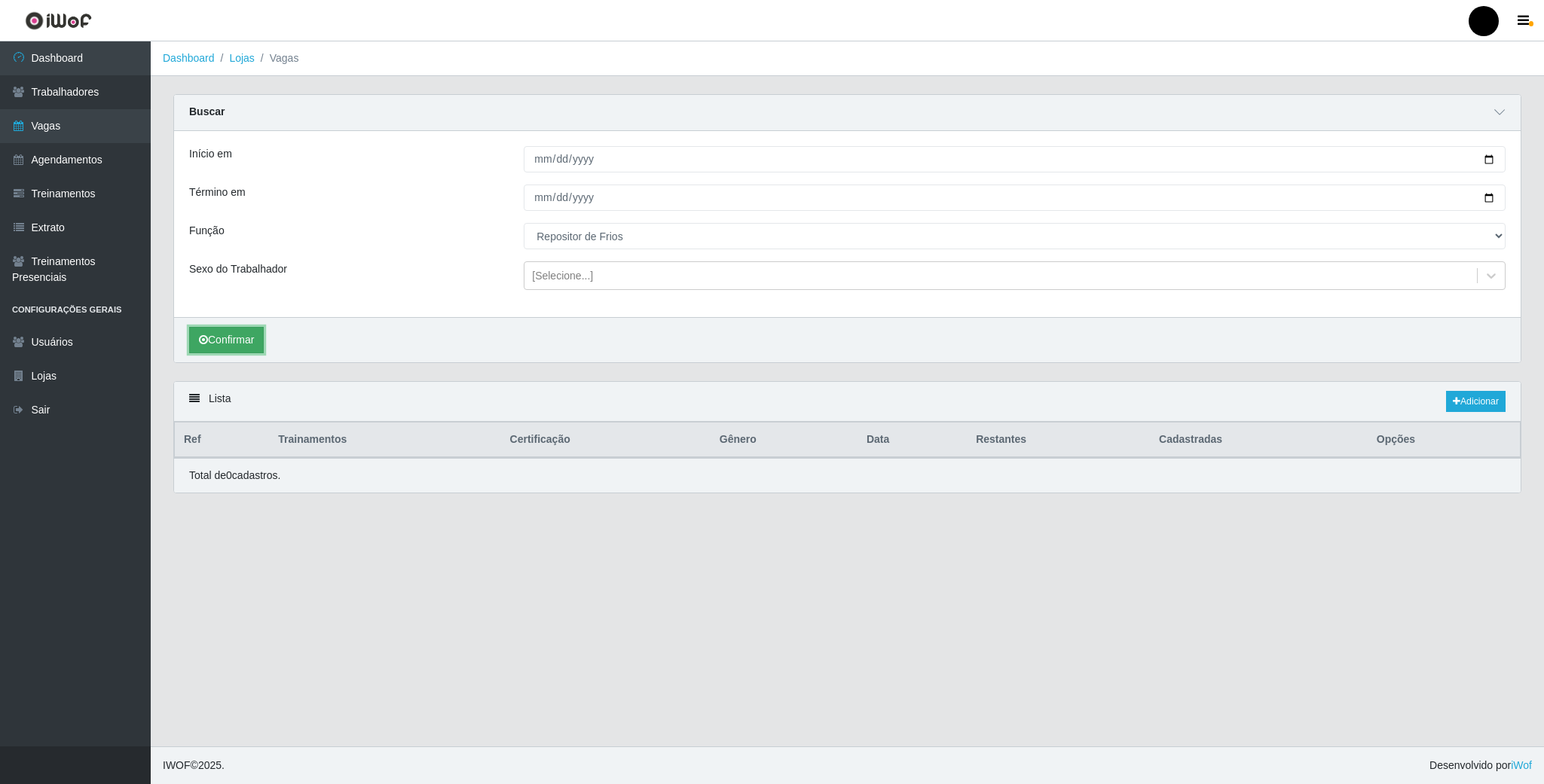
click at [215, 348] on button "Confirmar" at bounding box center [226, 340] width 75 height 26
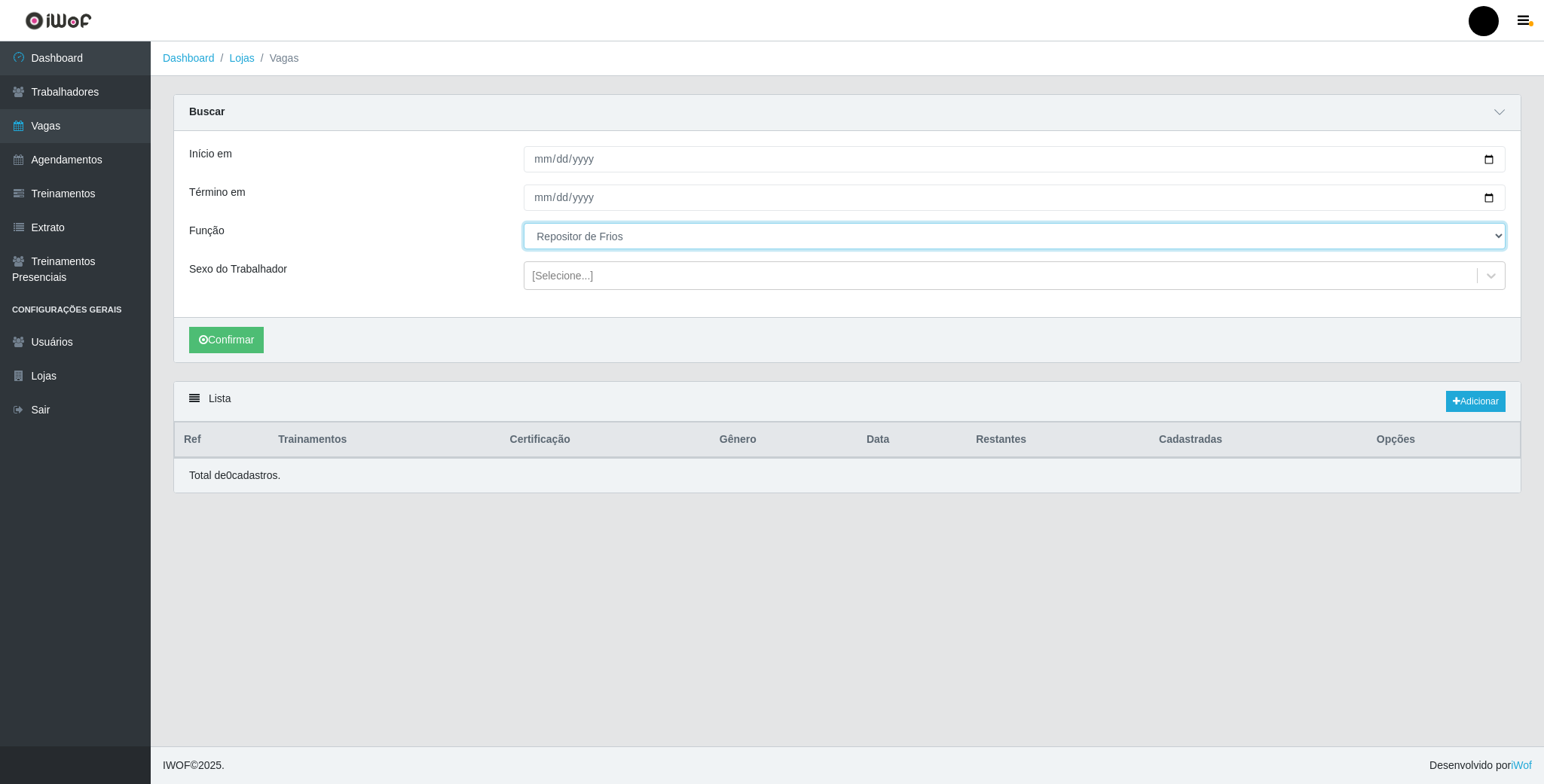
click at [1490, 242] on select "[Selecione...] Auxiliar de Estacionamento Auxiliar de Estacionamento + Auxiliar…" at bounding box center [1014, 236] width 982 height 26
select select "113"
click at [523, 224] on select "[Selecione...] Auxiliar de Estacionamento Auxiliar de Estacionamento + Auxiliar…" at bounding box center [1014, 236] width 982 height 26
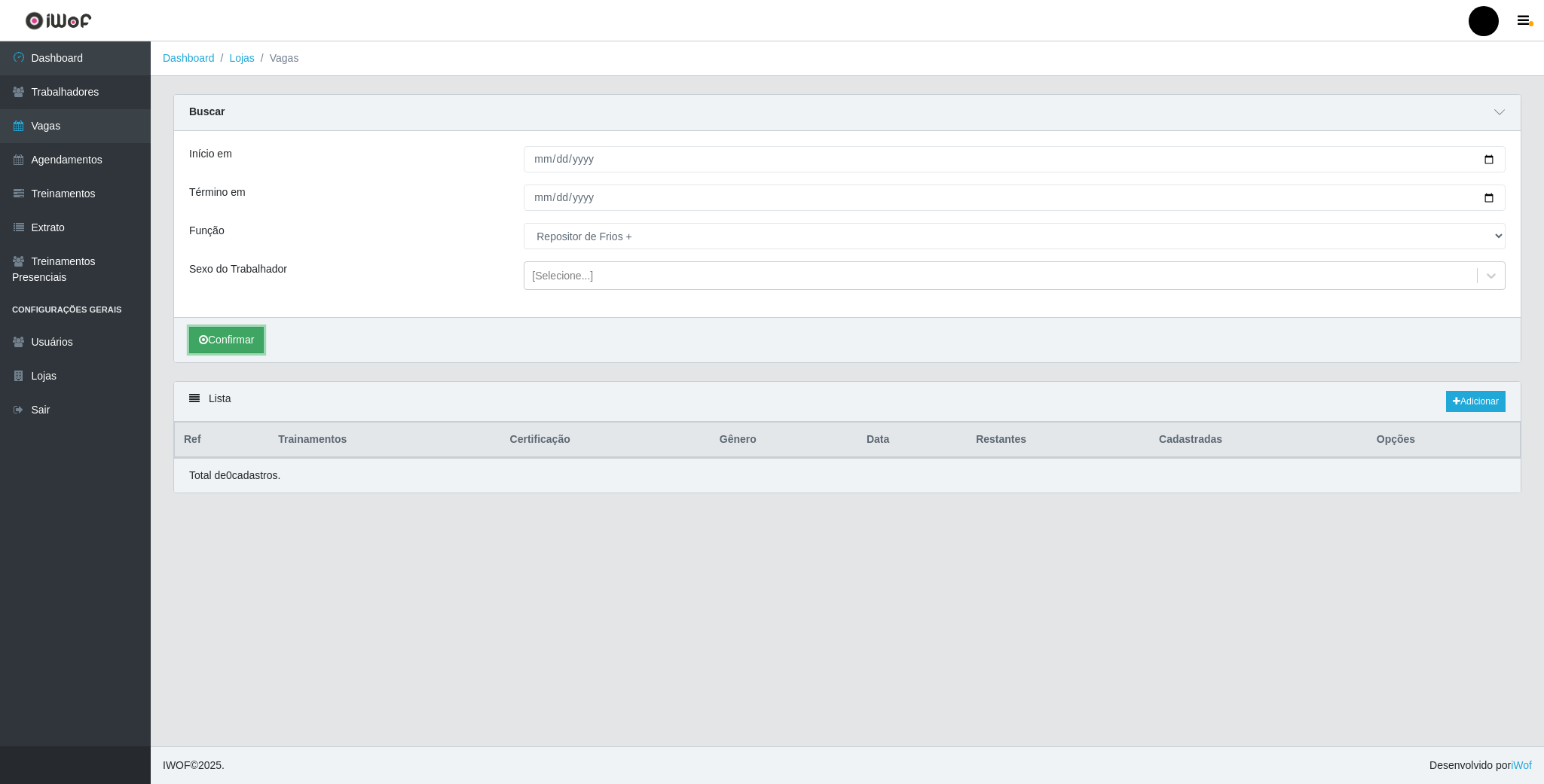
click at [222, 344] on button "Confirmar" at bounding box center [226, 340] width 75 height 26
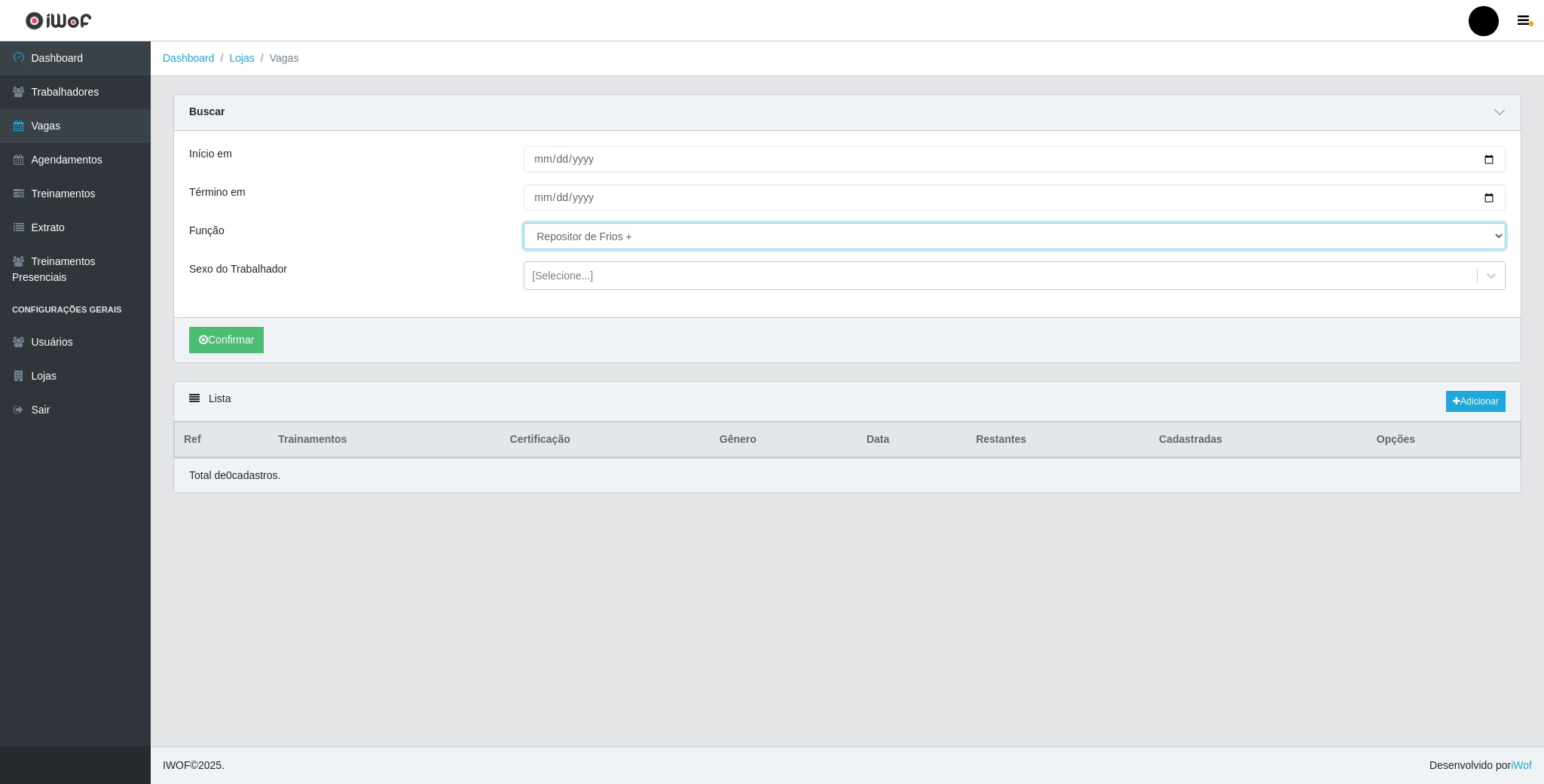
click at [1497, 236] on select "[Selecione...] Auxiliar de Estacionamento Auxiliar de Estacionamento + Auxiliar…" at bounding box center [1014, 236] width 982 height 26
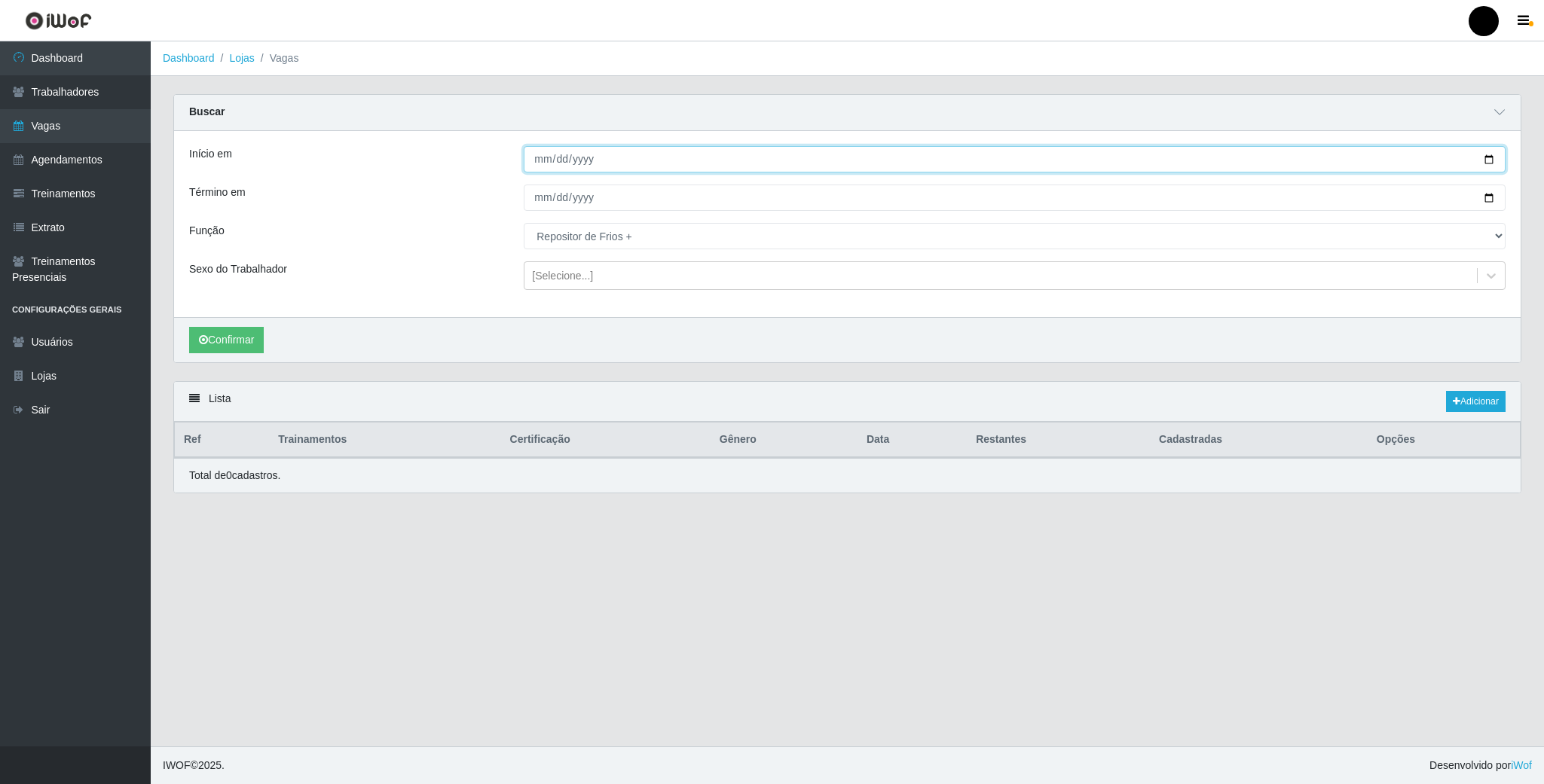
click at [1486, 161] on input "[DATE]" at bounding box center [1014, 159] width 982 height 26
type input "[DATE]"
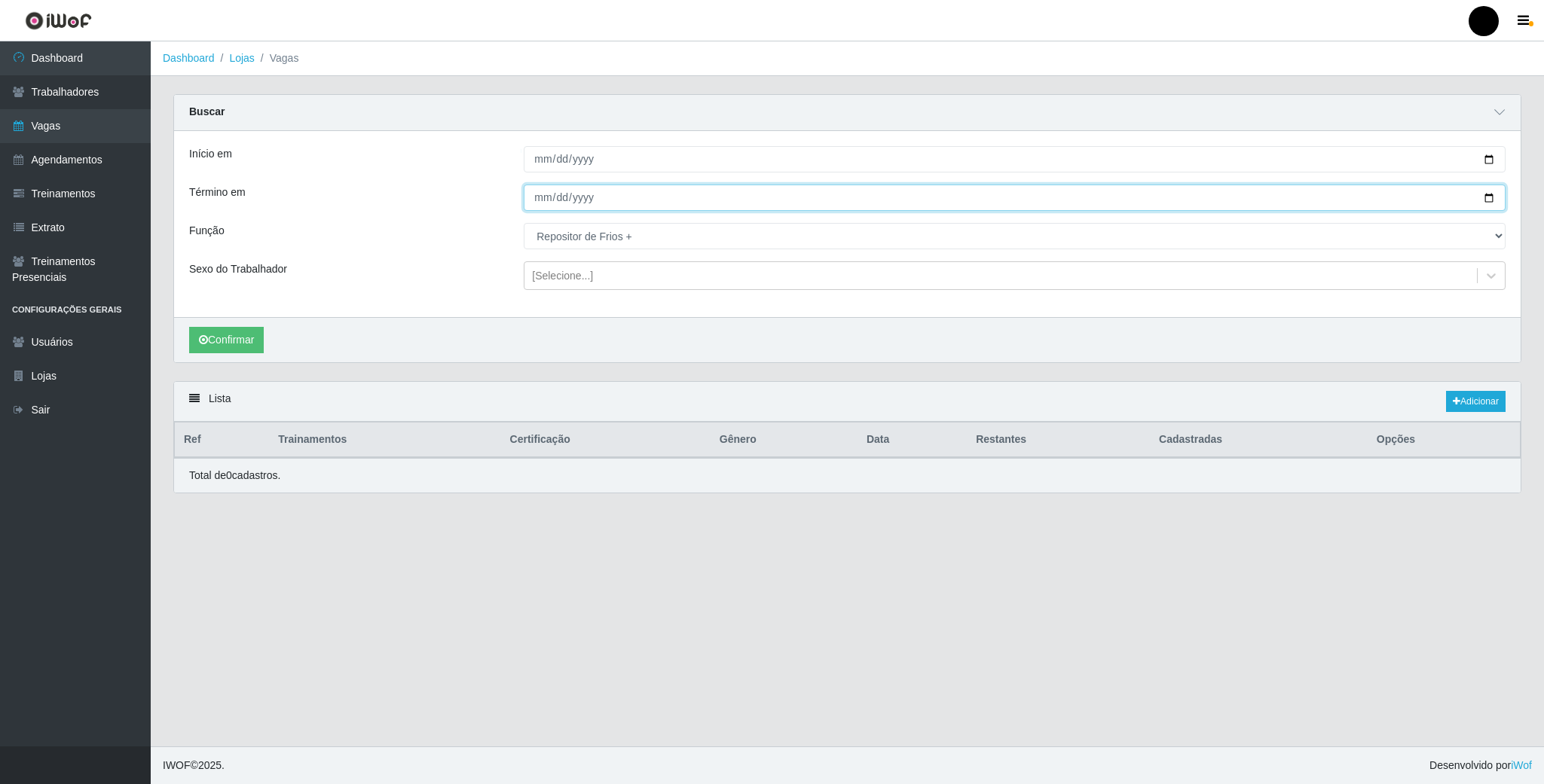
drag, startPoint x: 1488, startPoint y: 195, endPoint x: 1318, endPoint y: 240, distance: 175.9
click at [1485, 197] on input "[DATE]" at bounding box center [1014, 197] width 982 height 26
type input "[DATE]"
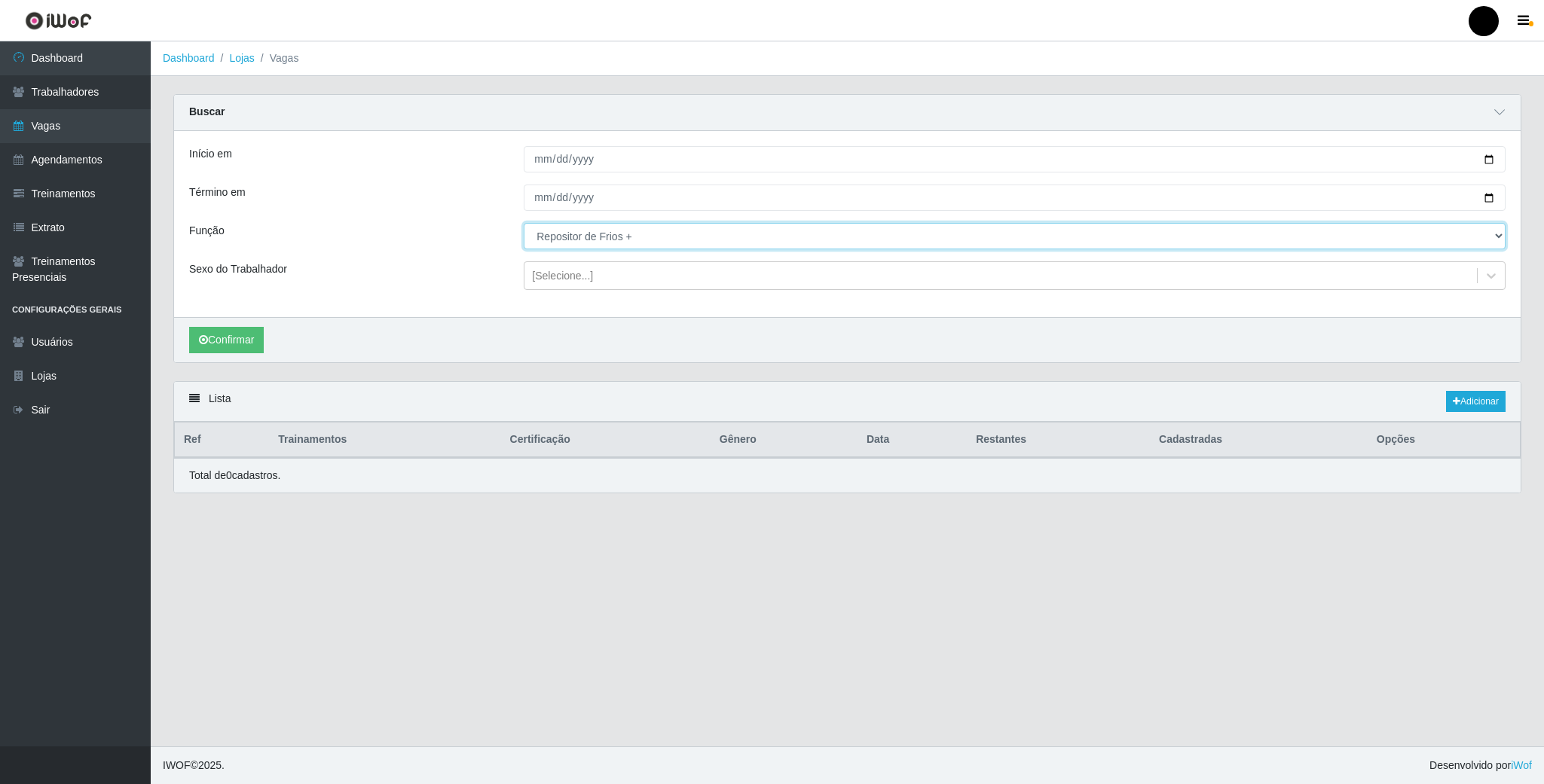
click at [1492, 231] on select "[Selecione...] Auxiliar de Estacionamento Auxiliar de Estacionamento + Auxiliar…" at bounding box center [1014, 236] width 982 height 26
click at [523, 224] on select "[Selecione...] Auxiliar de Estacionamento Auxiliar de Estacionamento + Auxiliar…" at bounding box center [1014, 236] width 982 height 26
drag, startPoint x: 1490, startPoint y: 235, endPoint x: 1477, endPoint y: 242, distance: 14.8
click at [1487, 239] on select "[Selecione...] Auxiliar de Estacionamento Auxiliar de Estacionamento + Auxiliar…" at bounding box center [1014, 236] width 982 height 26
click at [523, 224] on select "[Selecione...] Auxiliar de Estacionamento Auxiliar de Estacionamento + Auxiliar…" at bounding box center [1014, 236] width 982 height 26
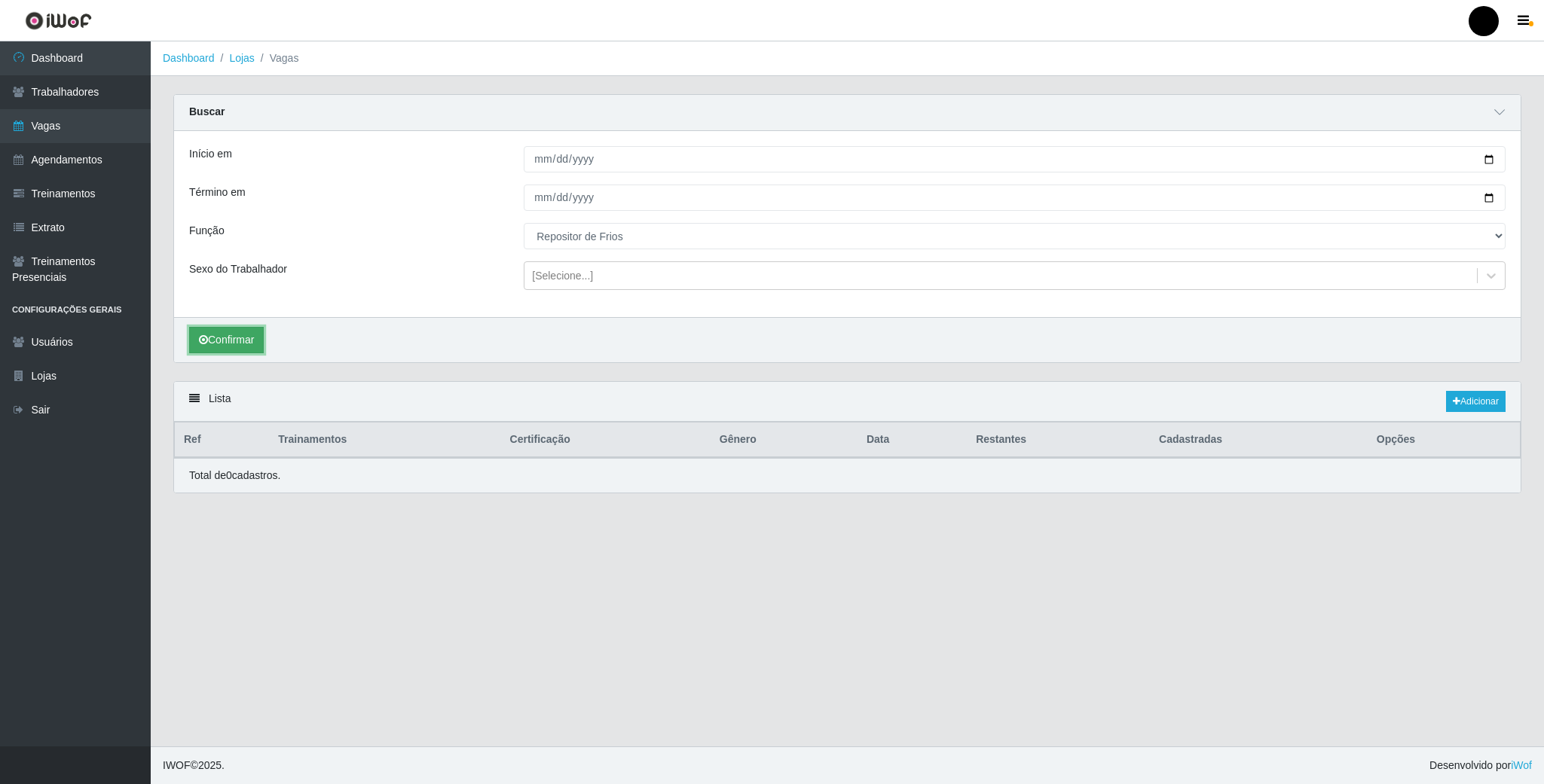
click at [227, 344] on button "Confirmar" at bounding box center [226, 340] width 75 height 26
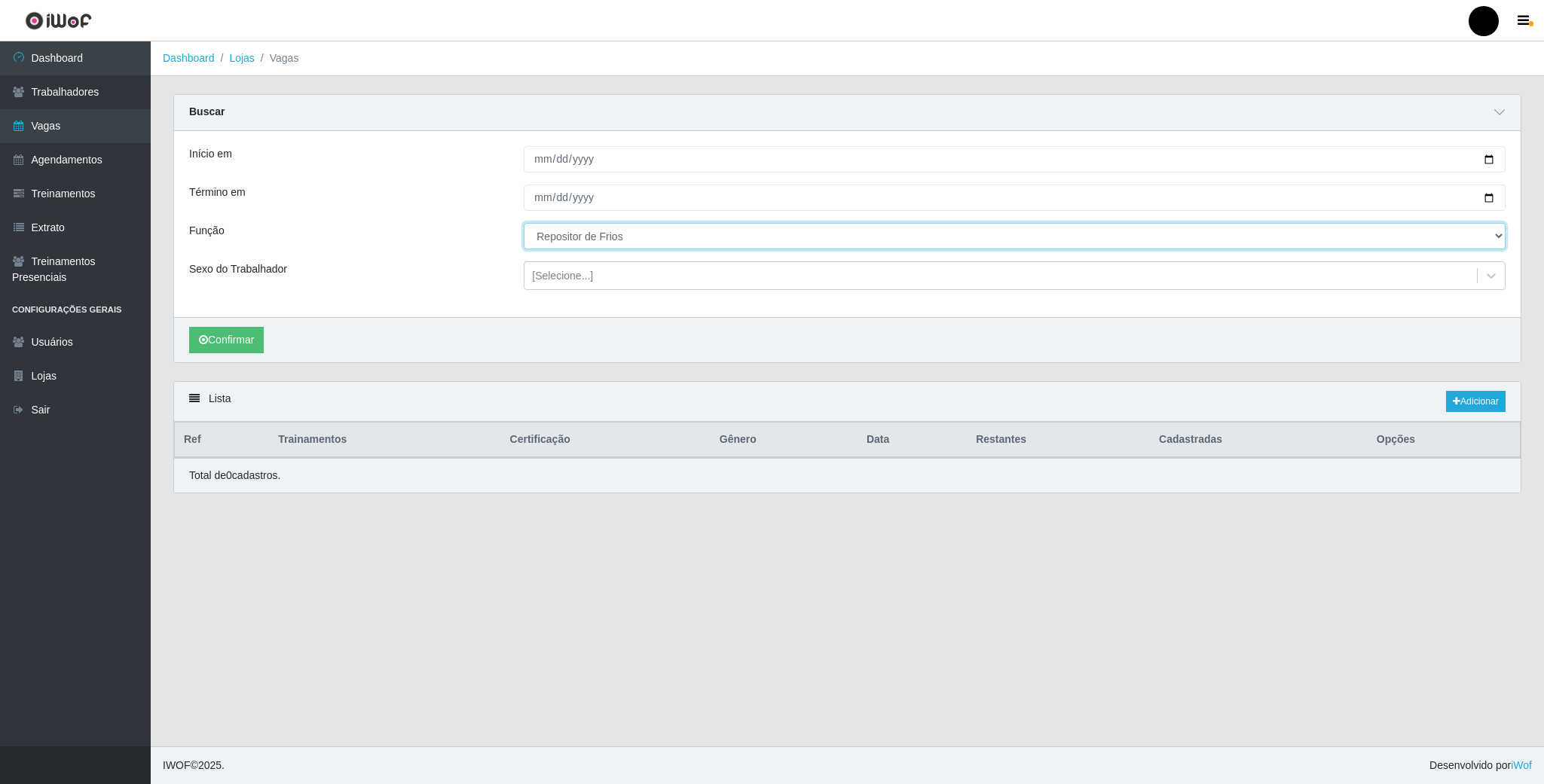
click at [1490, 228] on select "[Selecione...] Auxiliar de Estacionamento Auxiliar de Estacionamento + Auxiliar…" at bounding box center [1014, 236] width 982 height 26
select select "22"
click at [523, 224] on select "[Selecione...] Auxiliar de Estacionamento Auxiliar de Estacionamento + Auxiliar…" at bounding box center [1014, 236] width 982 height 26
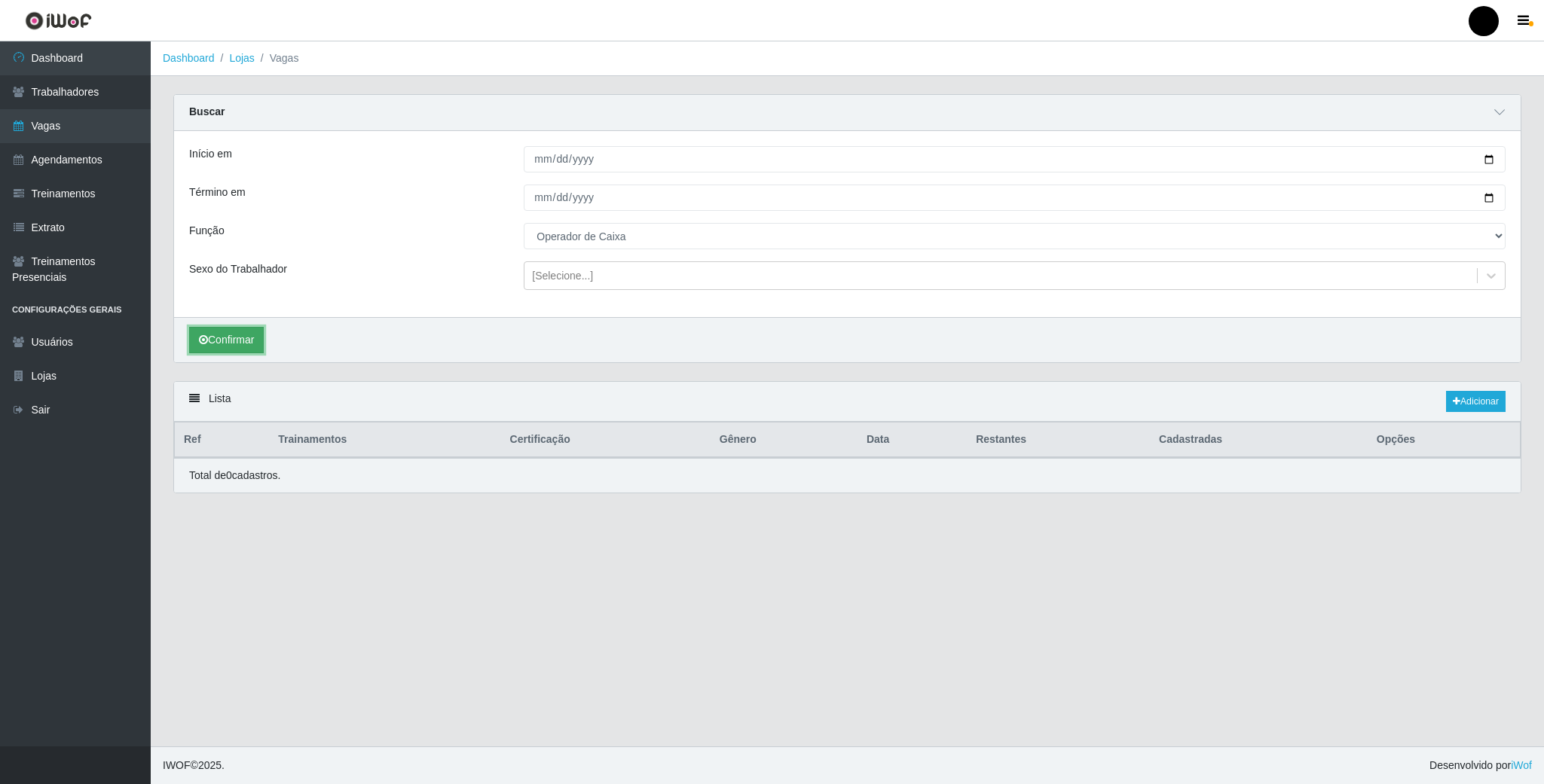
click at [238, 339] on button "Confirmar" at bounding box center [226, 340] width 75 height 26
